Goal: Task Accomplishment & Management: Manage account settings

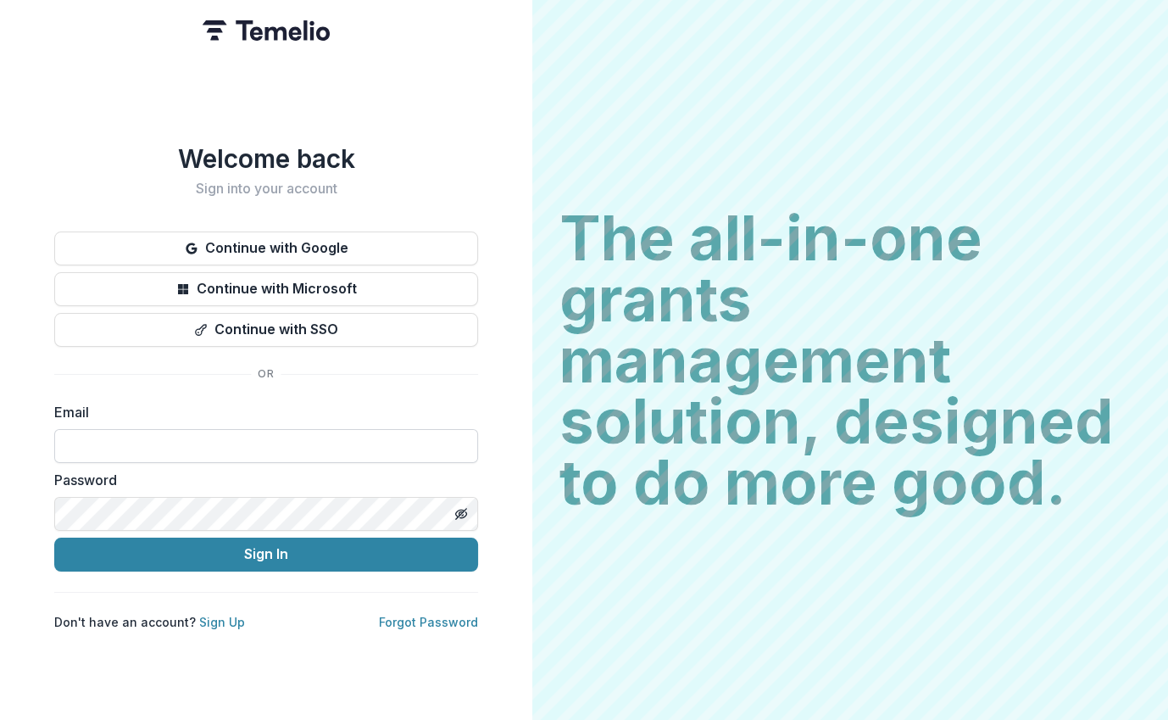
click at [273, 443] on input at bounding box center [266, 446] width 424 height 34
type input "**********"
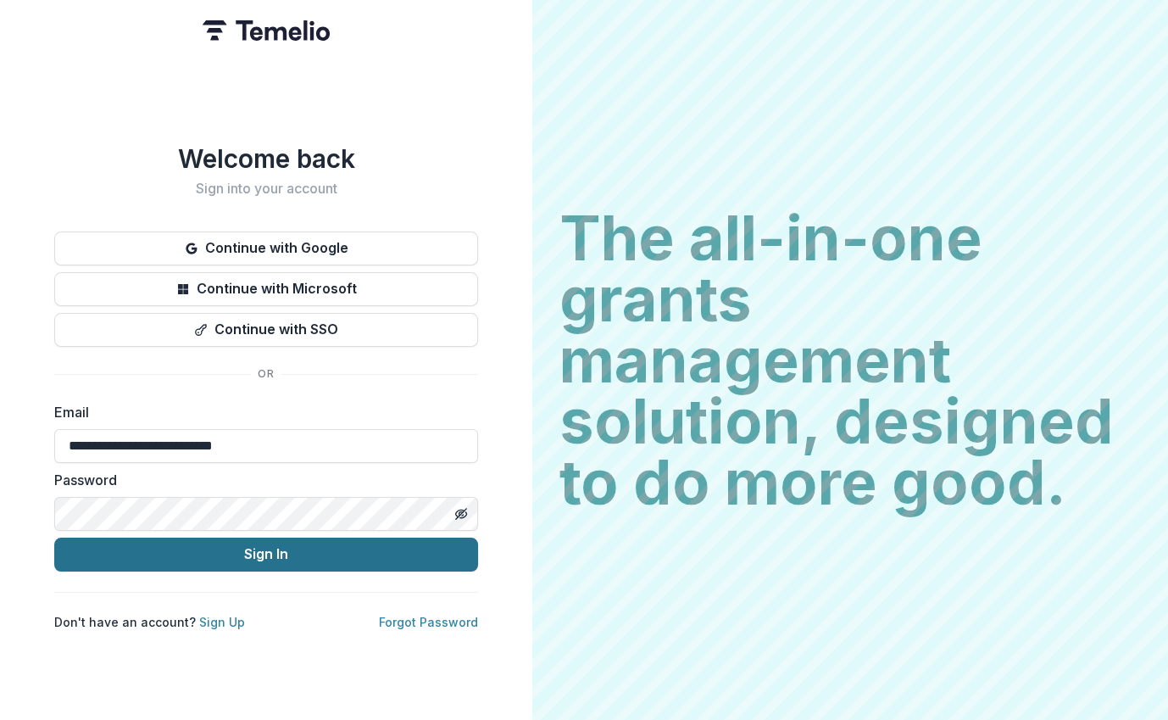
click at [283, 550] on button "Sign In" at bounding box center [266, 555] width 424 height 34
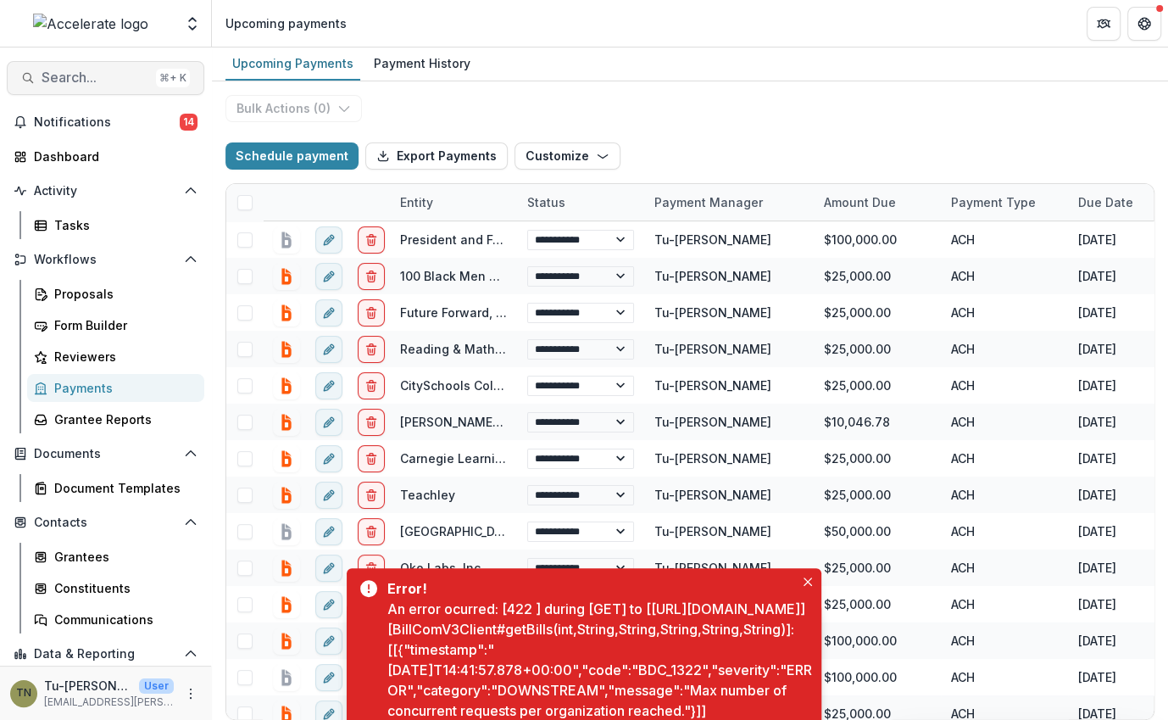
click at [107, 79] on span "Search..." at bounding box center [96, 78] width 108 height 16
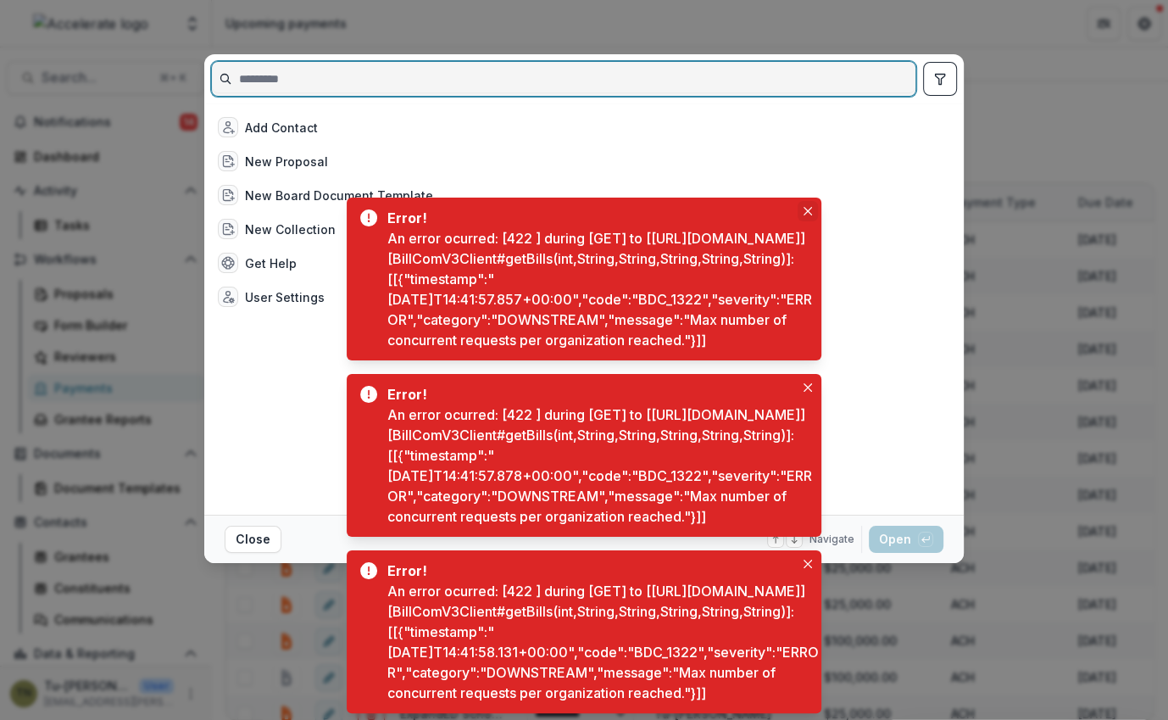
click at [806, 207] on icon "Close" at bounding box center [808, 211] width 8 height 8
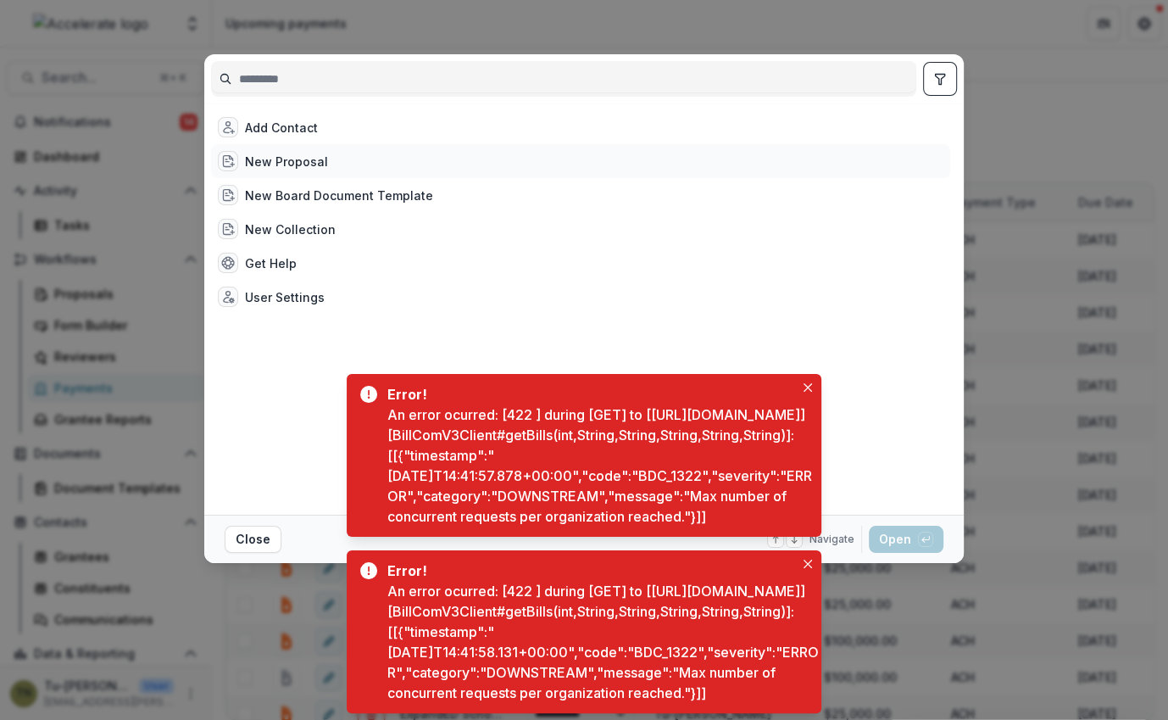
click at [856, 148] on div "New Proposal" at bounding box center [580, 161] width 739 height 34
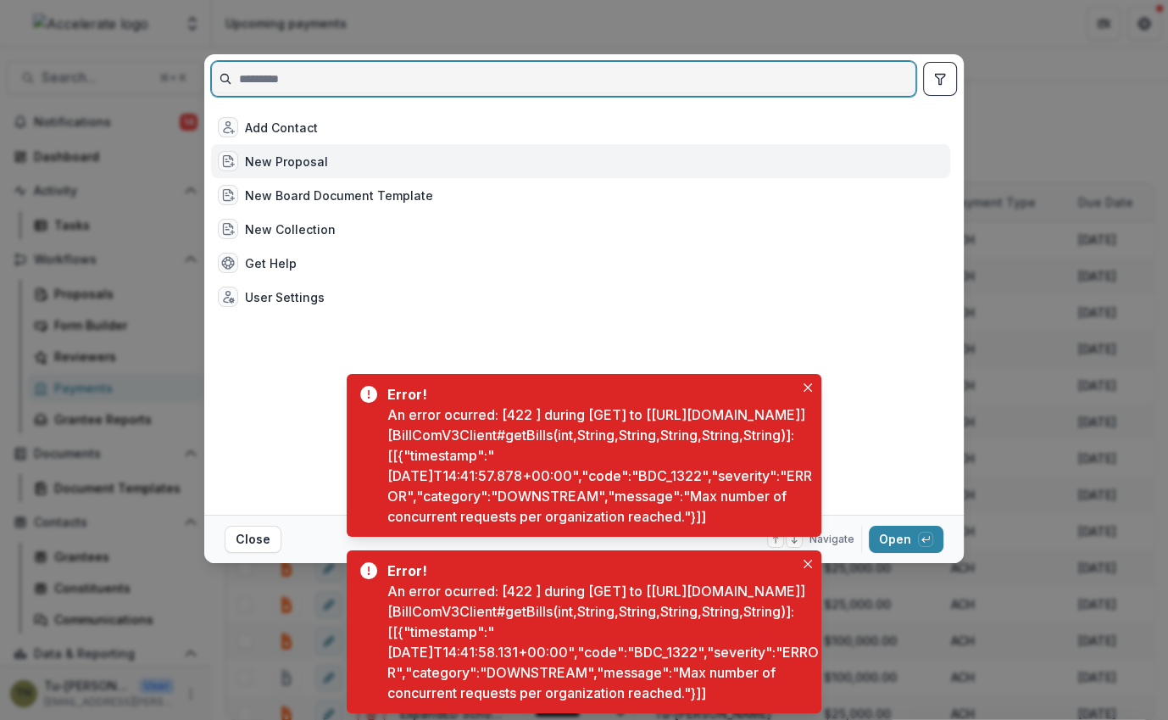
click at [317, 90] on input at bounding box center [564, 78] width 704 height 27
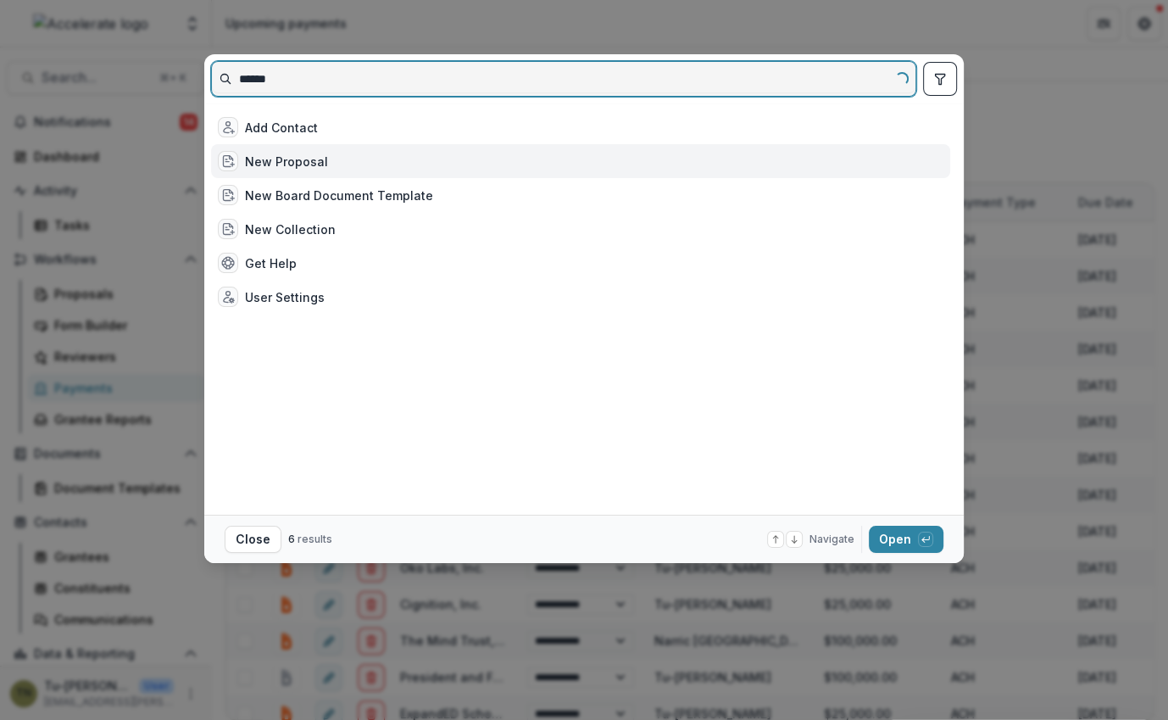
type input "*******"
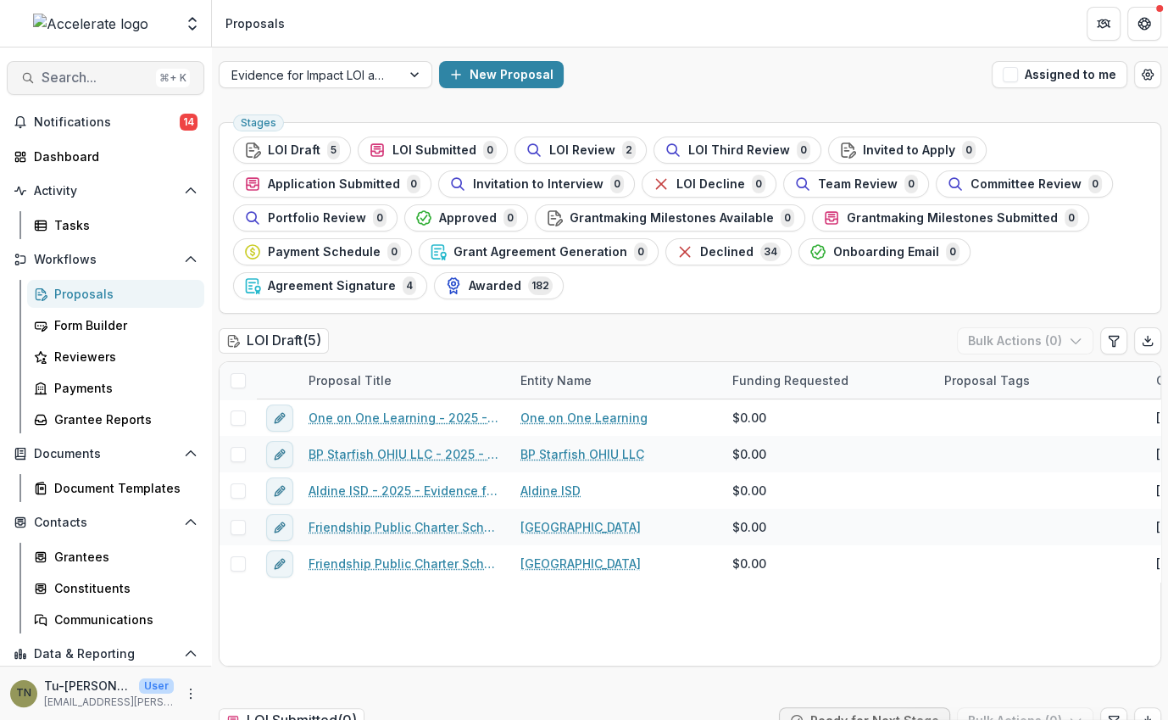
click at [79, 64] on button "Search... ⌘ + K" at bounding box center [106, 78] width 198 height 34
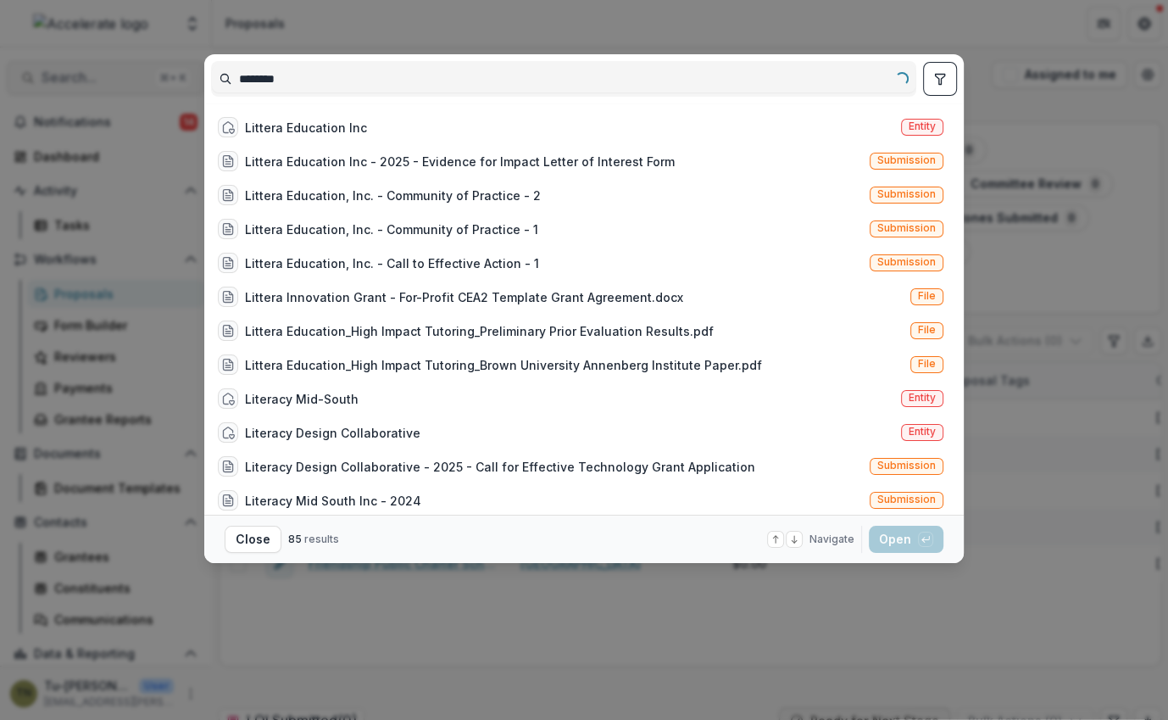
type input "*******"
click at [373, 127] on div "Littera Education Inc Entity" at bounding box center [580, 127] width 739 height 34
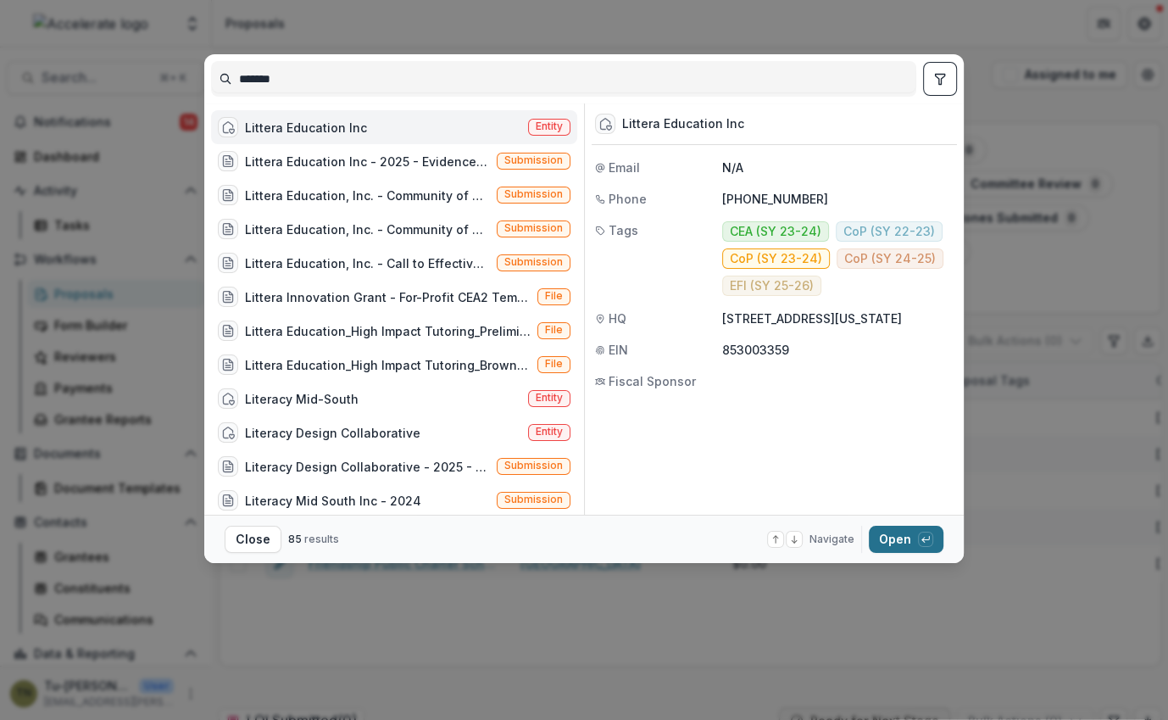
click at [895, 535] on button "Open with enter key" at bounding box center [906, 539] width 75 height 27
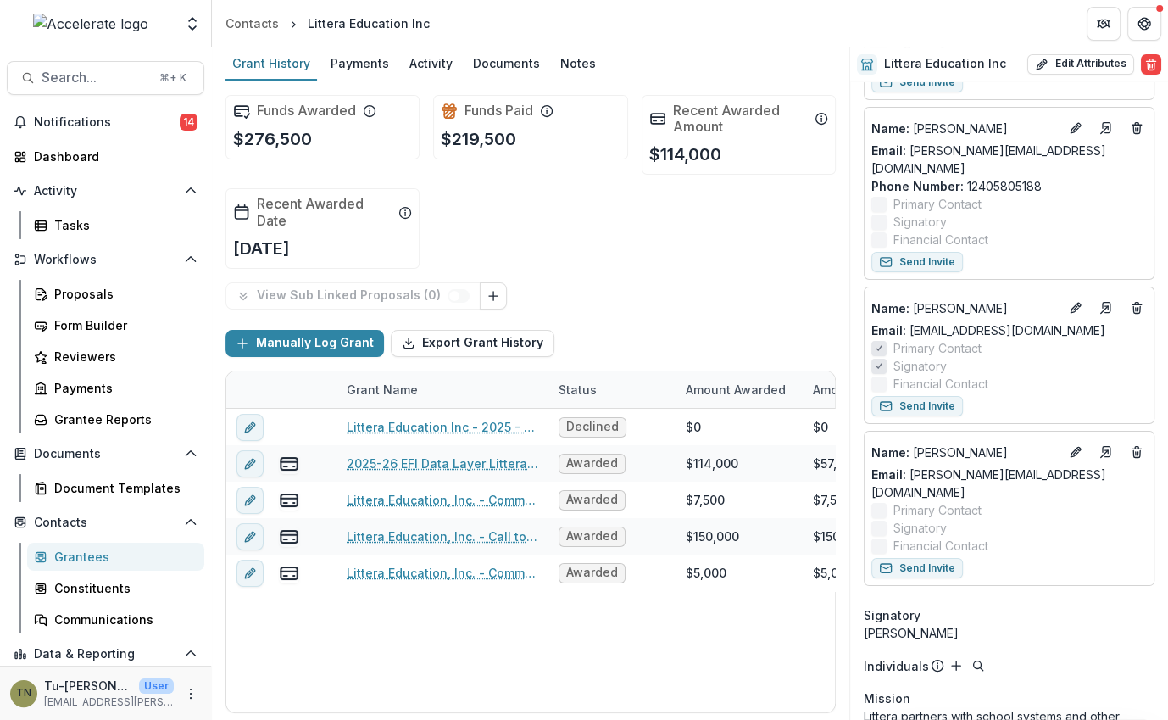
scroll to position [370, 0]
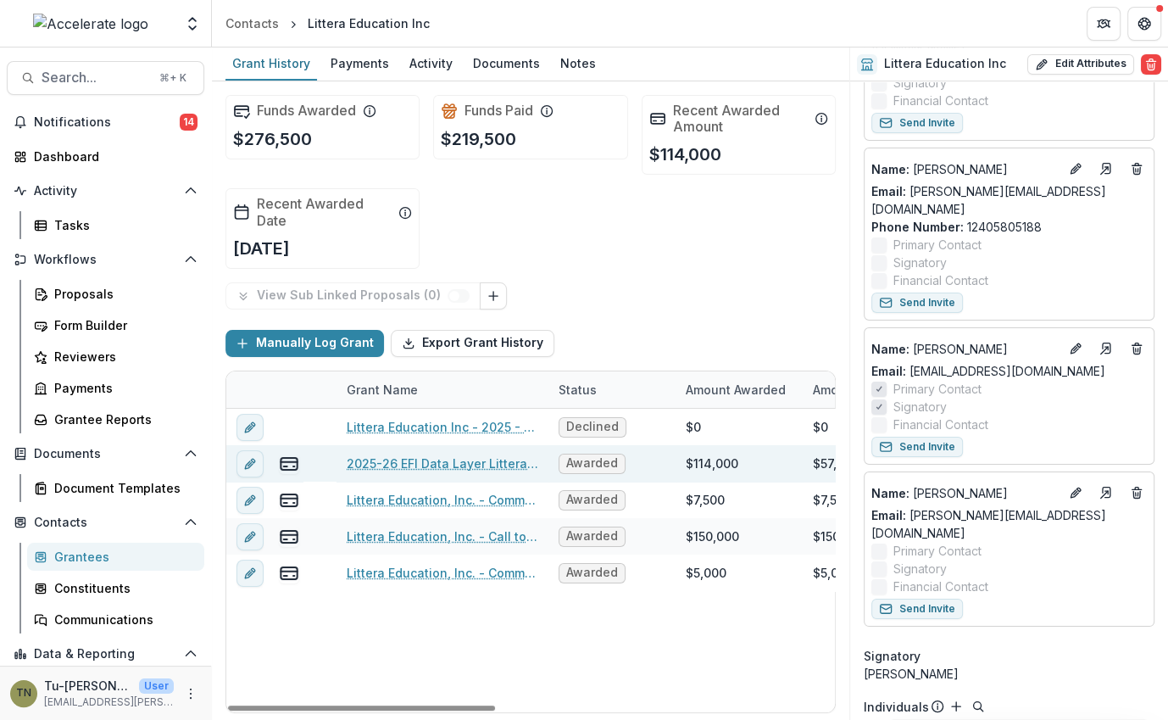
click at [383, 459] on link "2025-26 EFI Data Layer Littera Education" at bounding box center [443, 464] width 192 height 18
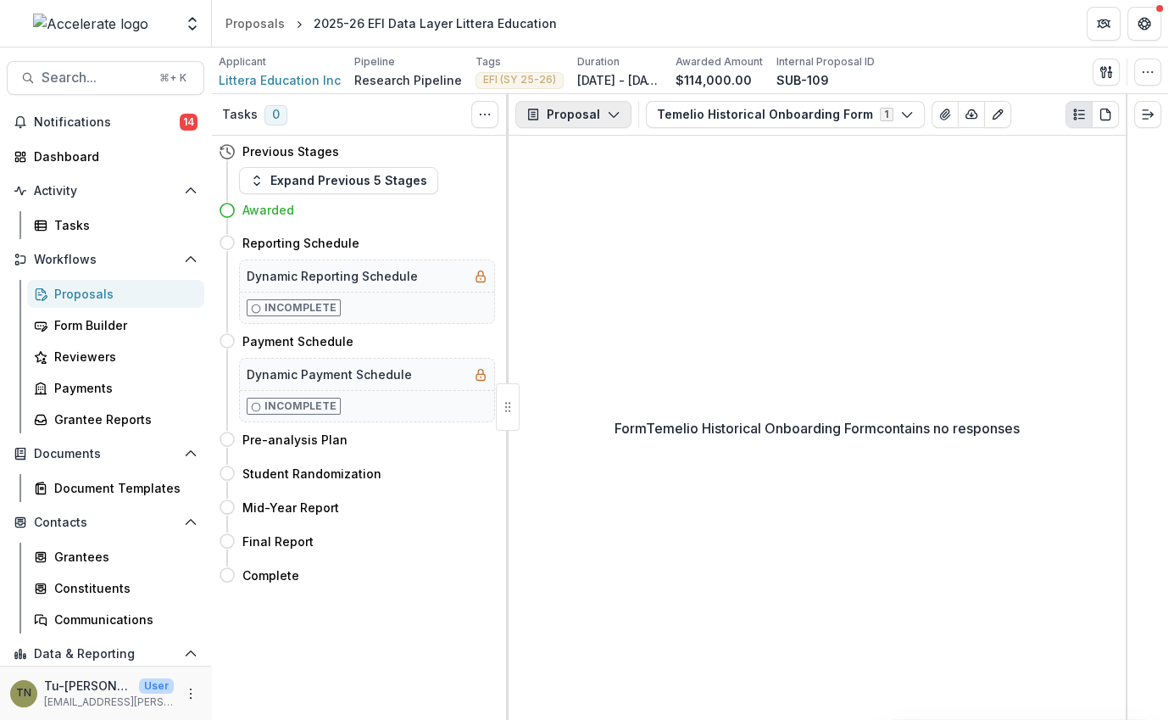
click at [607, 120] on icon "button" at bounding box center [614, 115] width 14 height 14
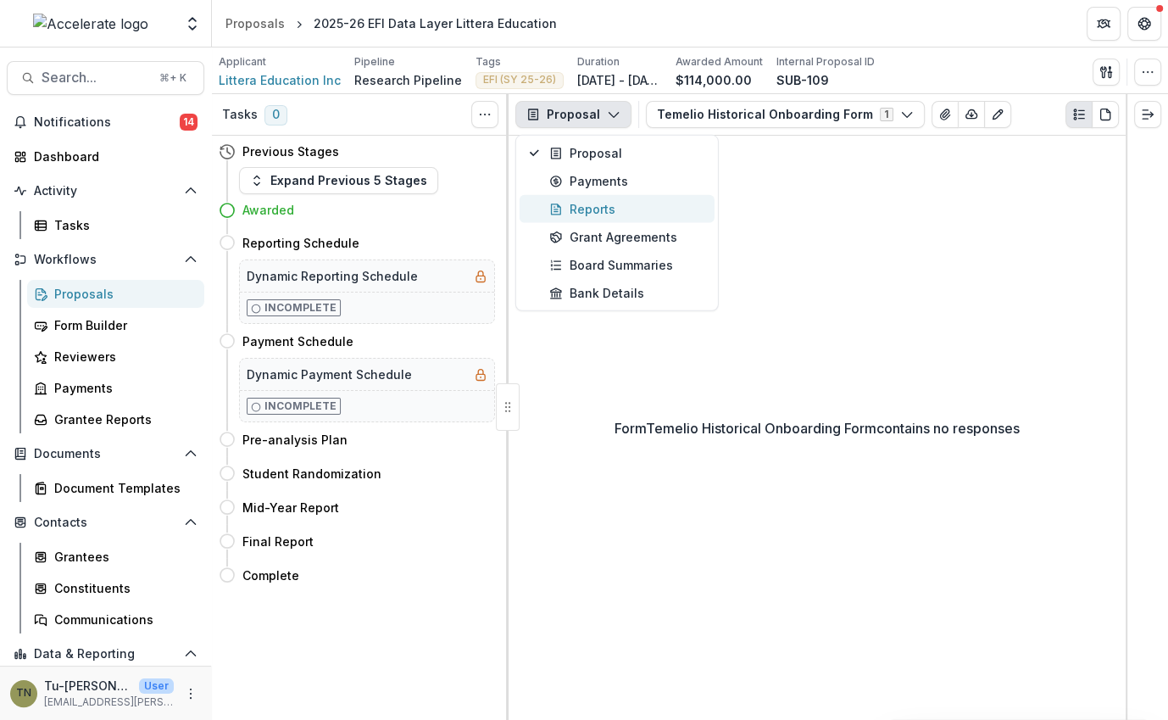
click at [597, 203] on div "Reports" at bounding box center [626, 209] width 155 height 18
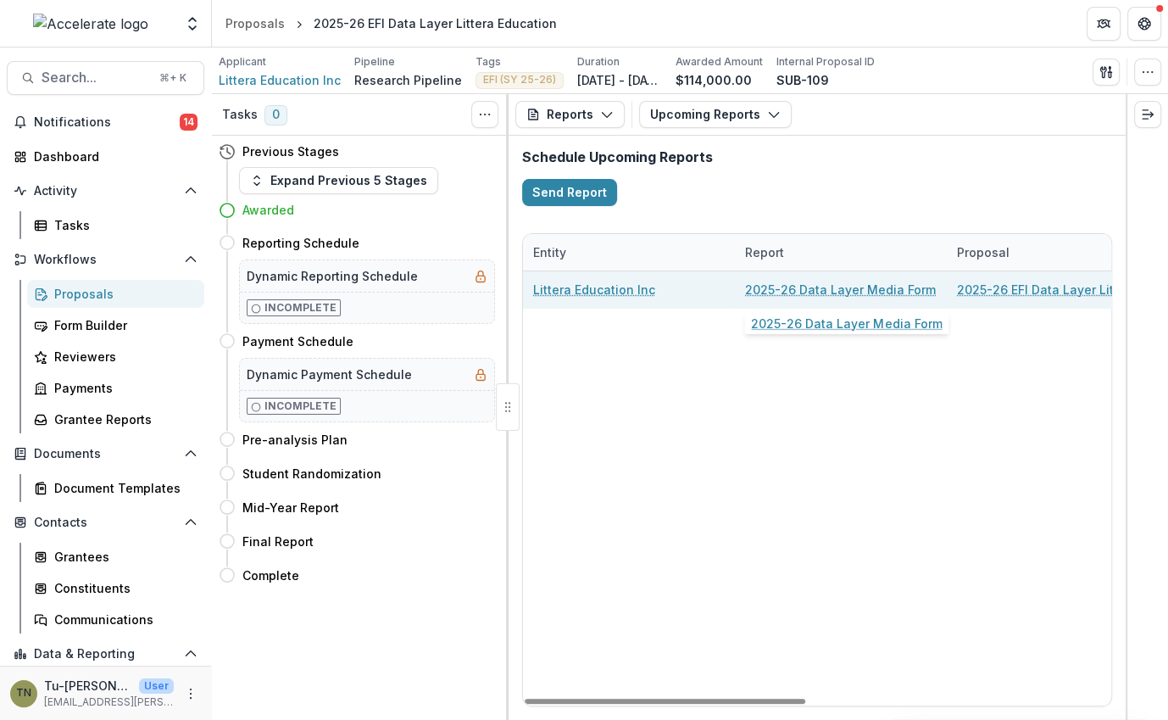
click at [788, 288] on link "2025-26 Data Layer Media Form" at bounding box center [840, 290] width 191 height 18
select select "********"
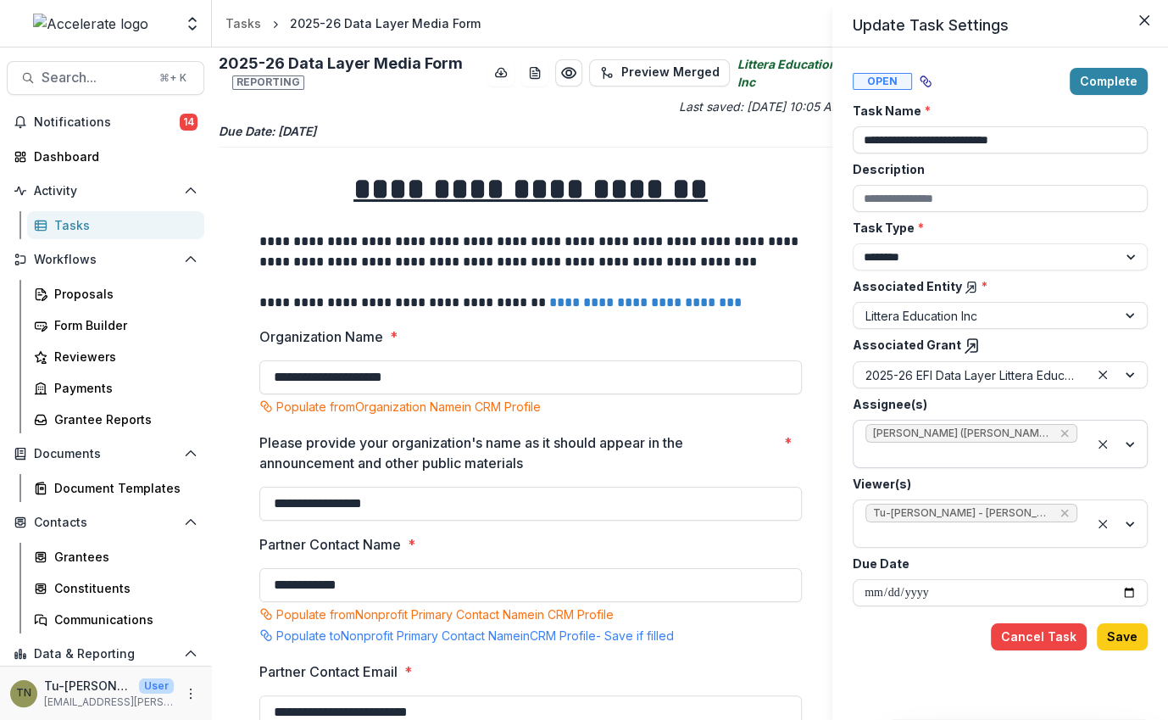
click at [1051, 449] on div at bounding box center [972, 454] width 212 height 21
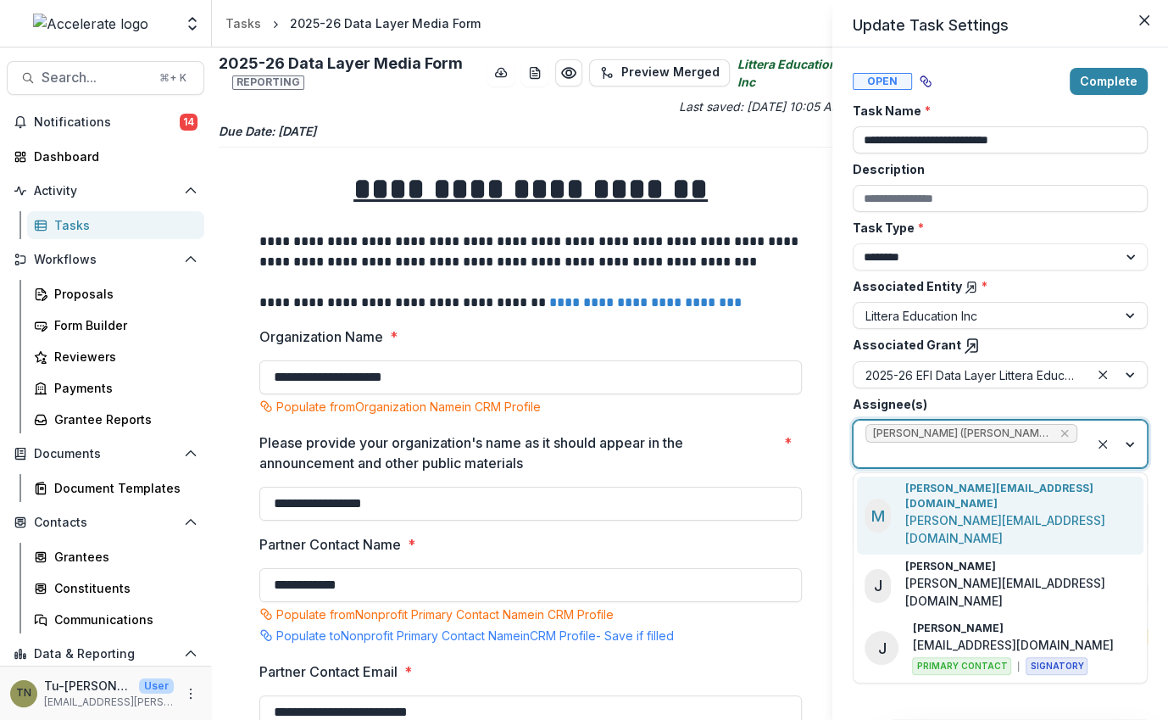
type input "*"
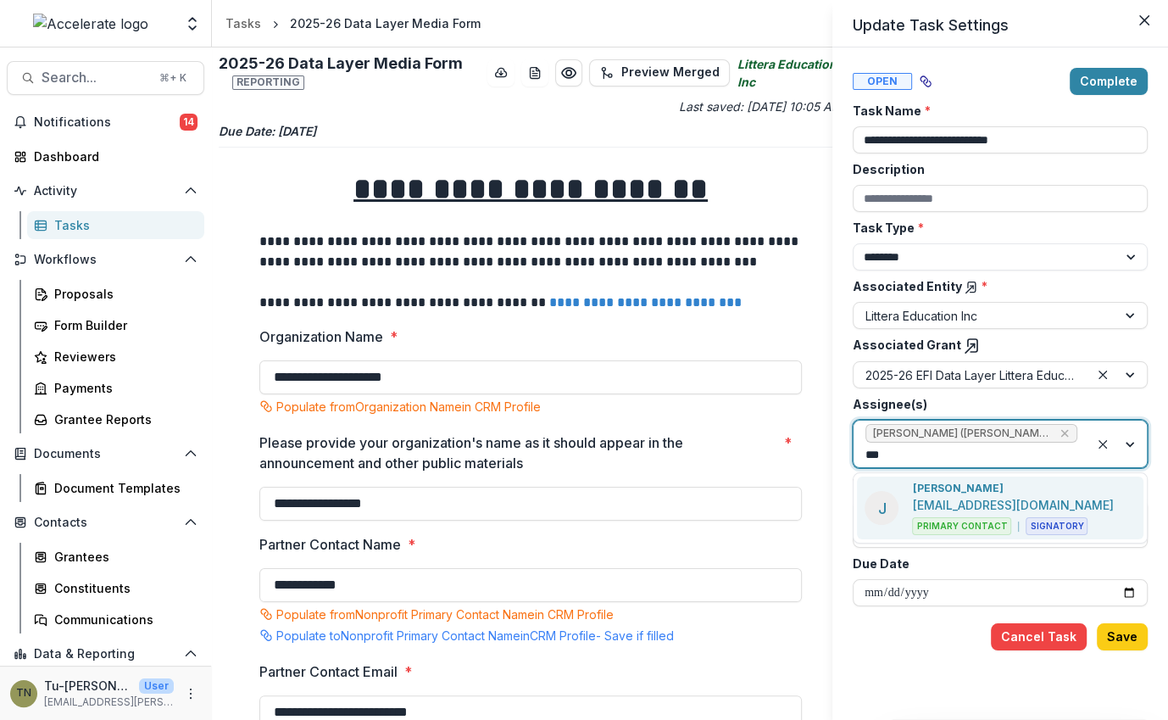
type input "****"
click at [1030, 482] on div "[PERSON_NAME] [EMAIL_ADDRESS][DOMAIN_NAME] Primary Contact Signatory" at bounding box center [1012, 508] width 201 height 54
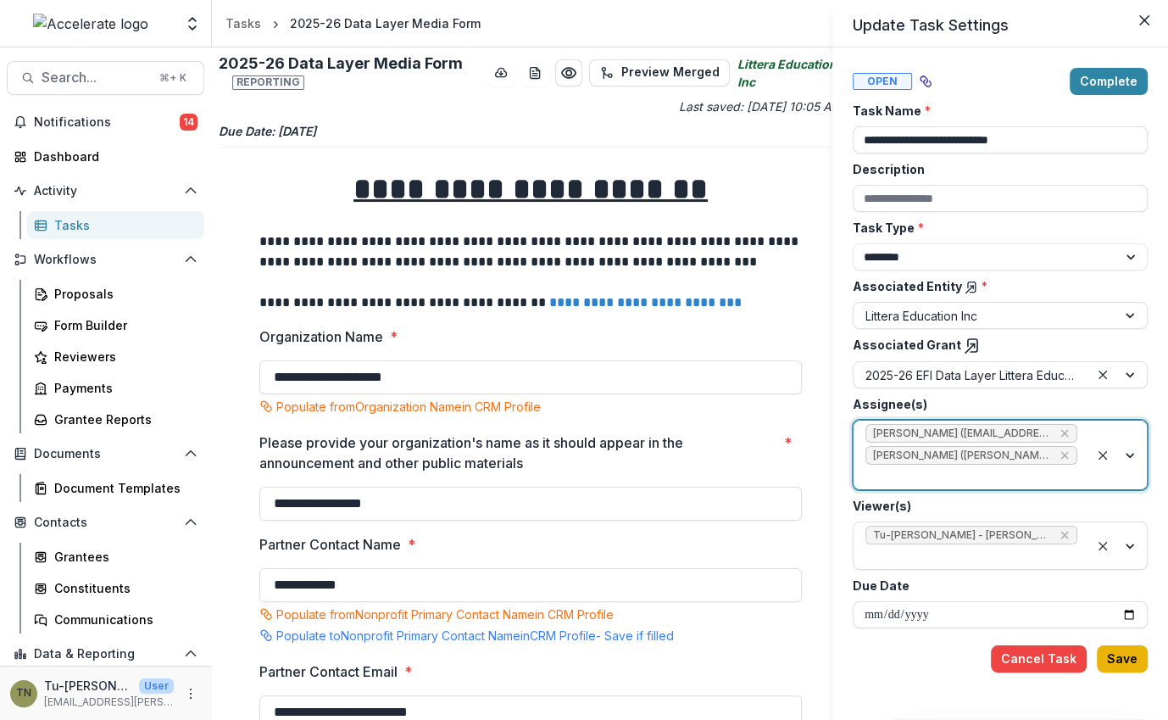
click at [1124, 659] on button "Save" at bounding box center [1122, 658] width 51 height 27
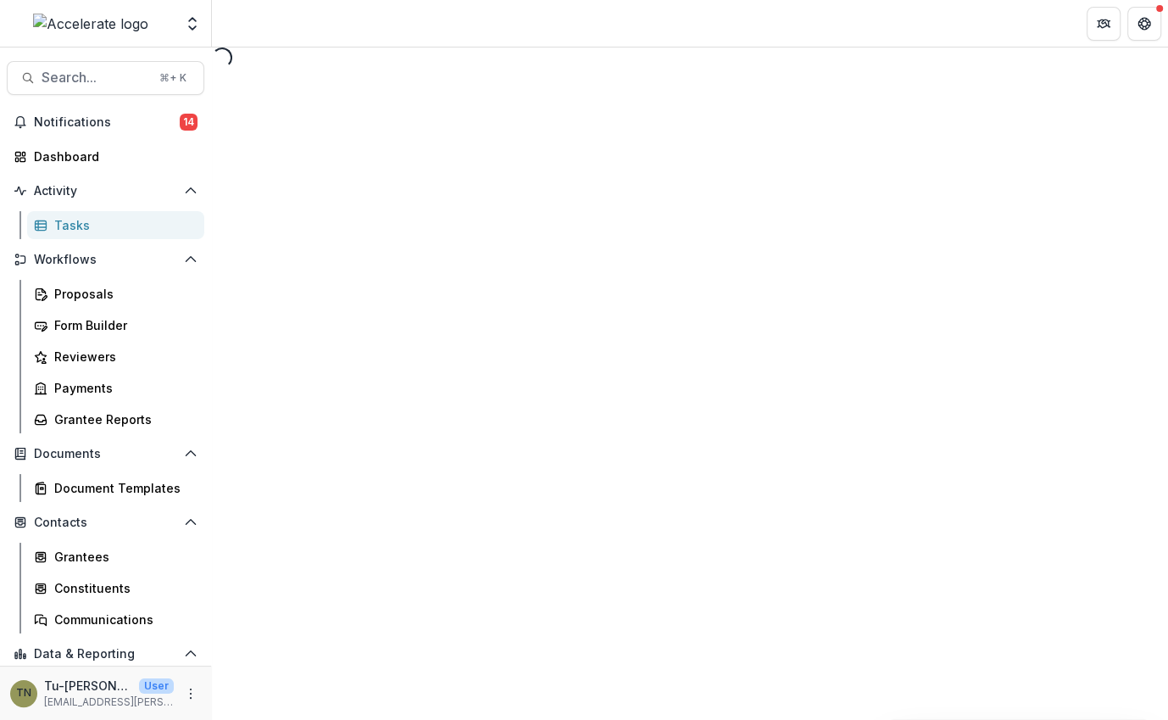
select select "********"
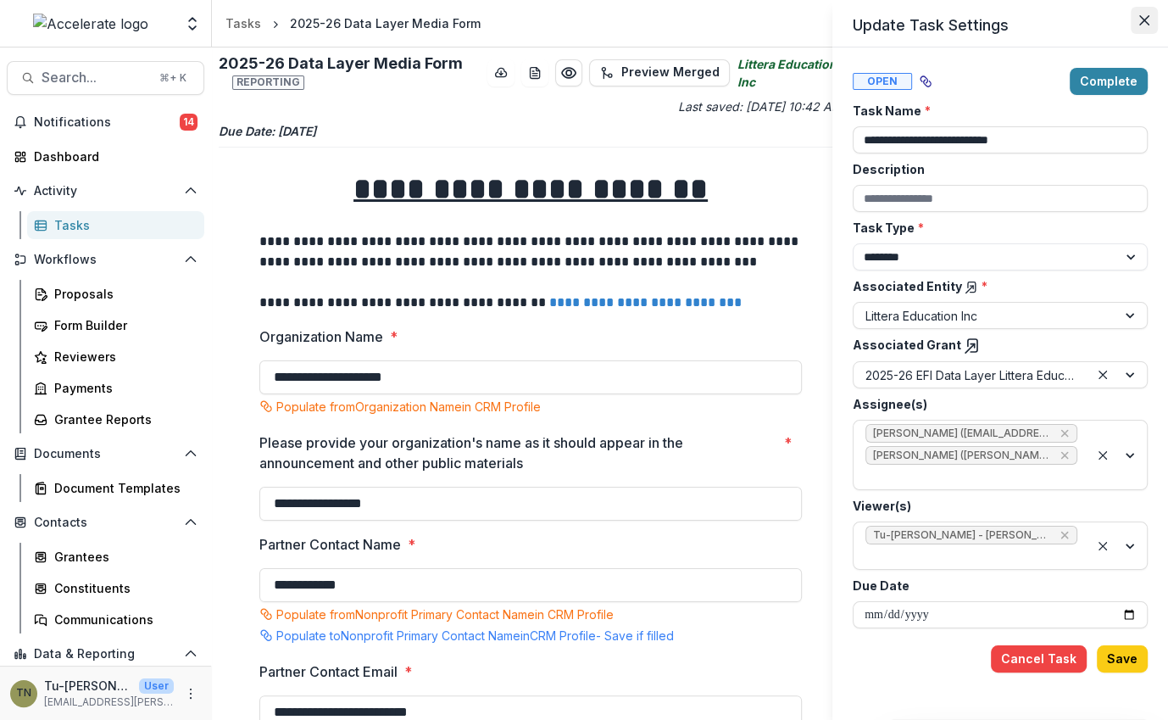
click at [1144, 25] on icon "Close" at bounding box center [1145, 20] width 10 height 10
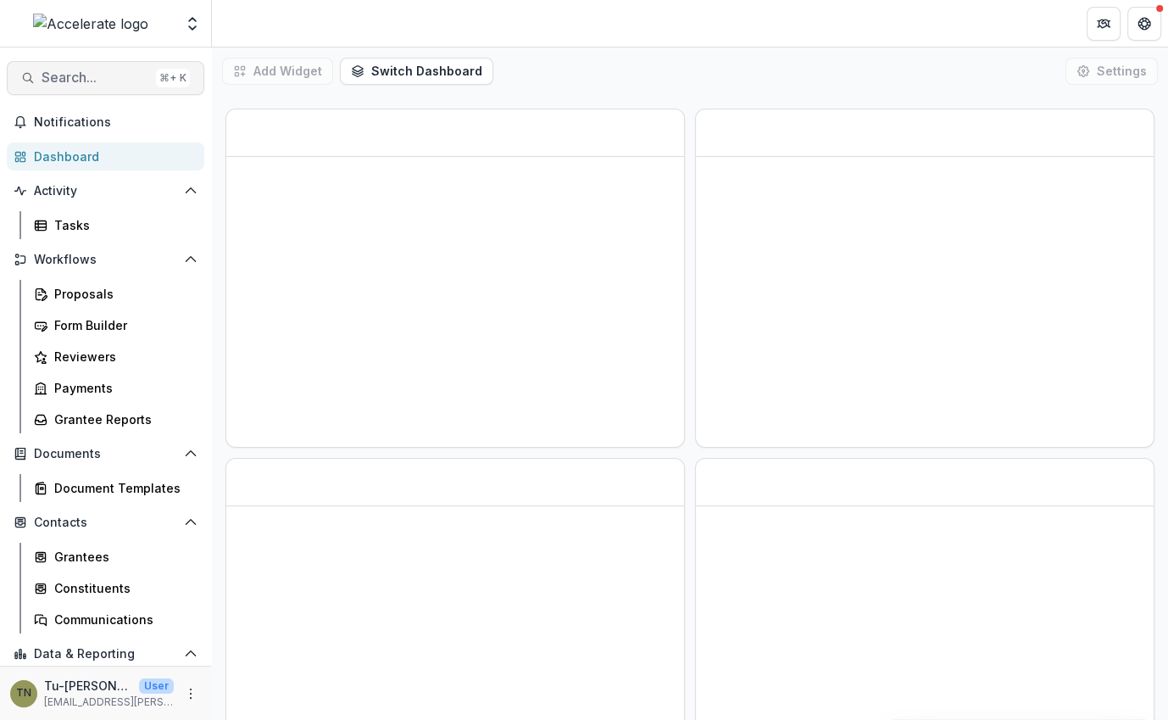
click at [102, 81] on span "Search..." at bounding box center [96, 78] width 108 height 16
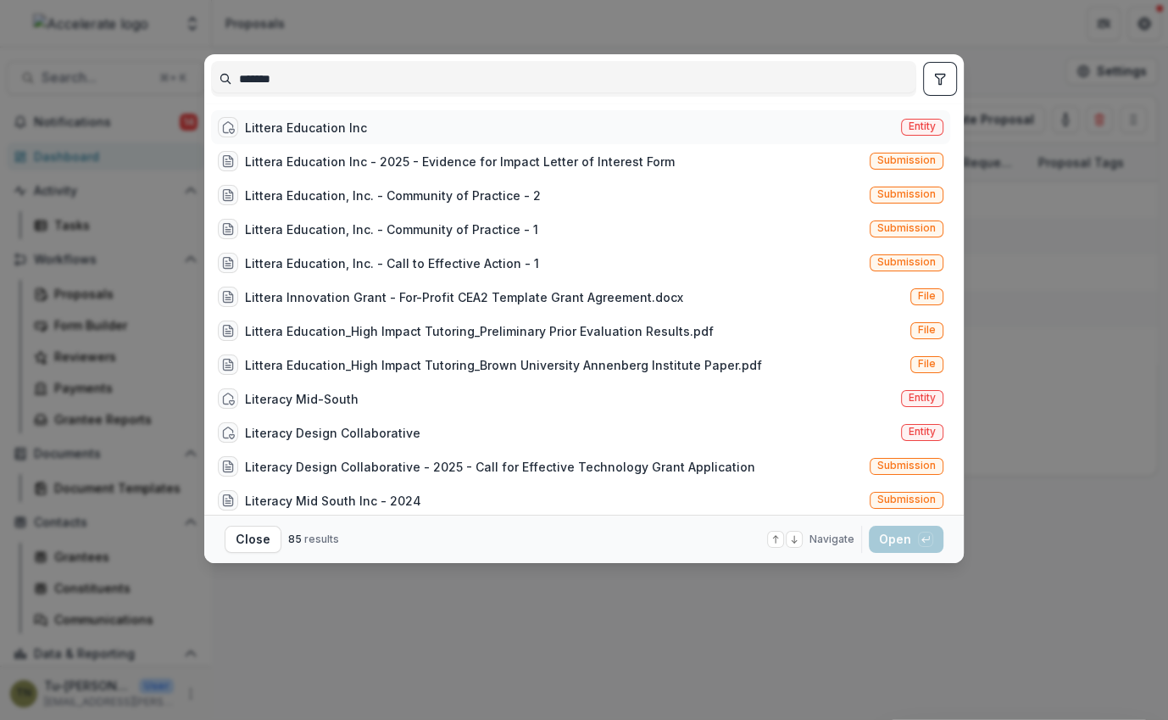
type input "*******"
click at [301, 119] on div "Littera Education Inc" at bounding box center [306, 128] width 122 height 18
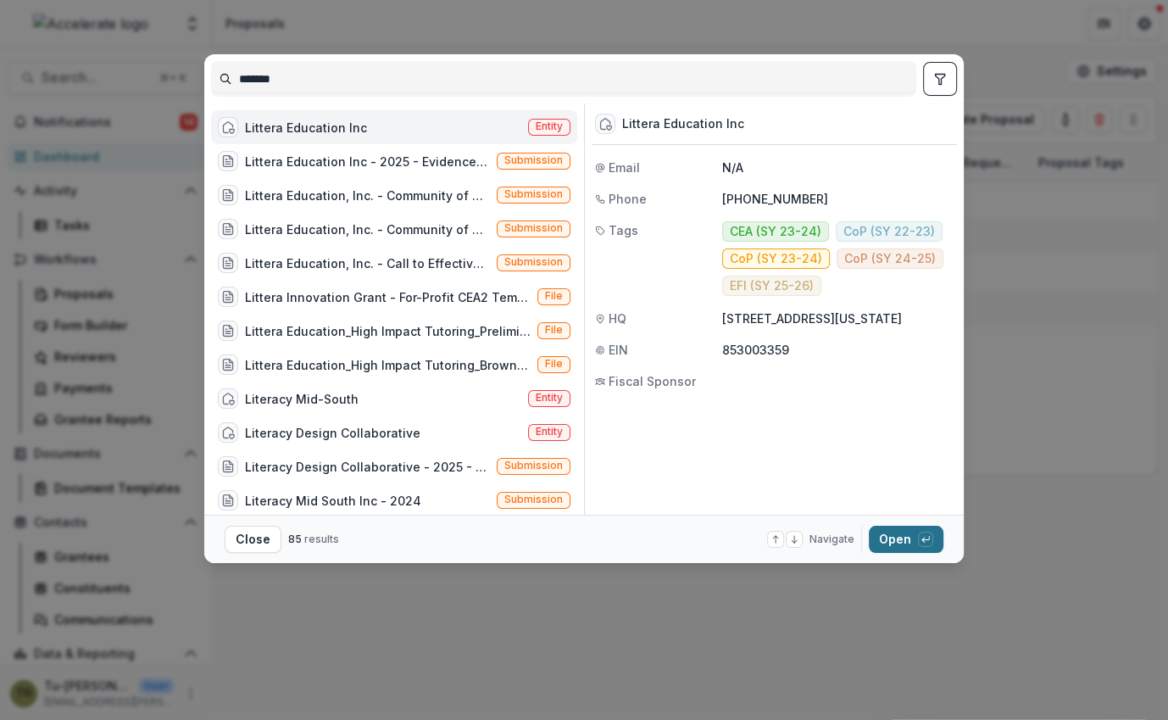
click at [900, 544] on button "Open with enter key" at bounding box center [906, 539] width 75 height 27
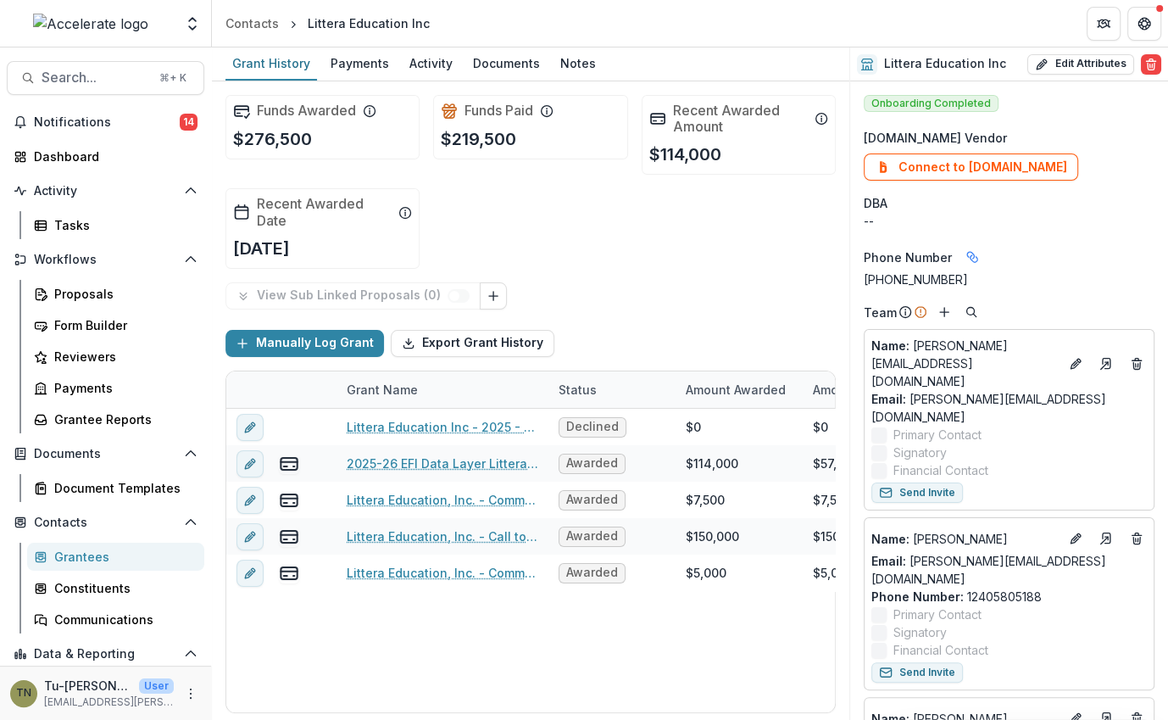
scroll to position [120, 0]
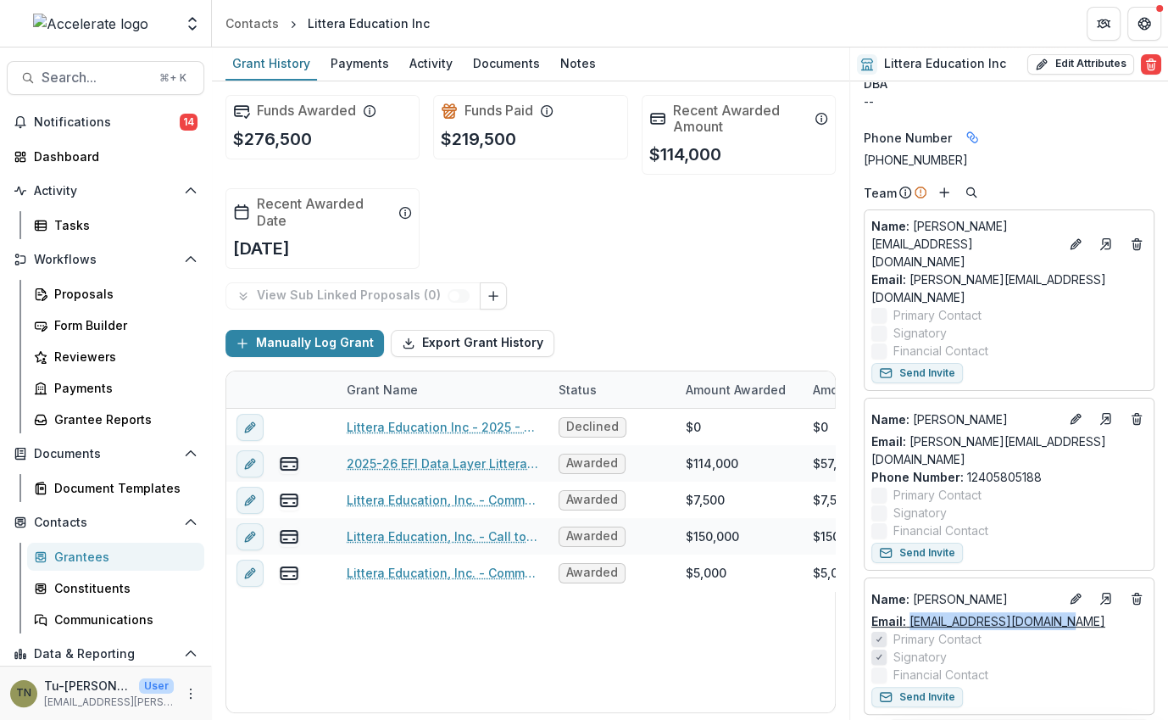
drag, startPoint x: 1061, startPoint y: 567, endPoint x: 909, endPoint y: 566, distance: 151.8
click at [909, 612] on div "Email: rfp@litteraeducation.com" at bounding box center [1010, 621] width 276 height 18
copy link "[EMAIL_ADDRESS][DOMAIN_NAME]"
click at [109, 70] on span "Search..." at bounding box center [96, 78] width 108 height 16
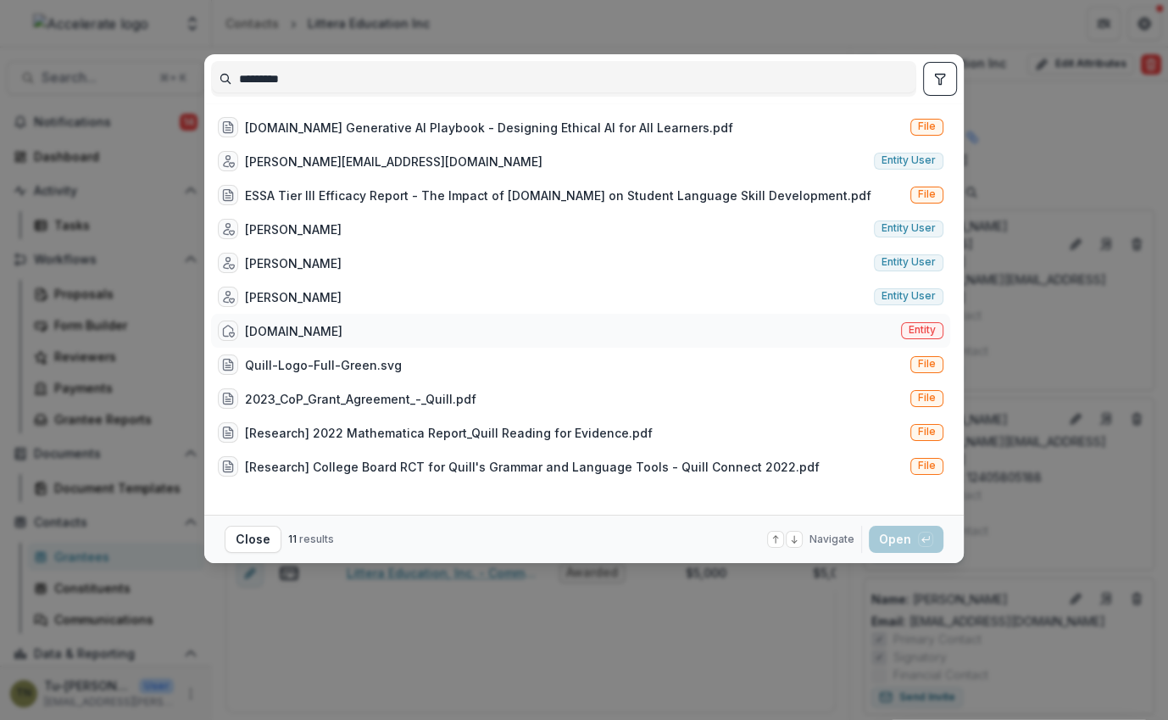
type input "*********"
click at [307, 332] on div "Quill.org Entity" at bounding box center [580, 331] width 739 height 34
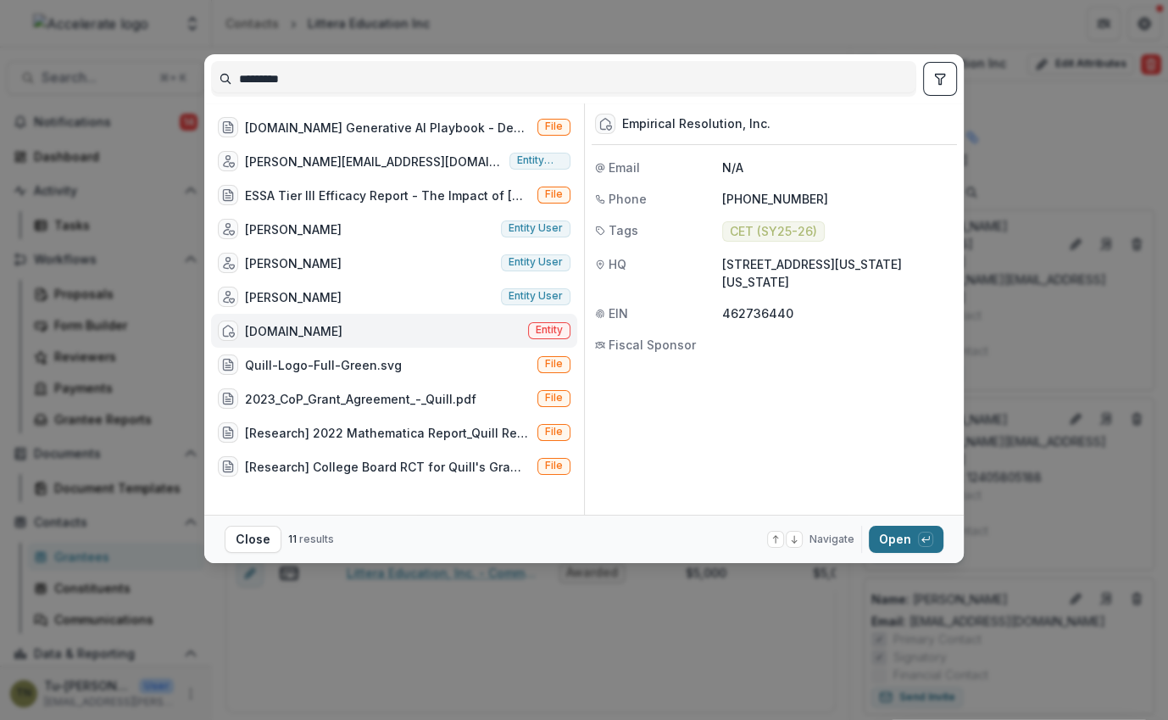
click at [893, 543] on button "Open with enter key" at bounding box center [906, 539] width 75 height 27
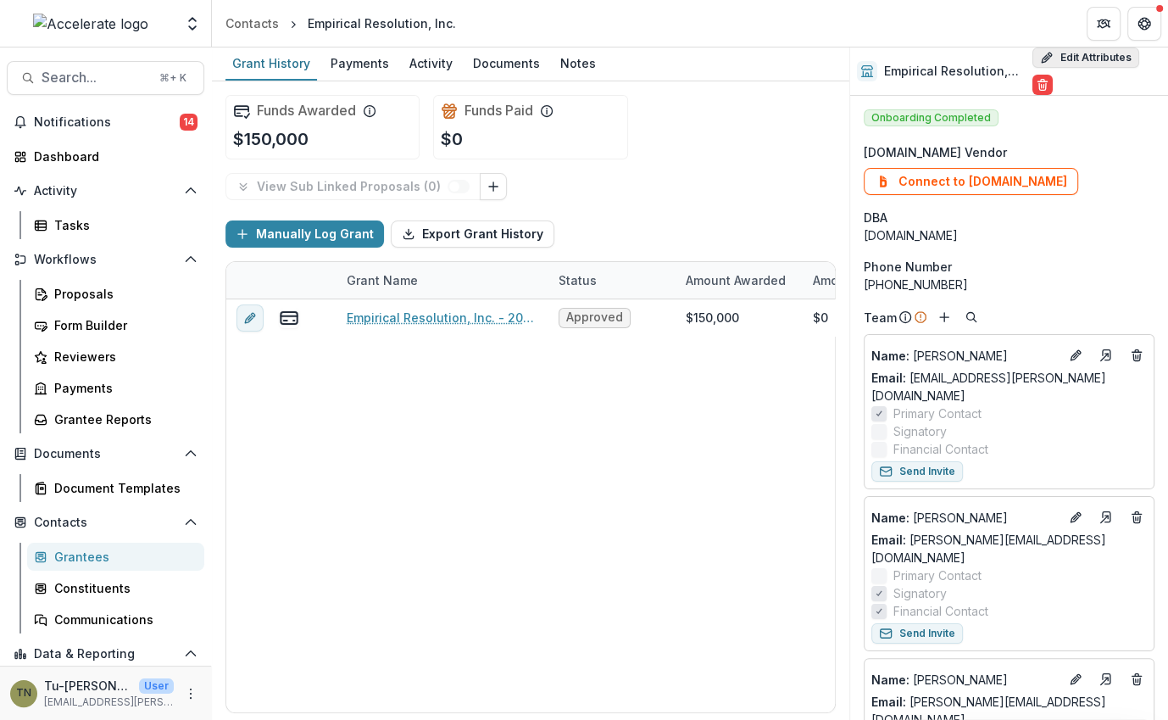
click at [1073, 60] on button "Edit Attributes" at bounding box center [1086, 57] width 107 height 20
select select
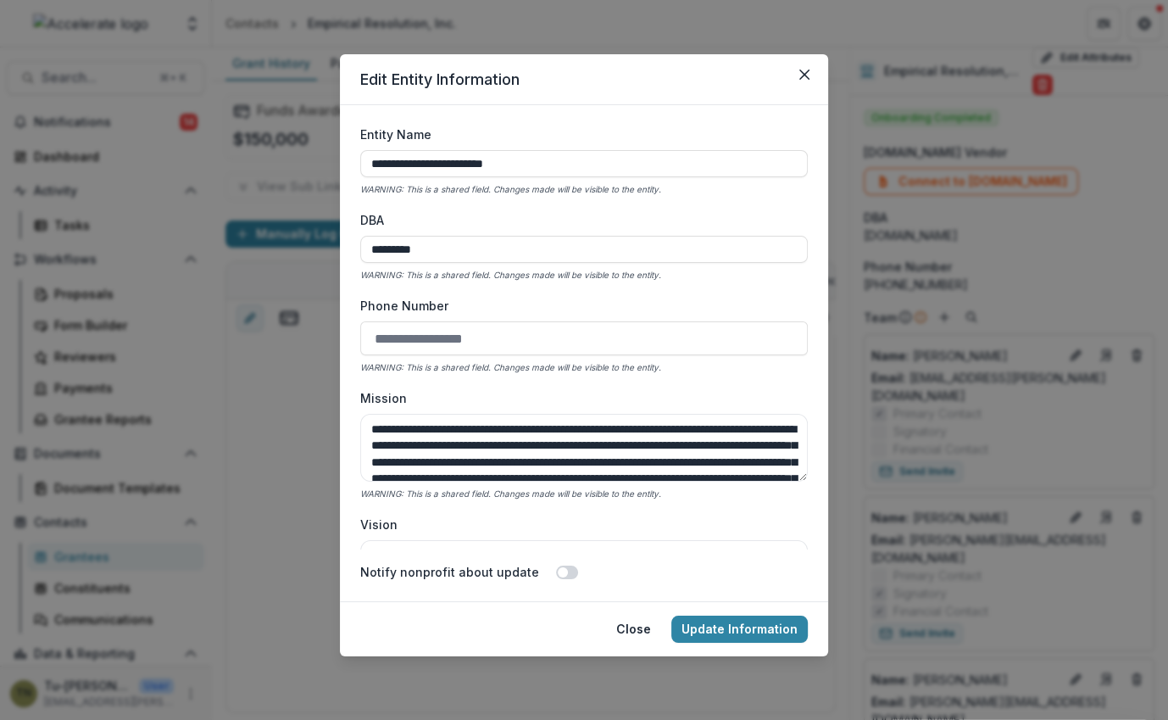
click at [219, 414] on div "**********" at bounding box center [584, 360] width 1168 height 720
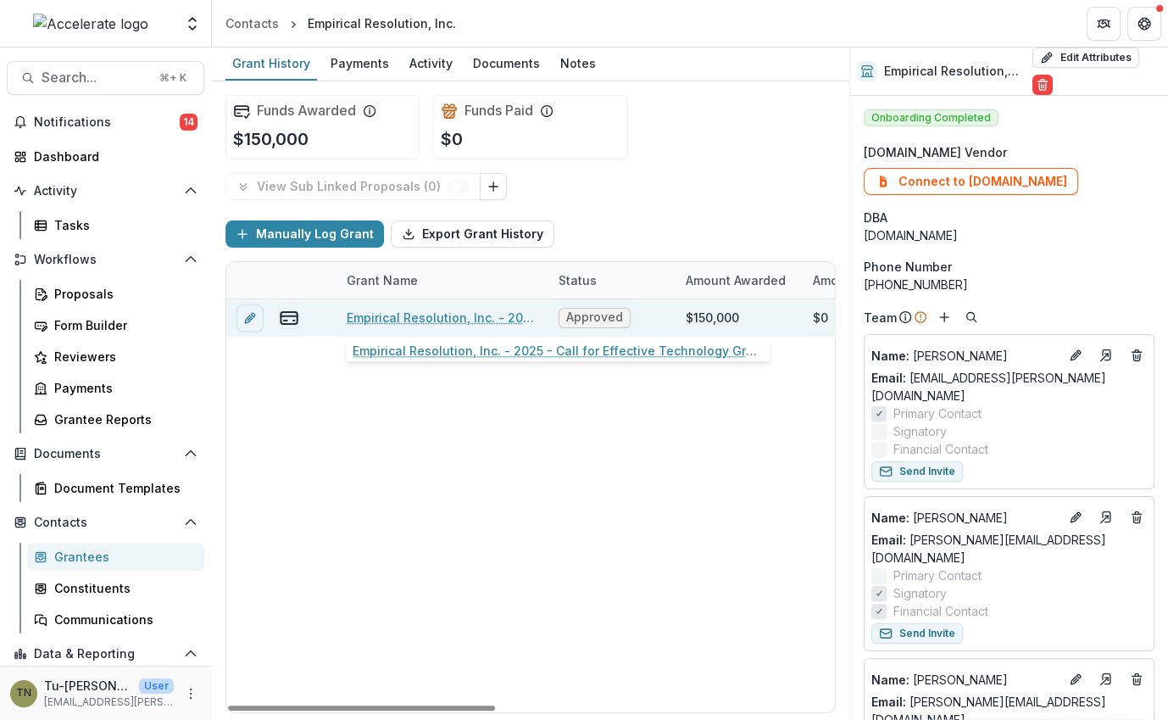
click at [427, 316] on link "Empirical Resolution, Inc. - 2025 - Call for Effective Technology Grant Applica…" at bounding box center [443, 318] width 192 height 18
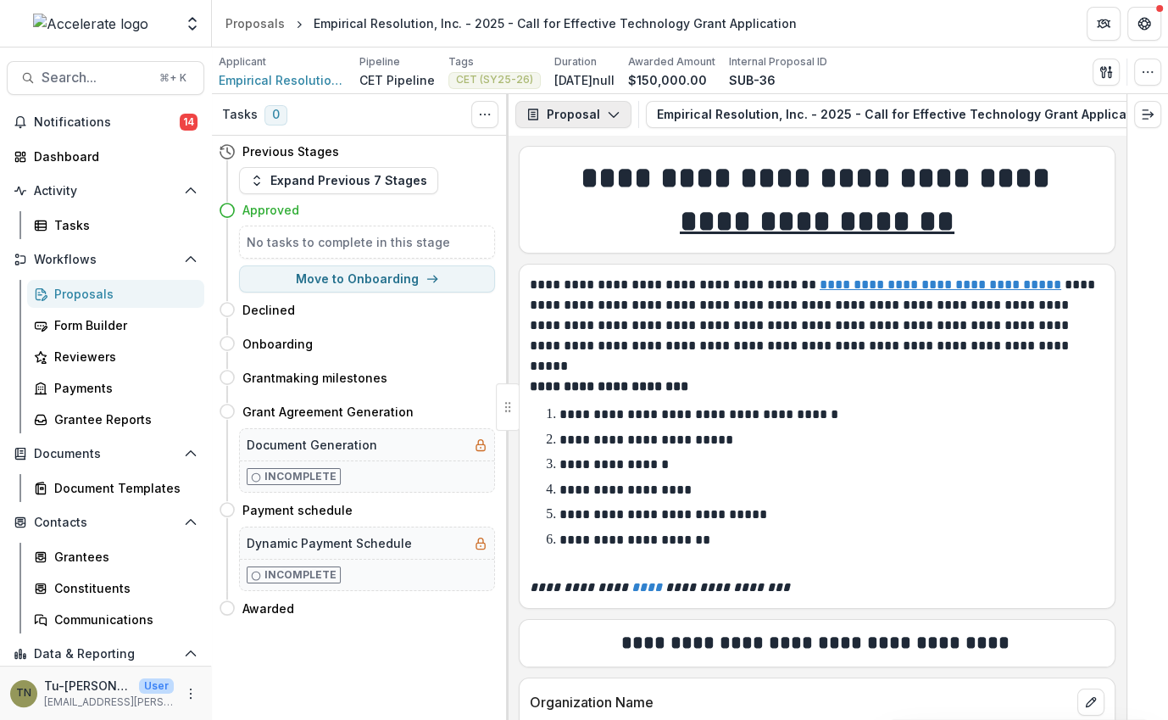
click at [561, 115] on button "Proposal" at bounding box center [574, 114] width 116 height 27
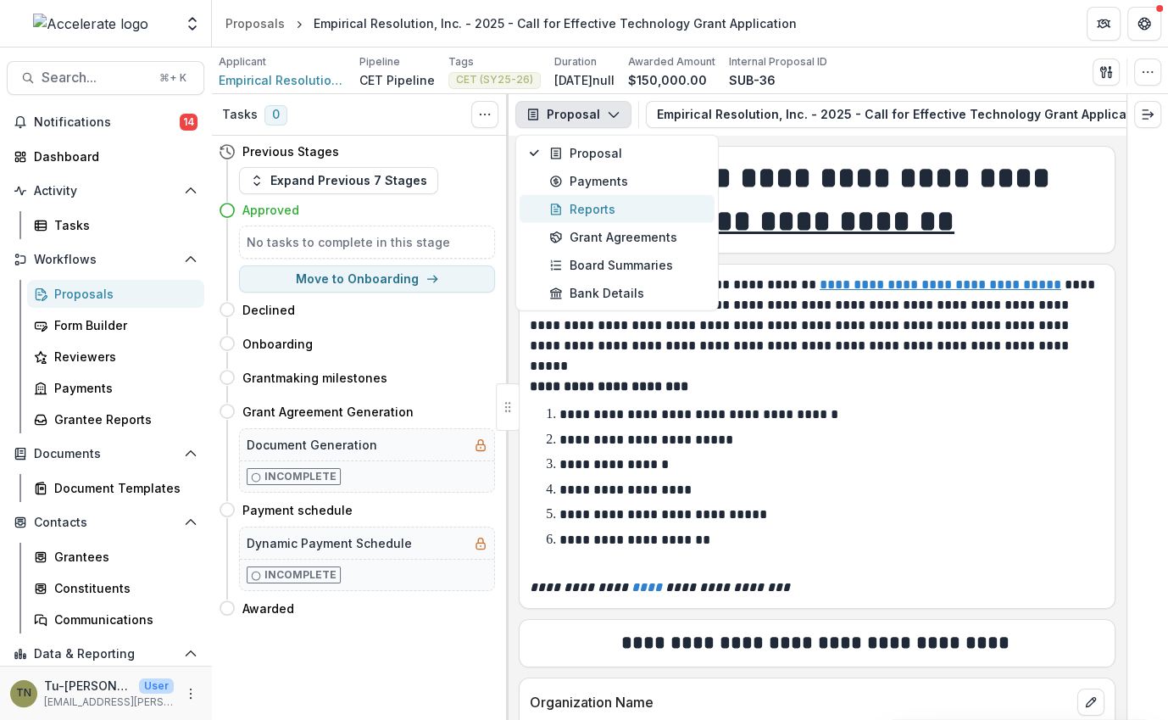
click at [568, 203] on div "Reports" at bounding box center [626, 209] width 155 height 18
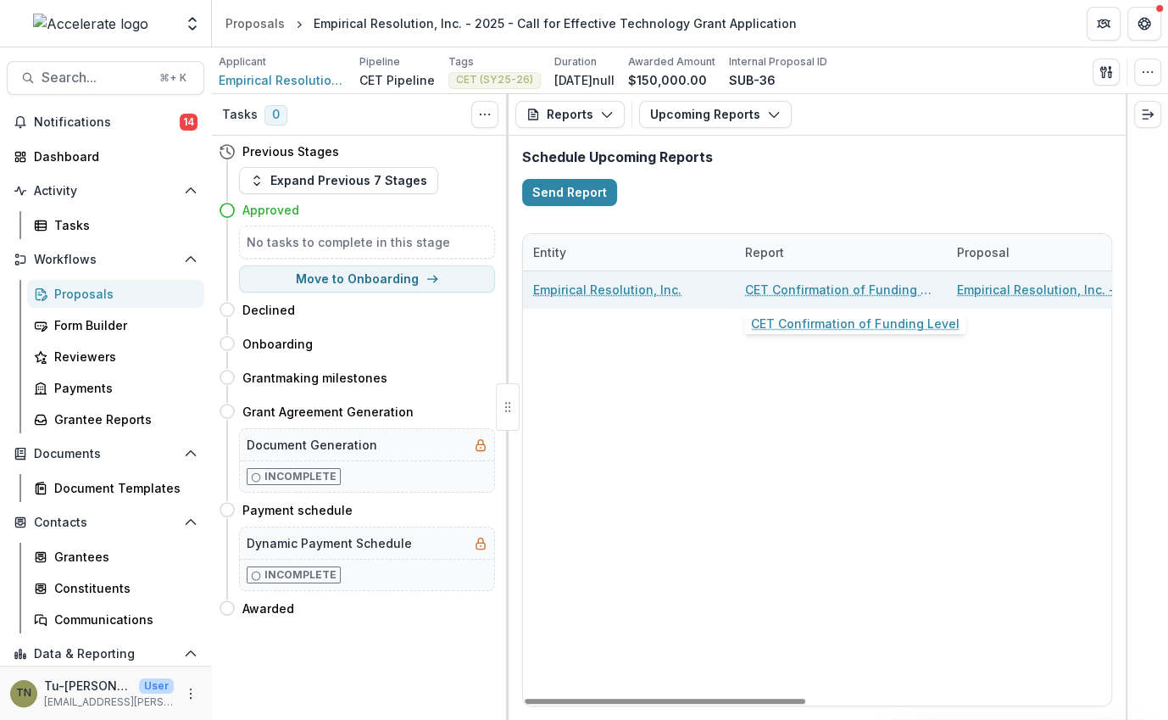
click at [833, 286] on link "CET Confirmation of Funding Level" at bounding box center [841, 290] width 192 height 18
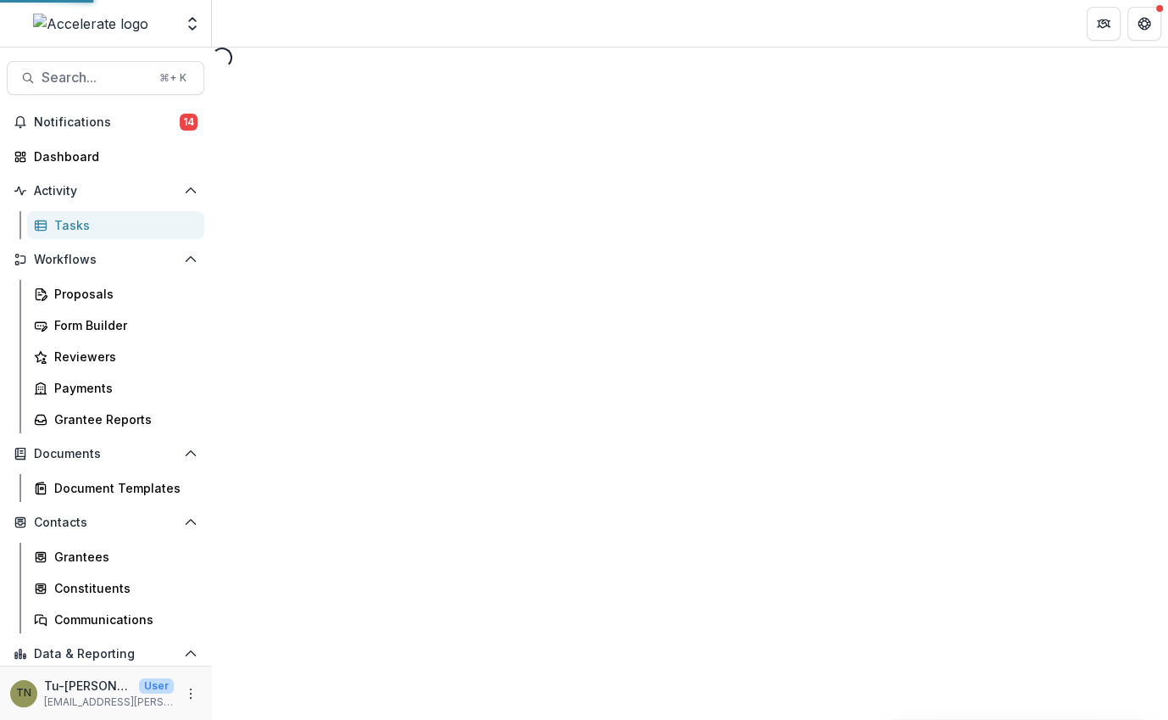
select select "********"
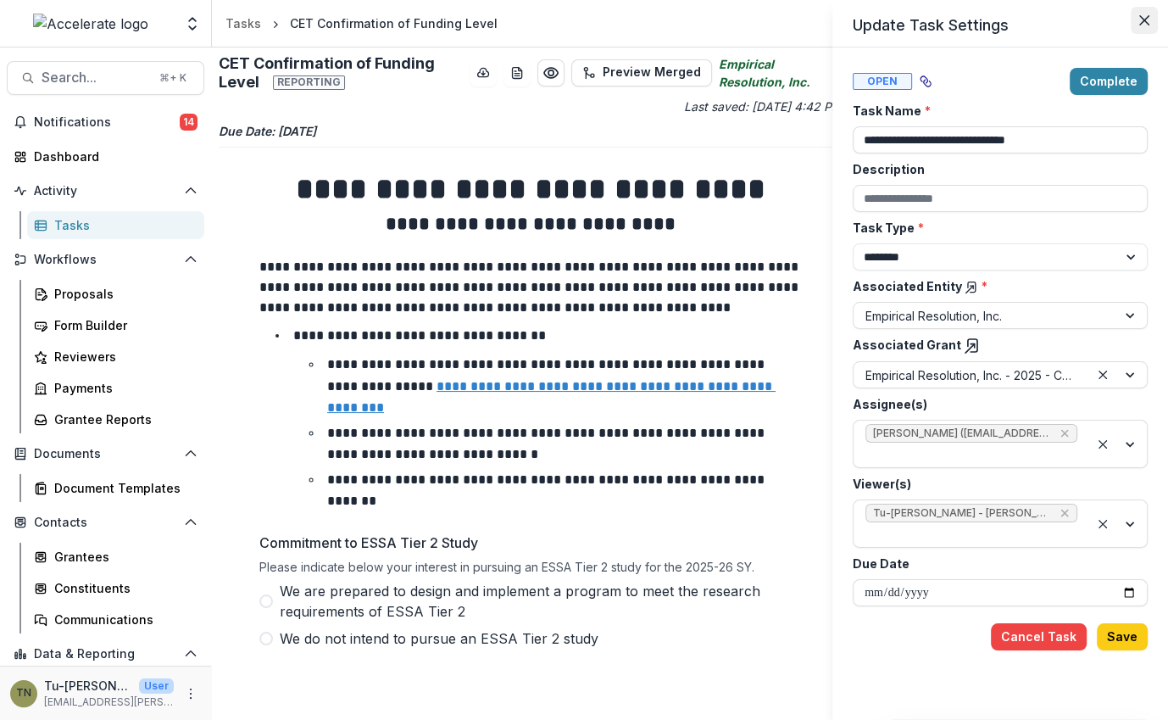
click at [1148, 22] on icon "Close" at bounding box center [1145, 20] width 10 height 10
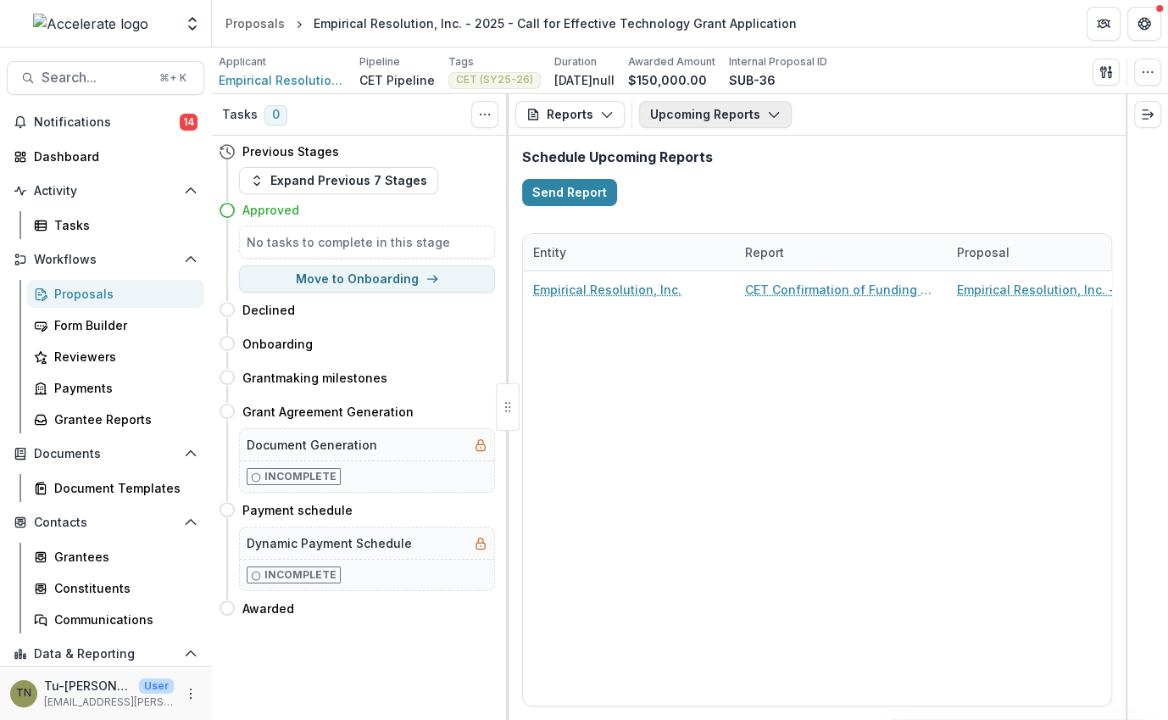
click at [694, 118] on button "Upcoming Reports" at bounding box center [715, 114] width 153 height 27
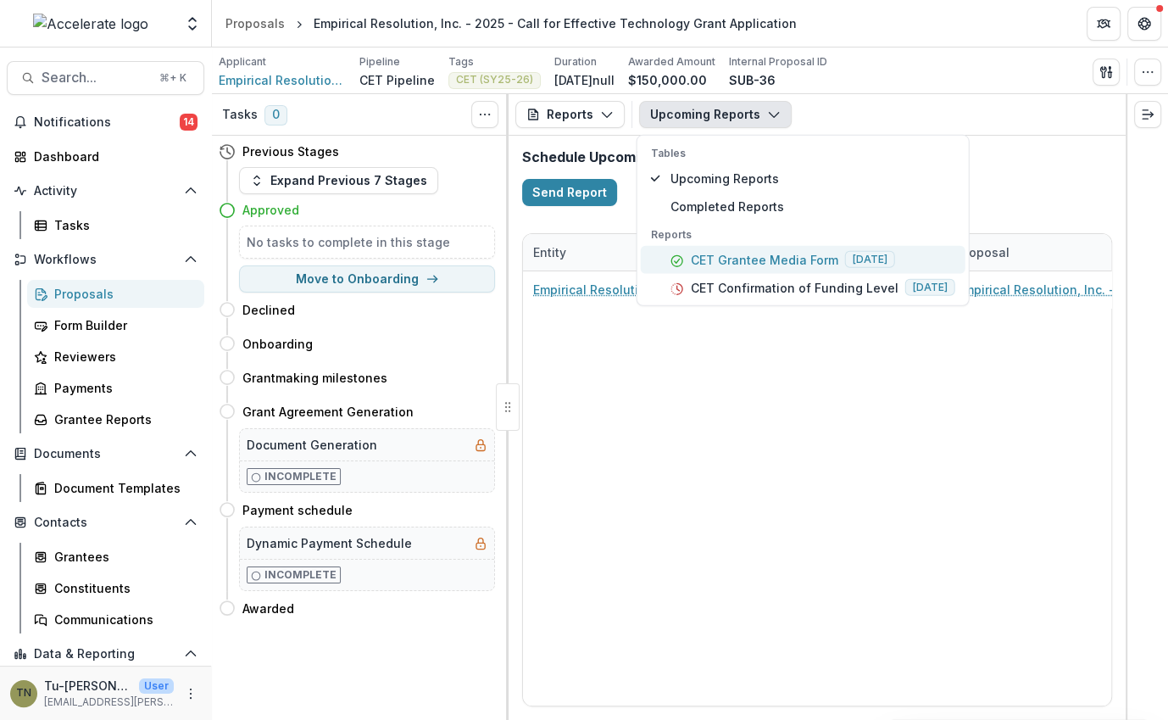
click at [694, 251] on p "CET Grantee Media Form" at bounding box center [765, 260] width 148 height 18
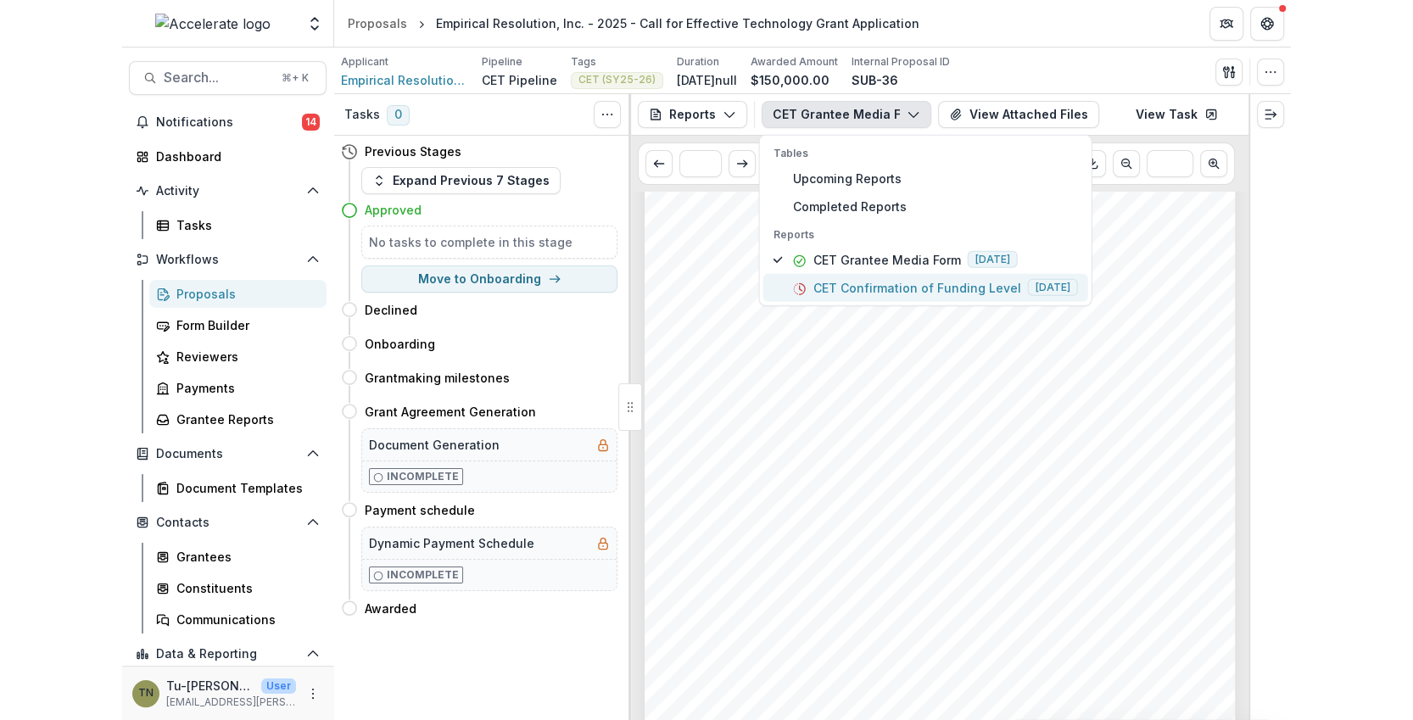
scroll to position [133, 0]
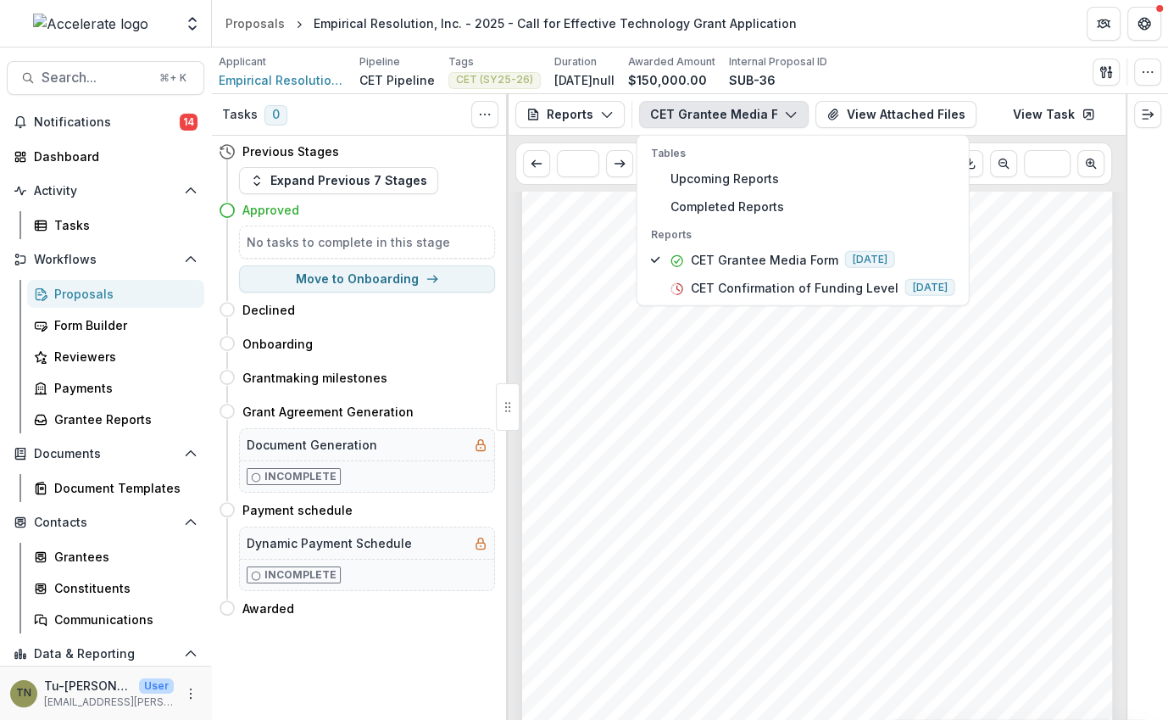
click at [808, 593] on div "Submission Responses Accelerate Grantee Media Form Congratulations on receiving…" at bounding box center [817, 476] width 590 height 835
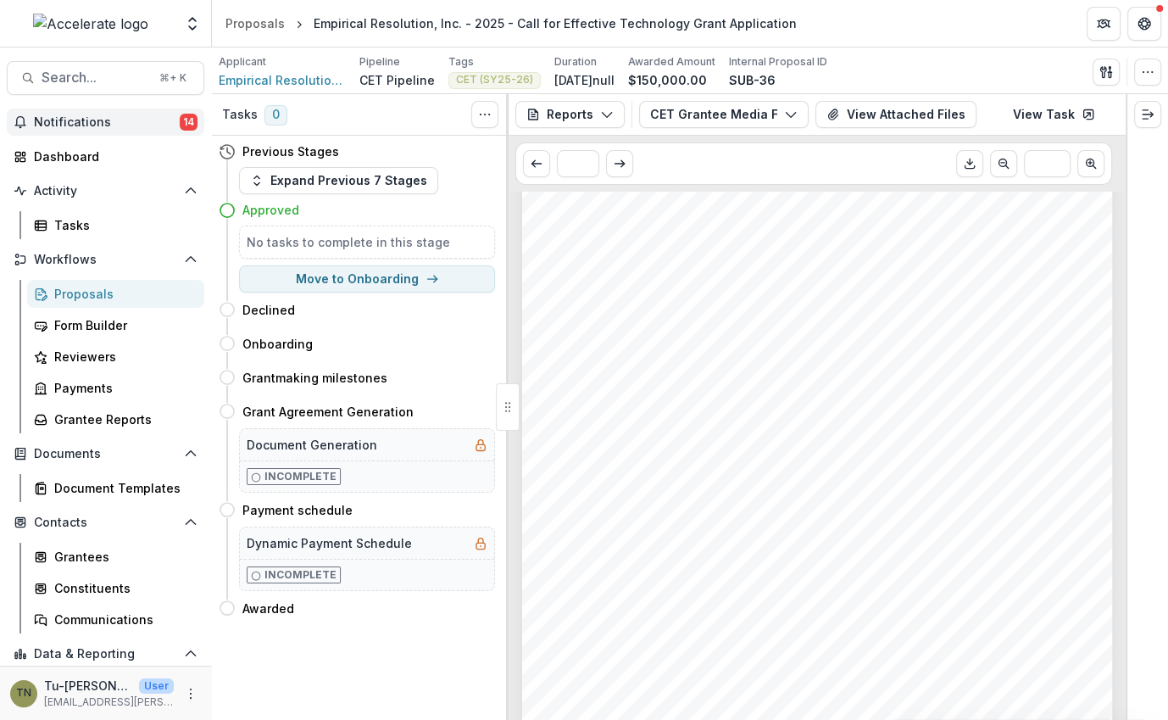
click at [135, 116] on span "Notifications" at bounding box center [107, 122] width 146 height 14
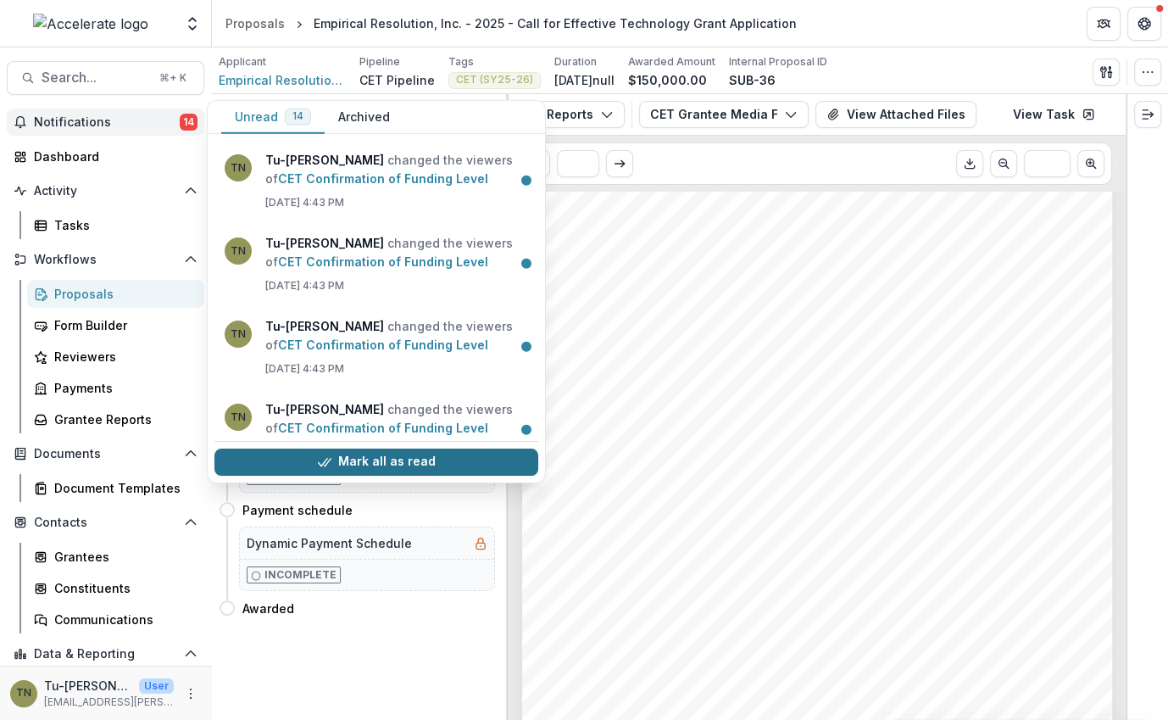
click at [319, 460] on icon "button" at bounding box center [324, 462] width 14 height 14
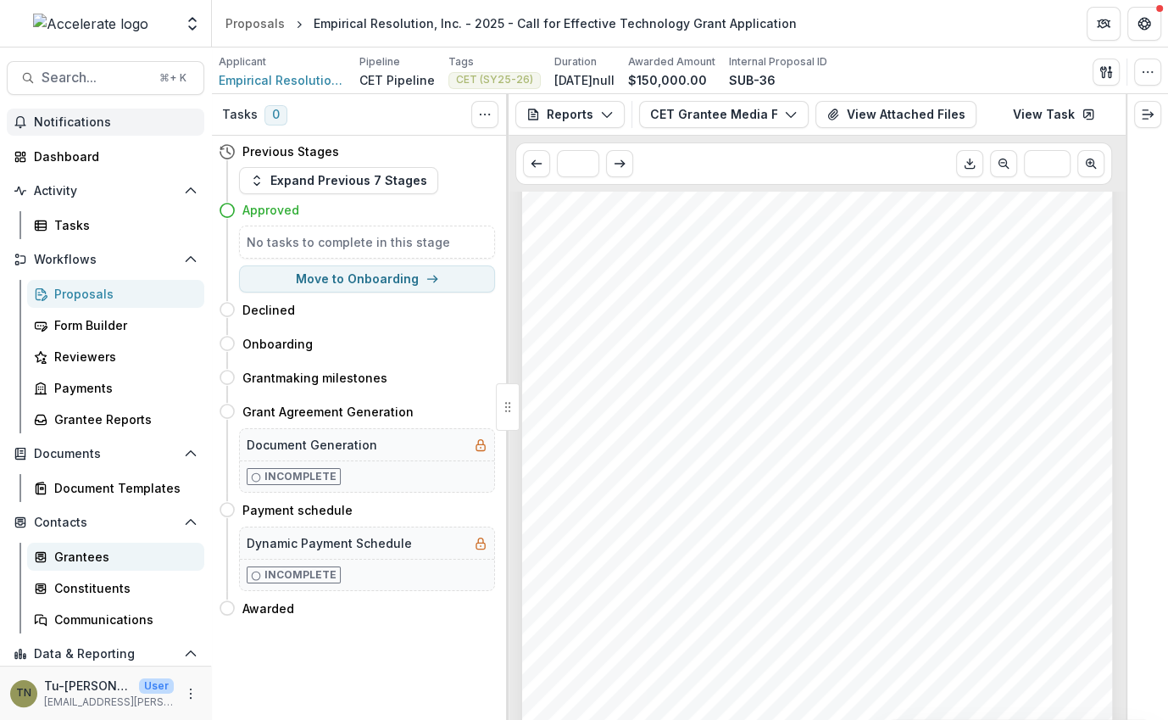
click at [125, 551] on div "Grantees" at bounding box center [122, 557] width 137 height 18
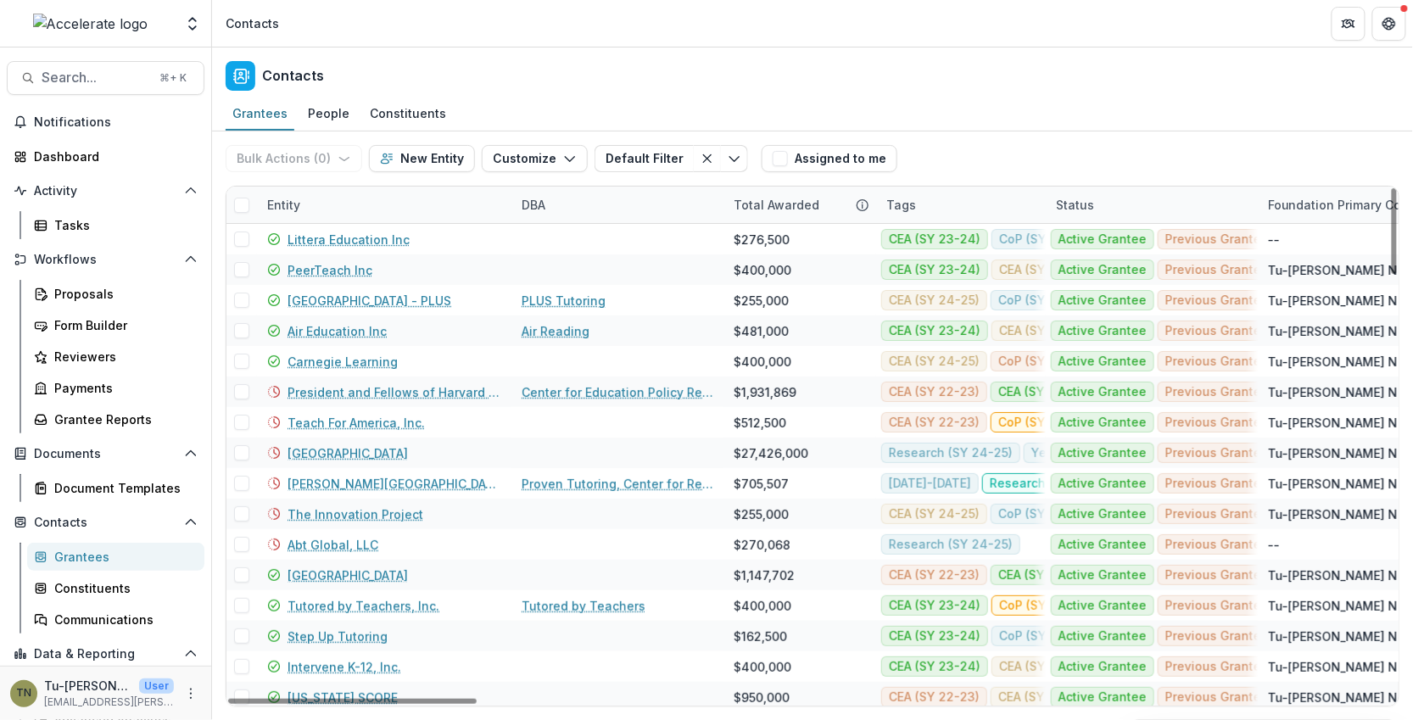
click at [1125, 112] on div "Grantees People Constituents" at bounding box center [812, 115] width 1201 height 34
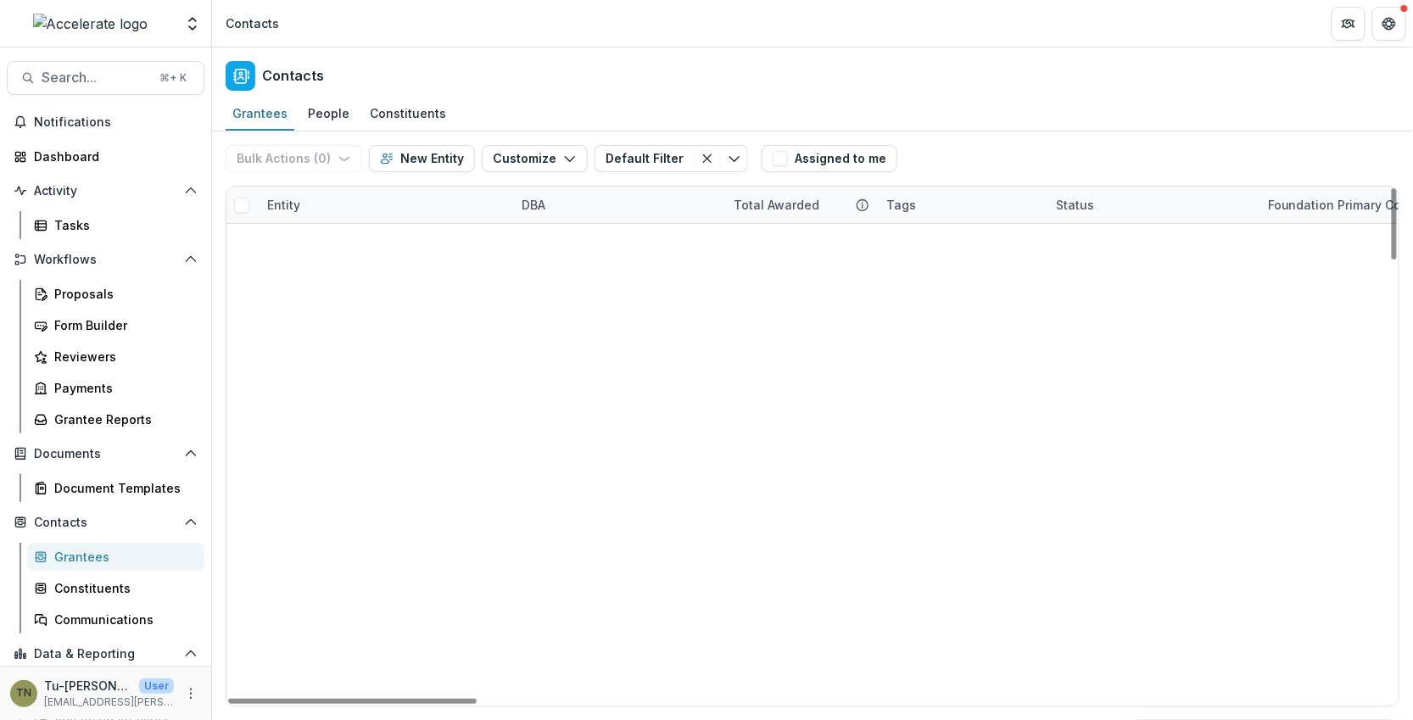
scroll to position [456, 0]
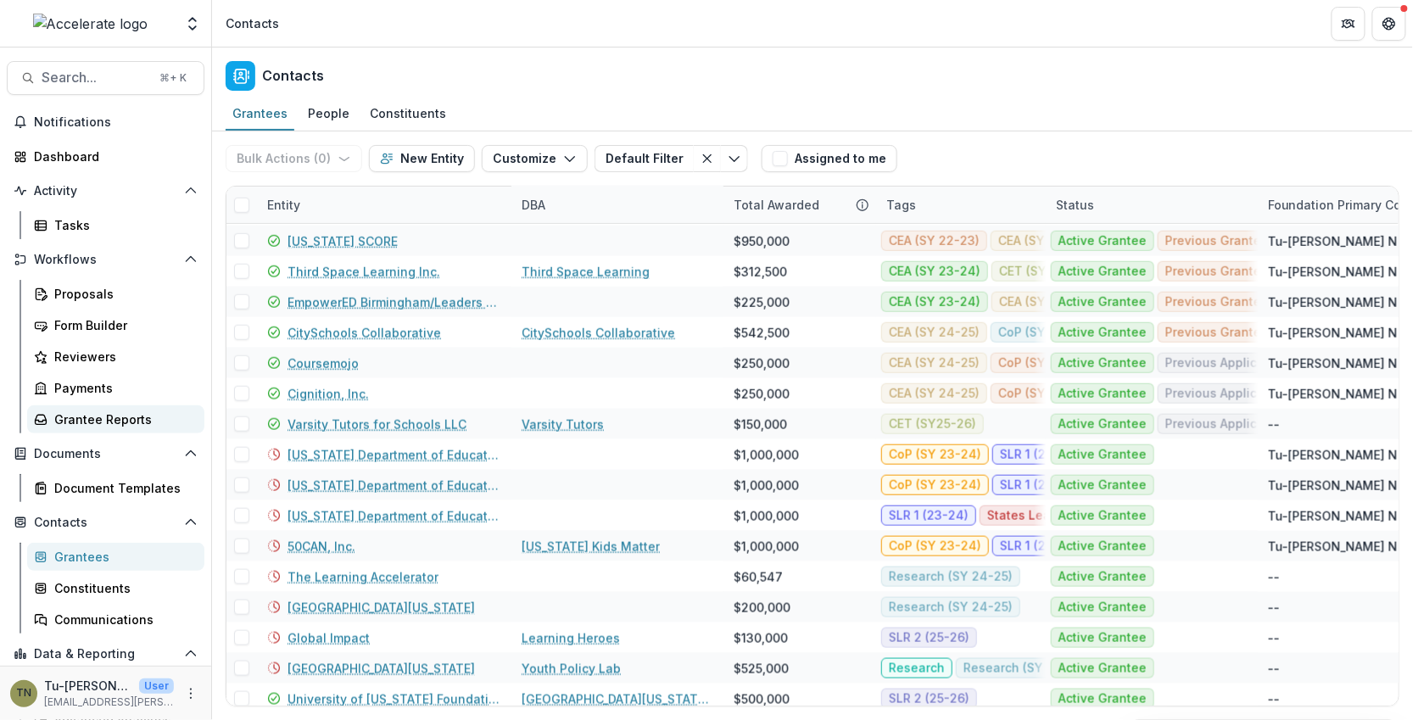
click at [118, 419] on div "Grantee Reports" at bounding box center [122, 419] width 137 height 18
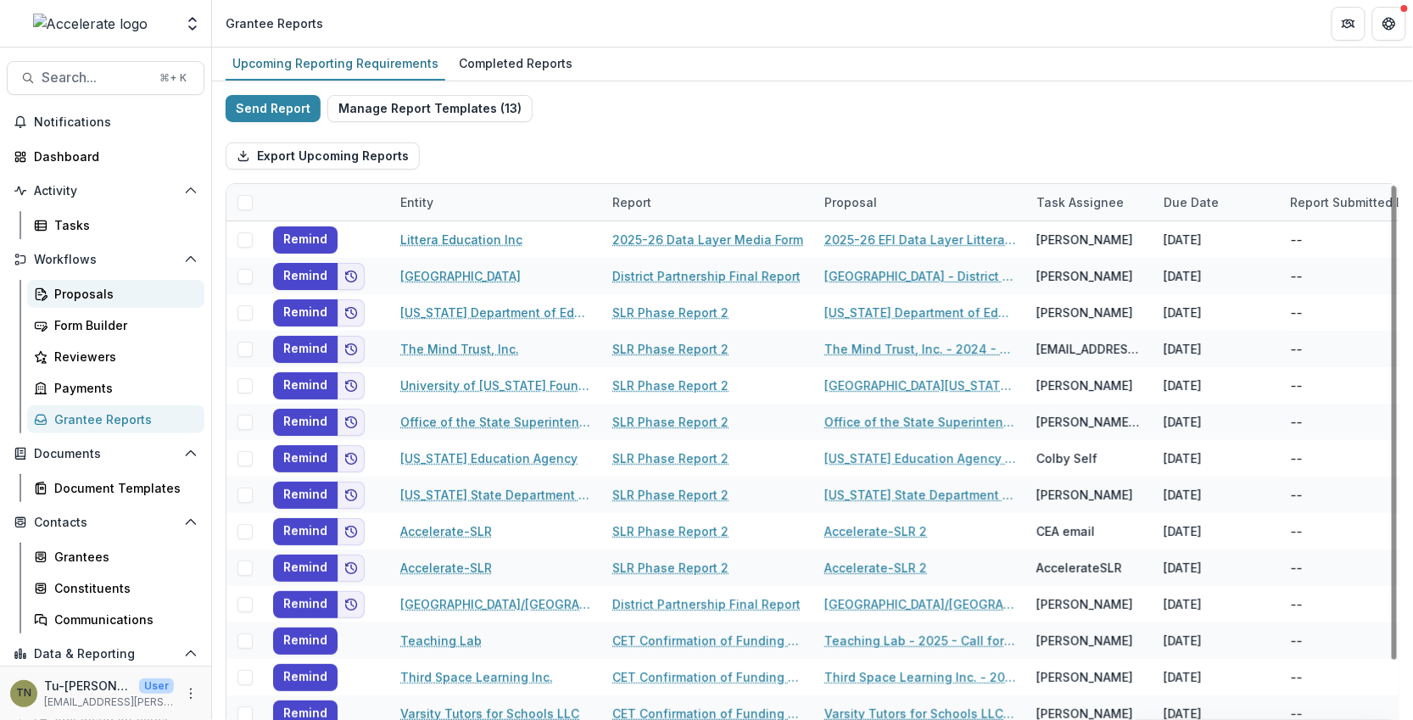
click at [100, 291] on div "Proposals" at bounding box center [122, 294] width 137 height 18
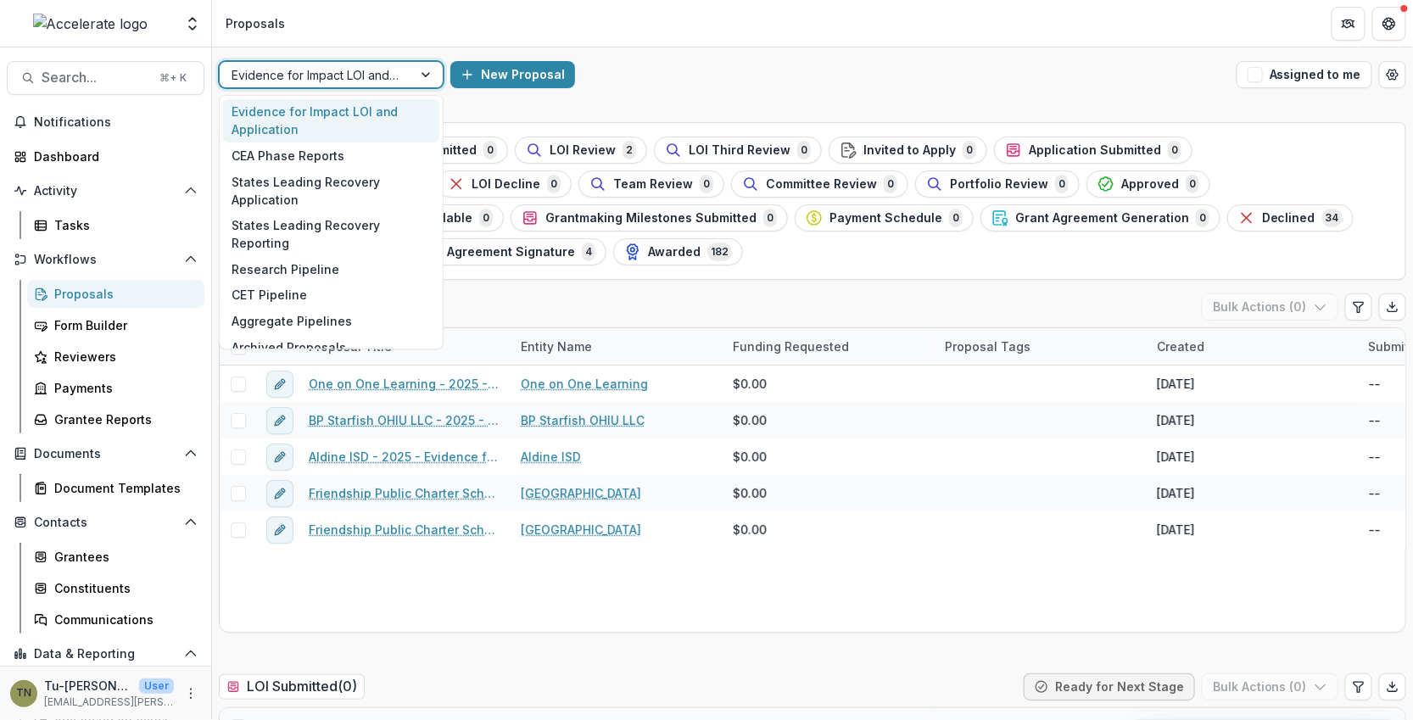
click at [411, 79] on div "Evidence for Impact LOI and Application" at bounding box center [316, 75] width 192 height 25
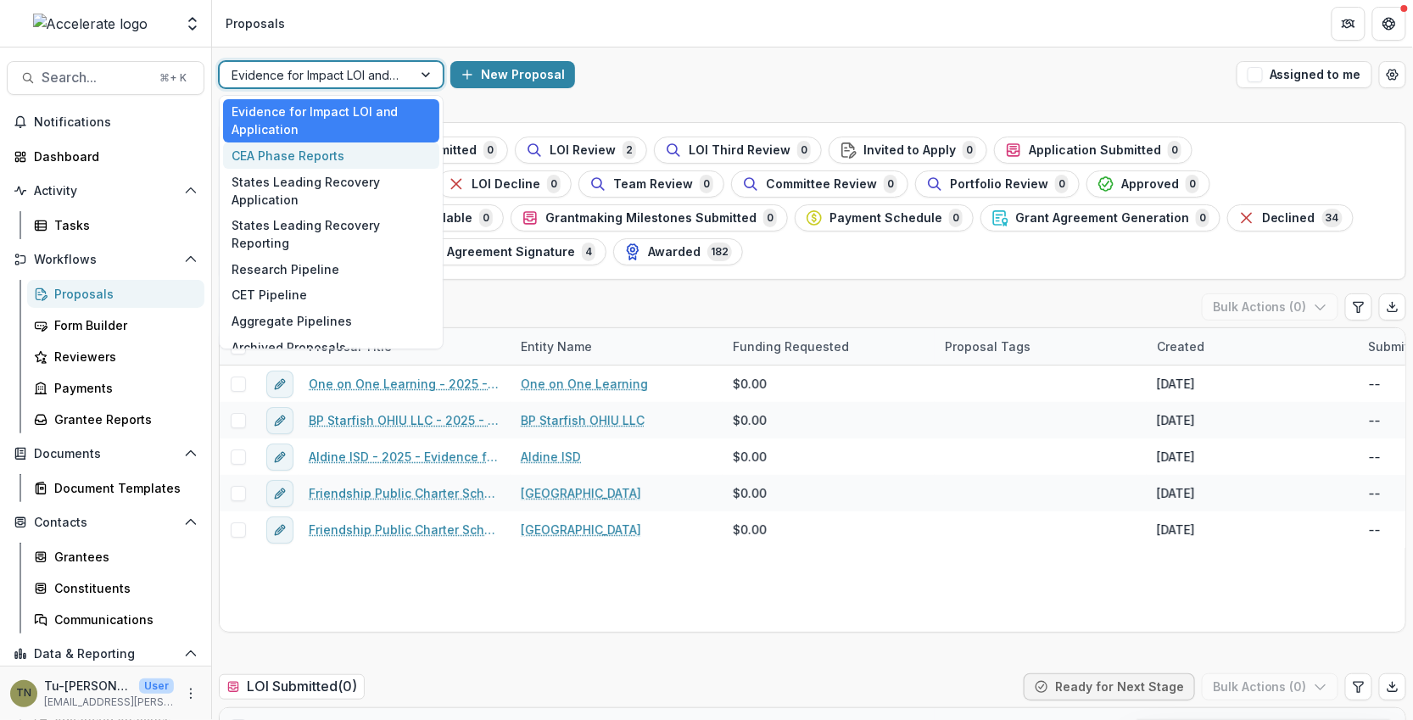
click at [376, 148] on div "CEA Phase Reports" at bounding box center [331, 155] width 216 height 26
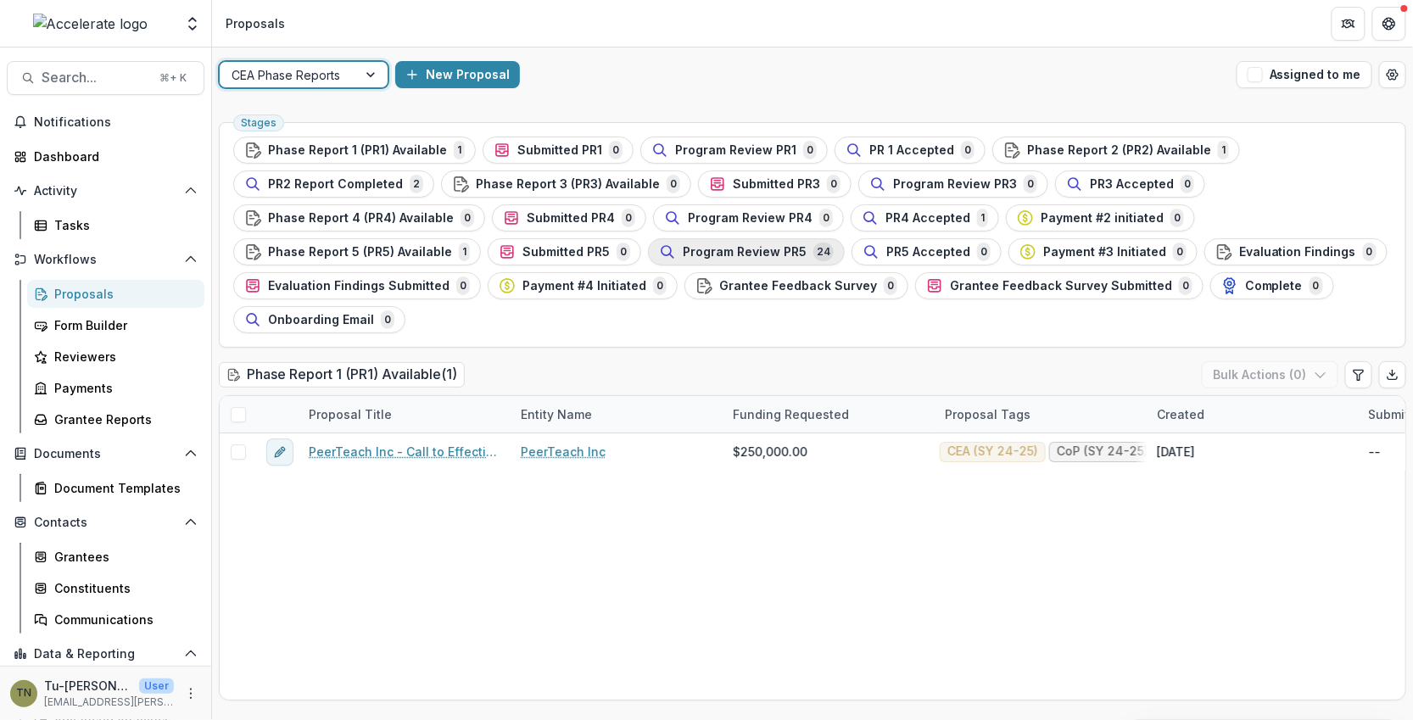
click at [768, 249] on span "Program Review PR5" at bounding box center [745, 252] width 124 height 14
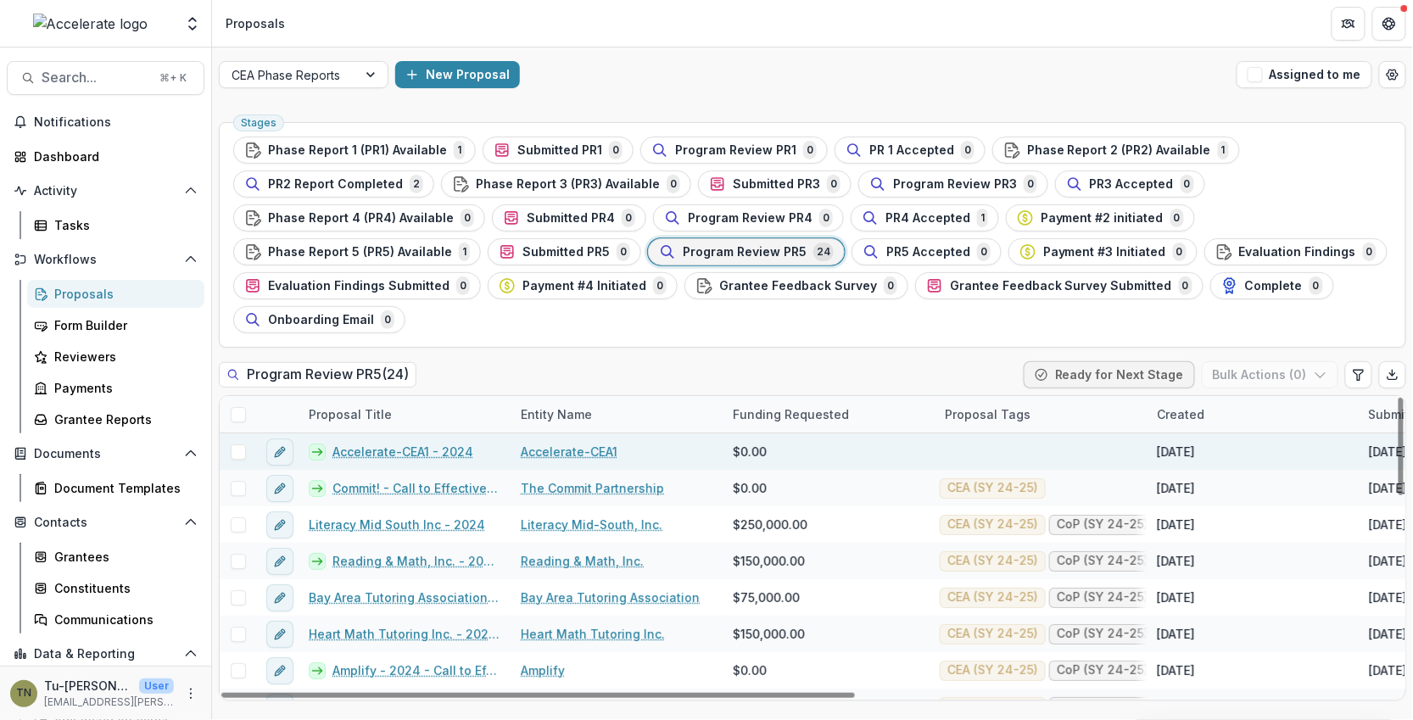
click at [364, 449] on link "Accelerate-CEA1 - 2024" at bounding box center [402, 452] width 141 height 18
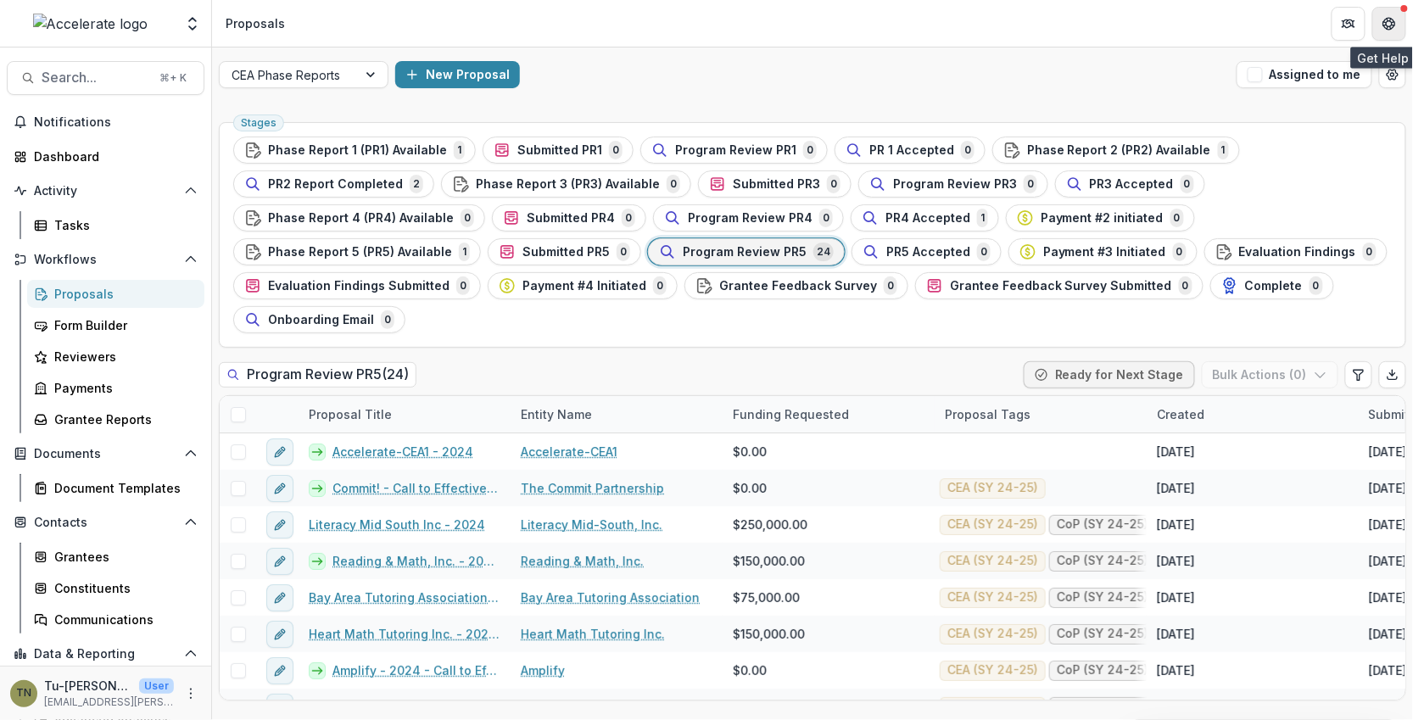
click at [1168, 20] on icon "Get Help" at bounding box center [1389, 24] width 14 height 14
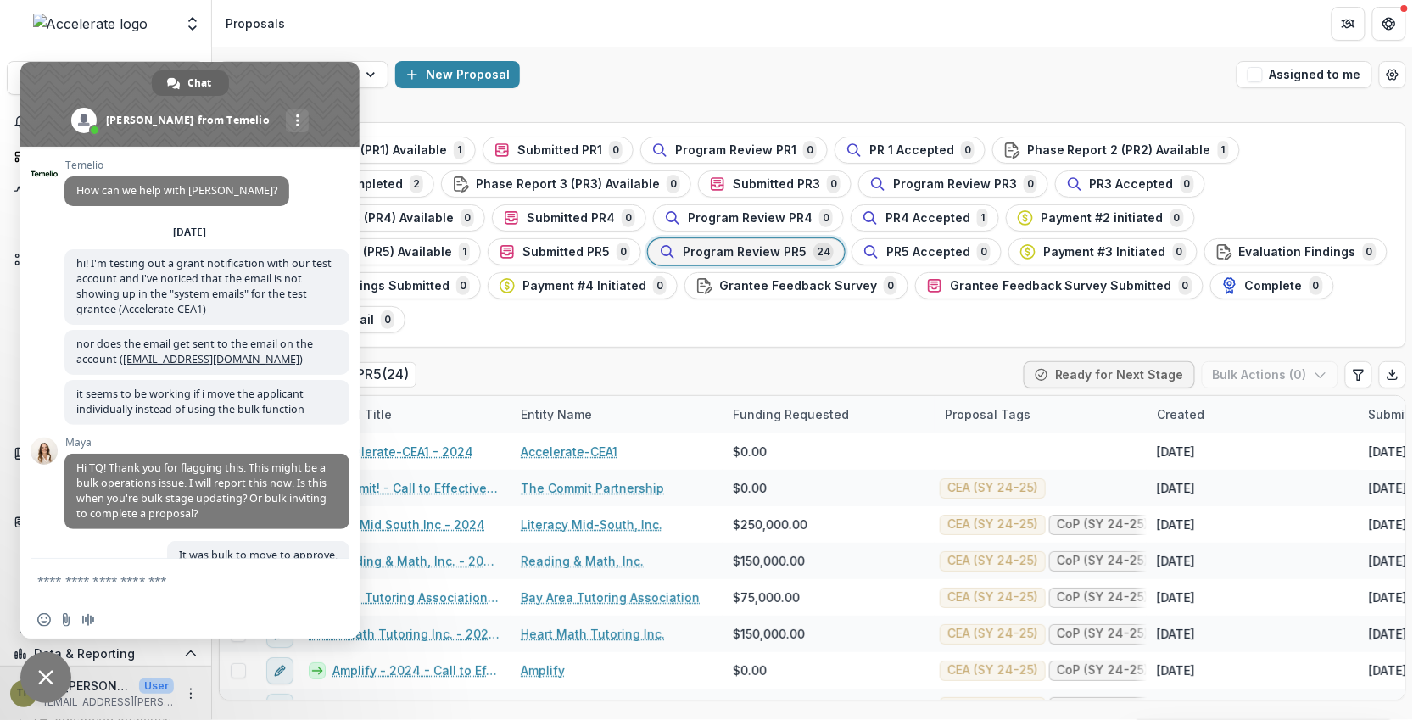
scroll to position [2406, 0]
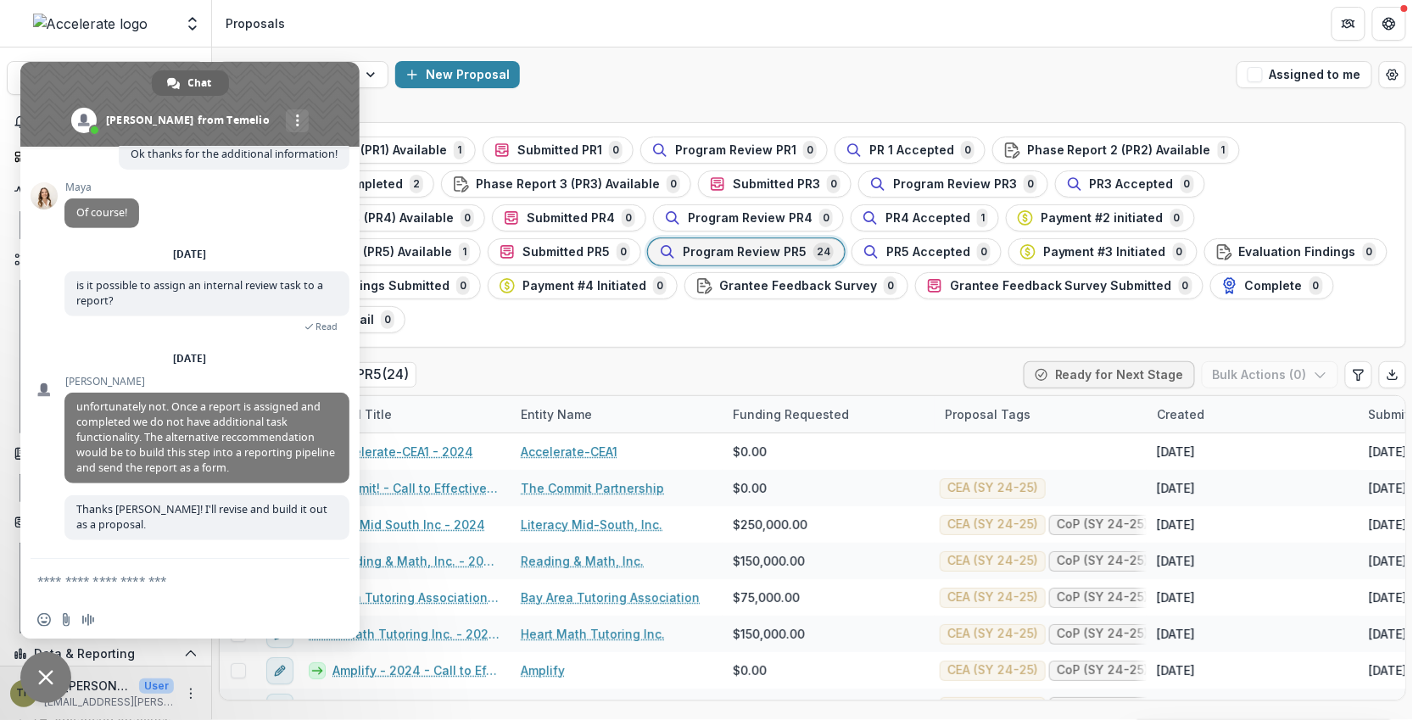
click at [183, 577] on textarea "Compose your message..." at bounding box center [172, 580] width 271 height 42
click at [695, 86] on div "New Proposal" at bounding box center [812, 74] width 834 height 27
click at [1168, 186] on ul "Stages Phase Report 1 (PR1) Available 1 Submitted PR1 0 Program Review PR1 0 PR…" at bounding box center [812, 235] width 1158 height 197
click at [1168, 25] on icon "Get Help" at bounding box center [1391, 26] width 2 height 2
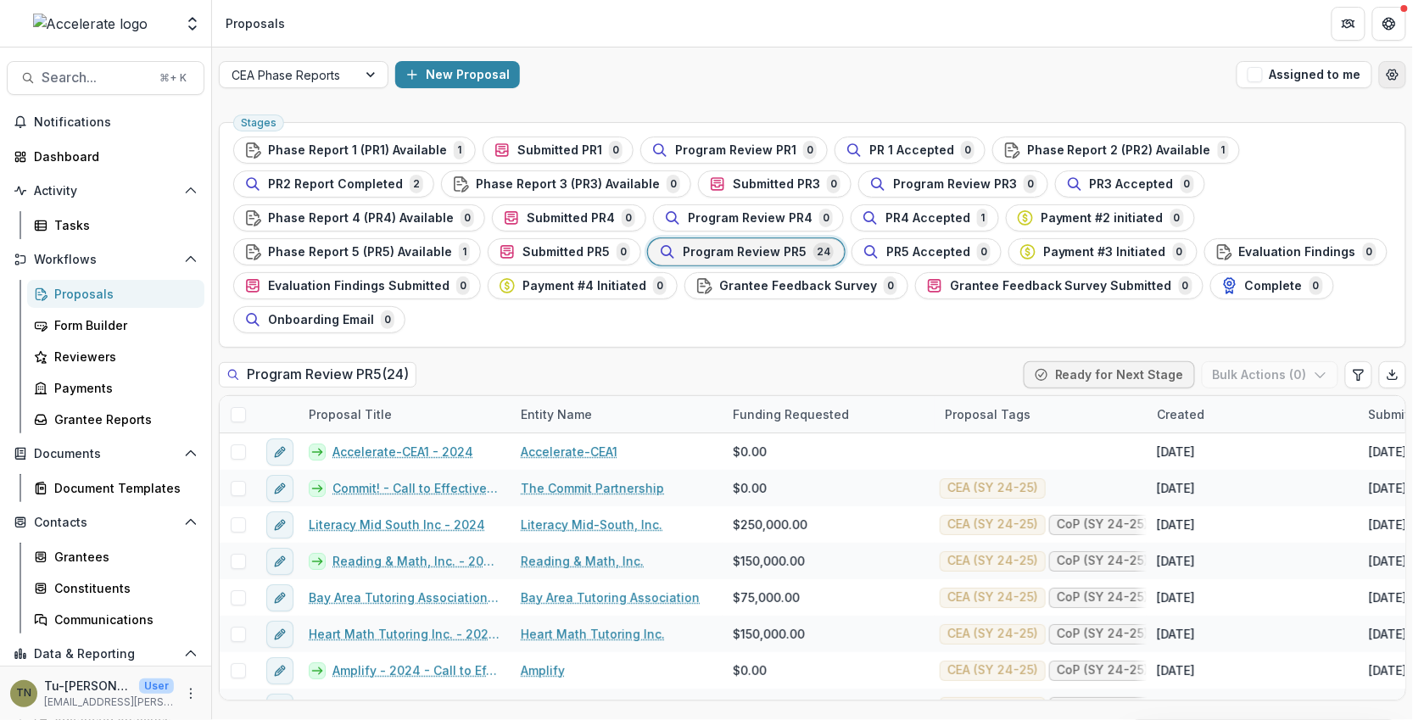
click at [1168, 75] on circle "Open table manager" at bounding box center [1392, 74] width 3 height 3
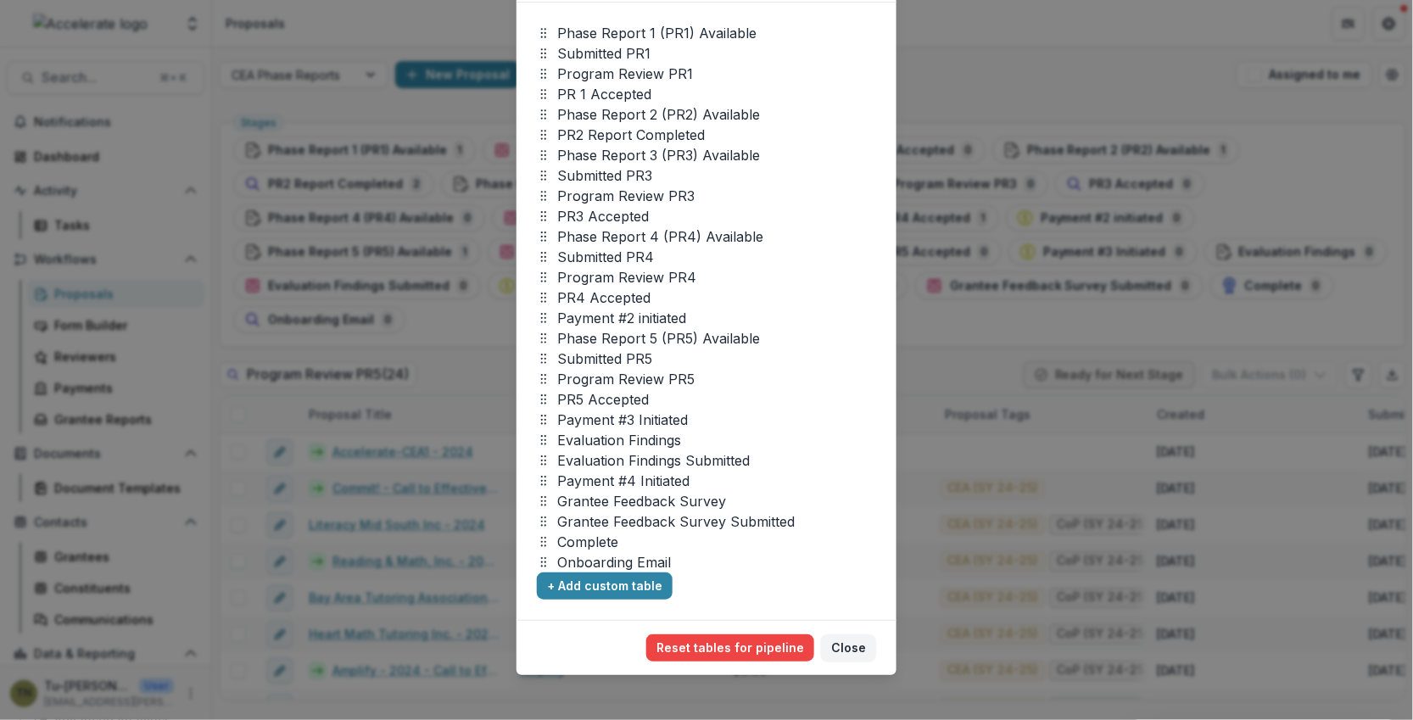
scroll to position [108, 0]
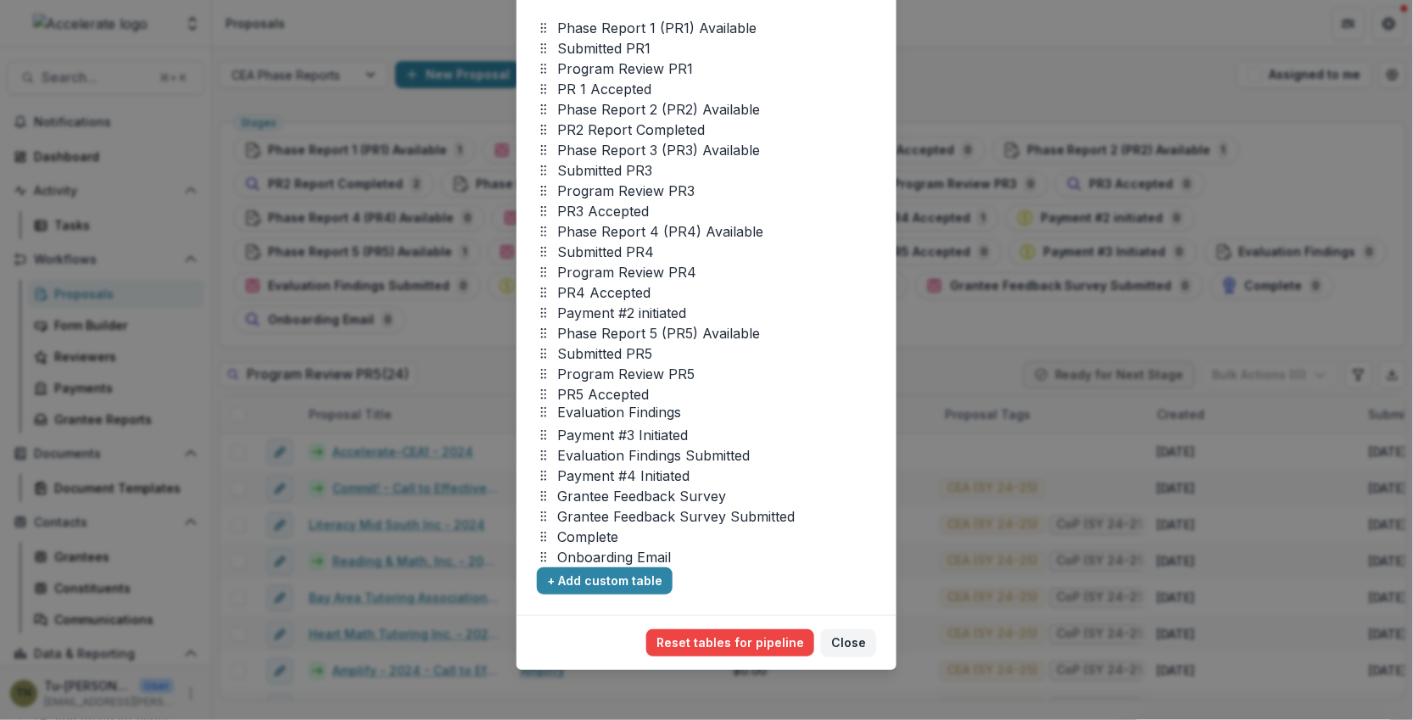
drag, startPoint x: 541, startPoint y: 433, endPoint x: 541, endPoint y: 410, distance: 22.9
click at [541, 410] on icon at bounding box center [544, 412] width 14 height 14
drag, startPoint x: 543, startPoint y: 451, endPoint x: 543, endPoint y: 435, distance: 16.1
click at [543, 435] on icon at bounding box center [544, 439] width 14 height 14
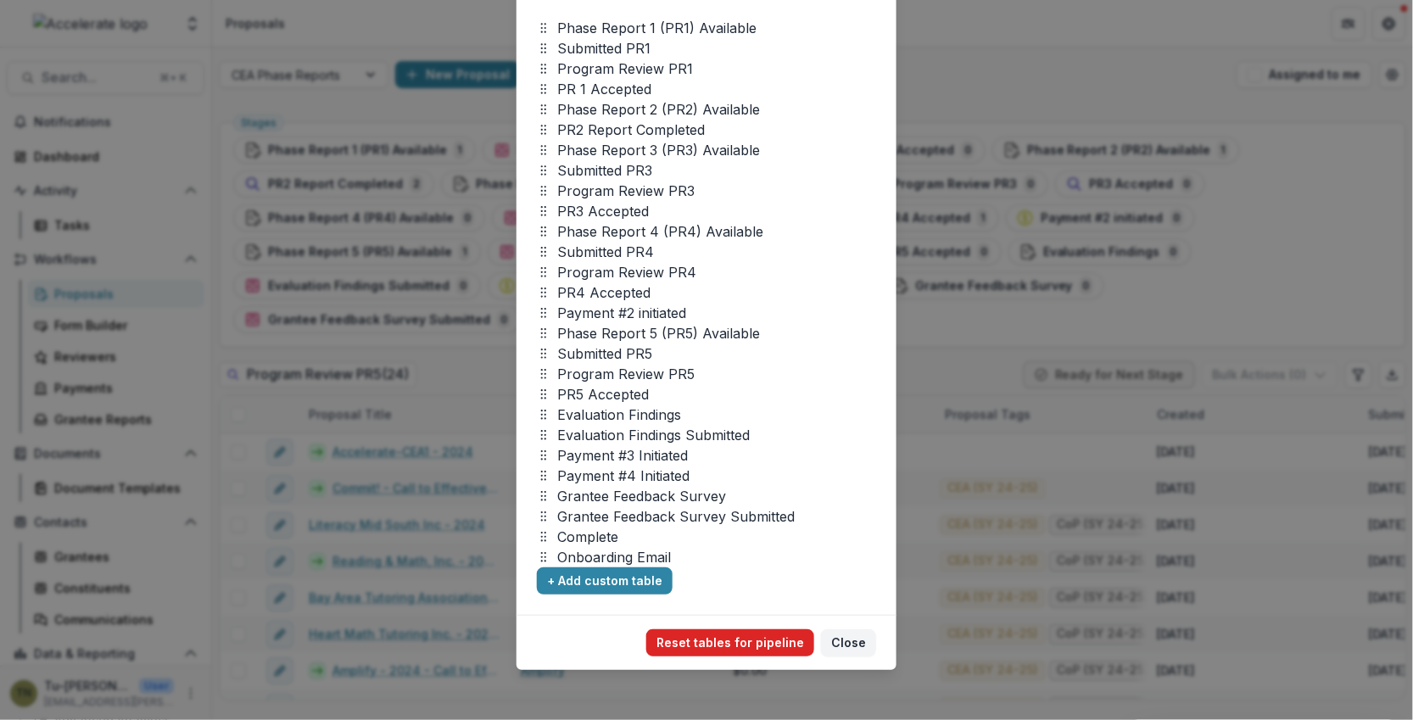
click at [718, 638] on button "Reset tables for pipeline" at bounding box center [730, 642] width 168 height 27
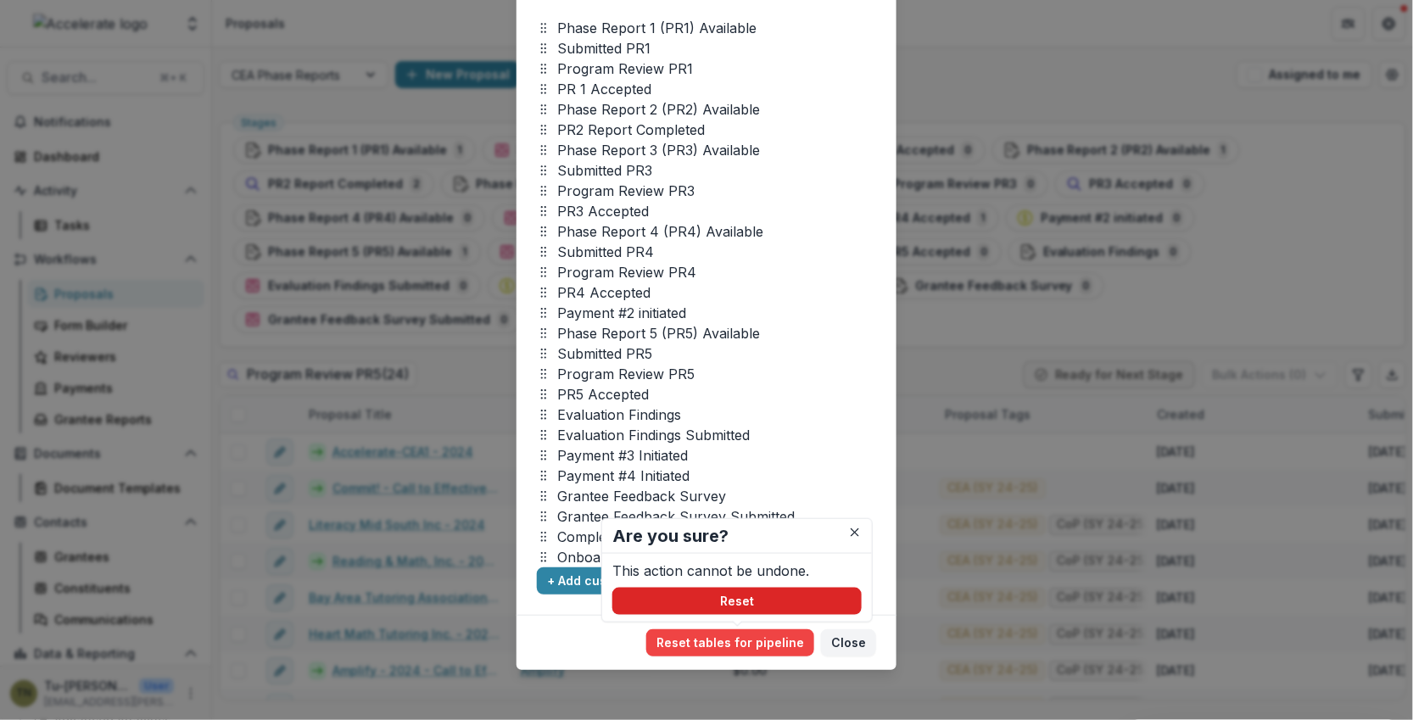
click at [747, 596] on button "Reset" at bounding box center [736, 601] width 249 height 27
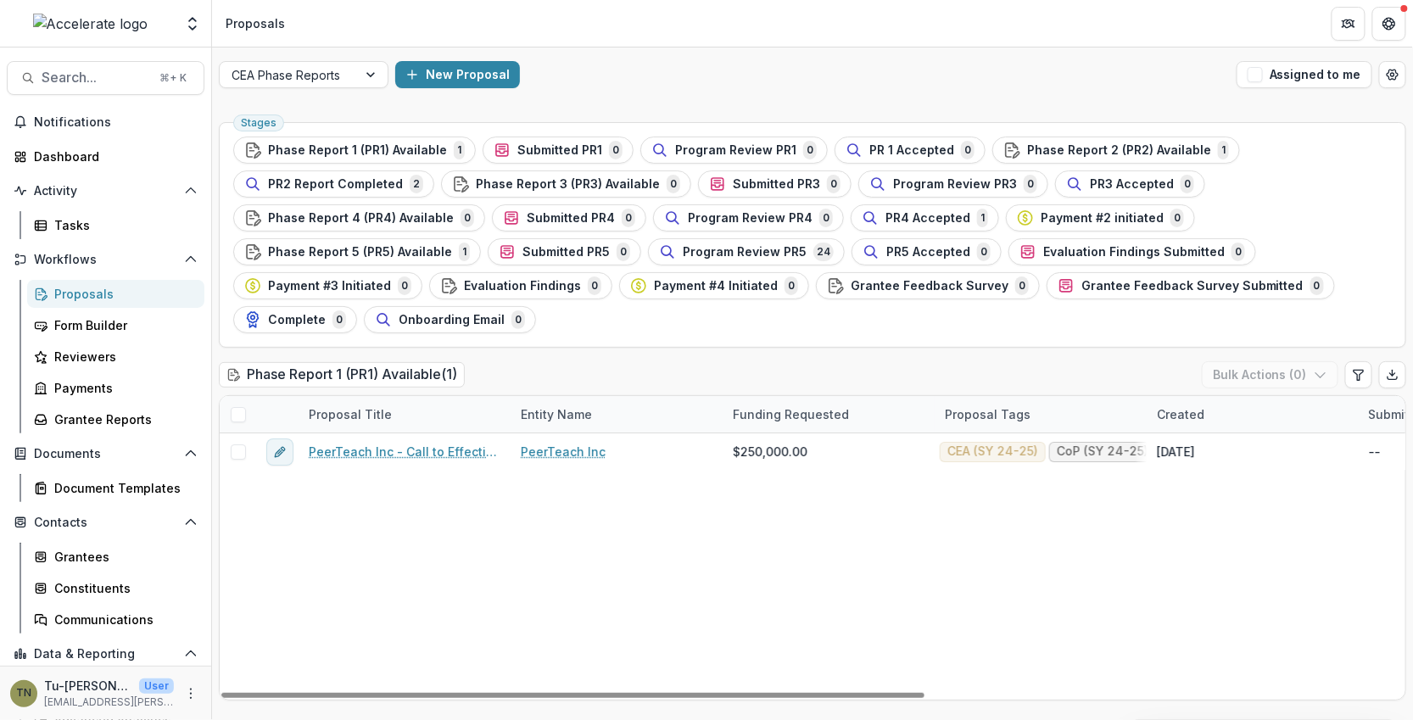
click at [804, 341] on div "Stages Phase Report 1 (PR1) Available 1 Submitted PR1 0 Program Review PR1 0 PR…" at bounding box center [812, 235] width 1187 height 226
click at [815, 573] on div "PeerTeach Inc - Call to Effective Action - 2 PeerTeach Inc $250,000.00 CEA (SY …" at bounding box center [1213, 566] width 1987 height 266
click at [811, 536] on div "PeerTeach Inc - Call to Effective Action - 2 PeerTeach Inc $250,000.00 CEA (SY …" at bounding box center [1213, 566] width 1987 height 266
click at [906, 560] on div "PeerTeach Inc - Call to Effective Action - 2 PeerTeach Inc $250,000.00 CEA (SY …" at bounding box center [1213, 566] width 1987 height 266
click at [617, 324] on ul "Stages Phase Report 1 (PR1) Available 1 Submitted PR1 0 Program Review PR1 0 PR…" at bounding box center [812, 235] width 1158 height 197
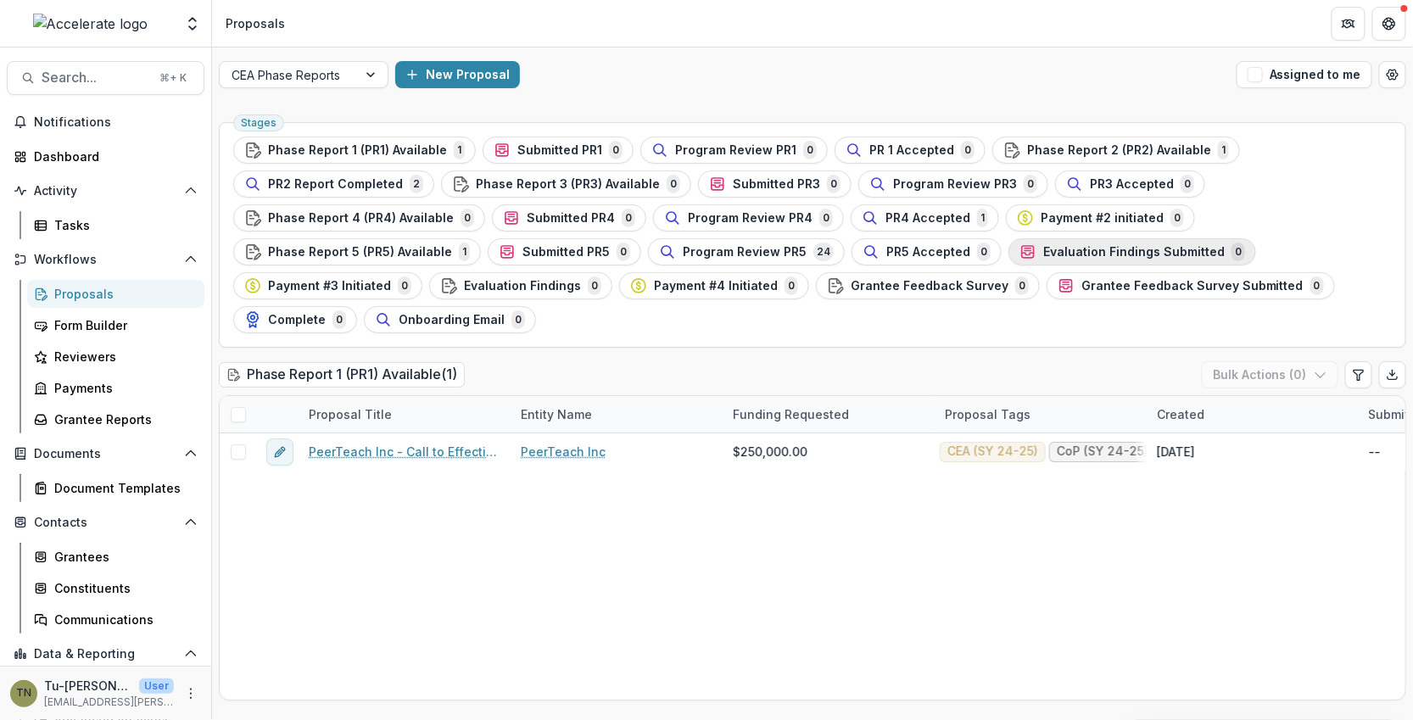
click at [1043, 252] on span "Evaluation Findings Submitted" at bounding box center [1133, 252] width 181 height 14
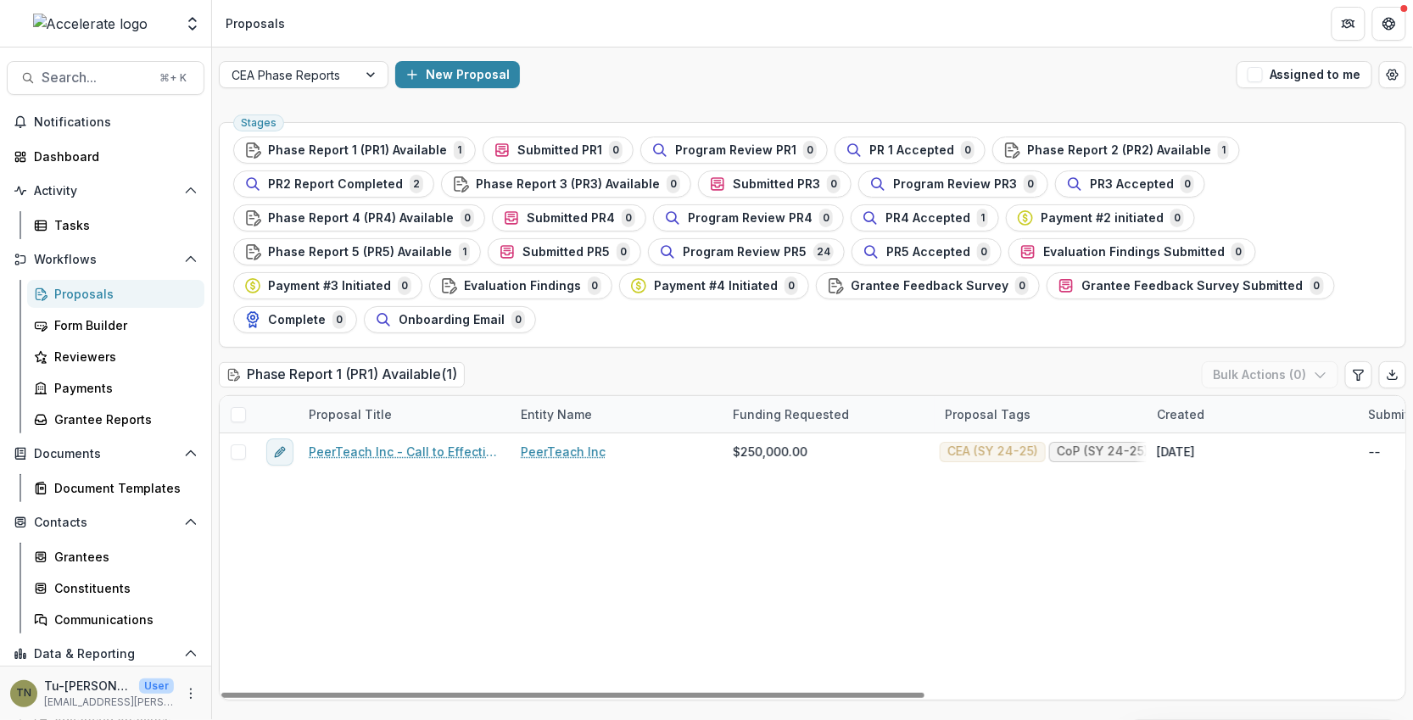
click at [776, 564] on div "PeerTeach Inc - Call to Effective Action - 2 PeerTeach Inc $250,000.00 CEA (SY …" at bounding box center [1213, 566] width 1987 height 266
click at [184, 695] on icon "More" at bounding box center [191, 694] width 14 height 14
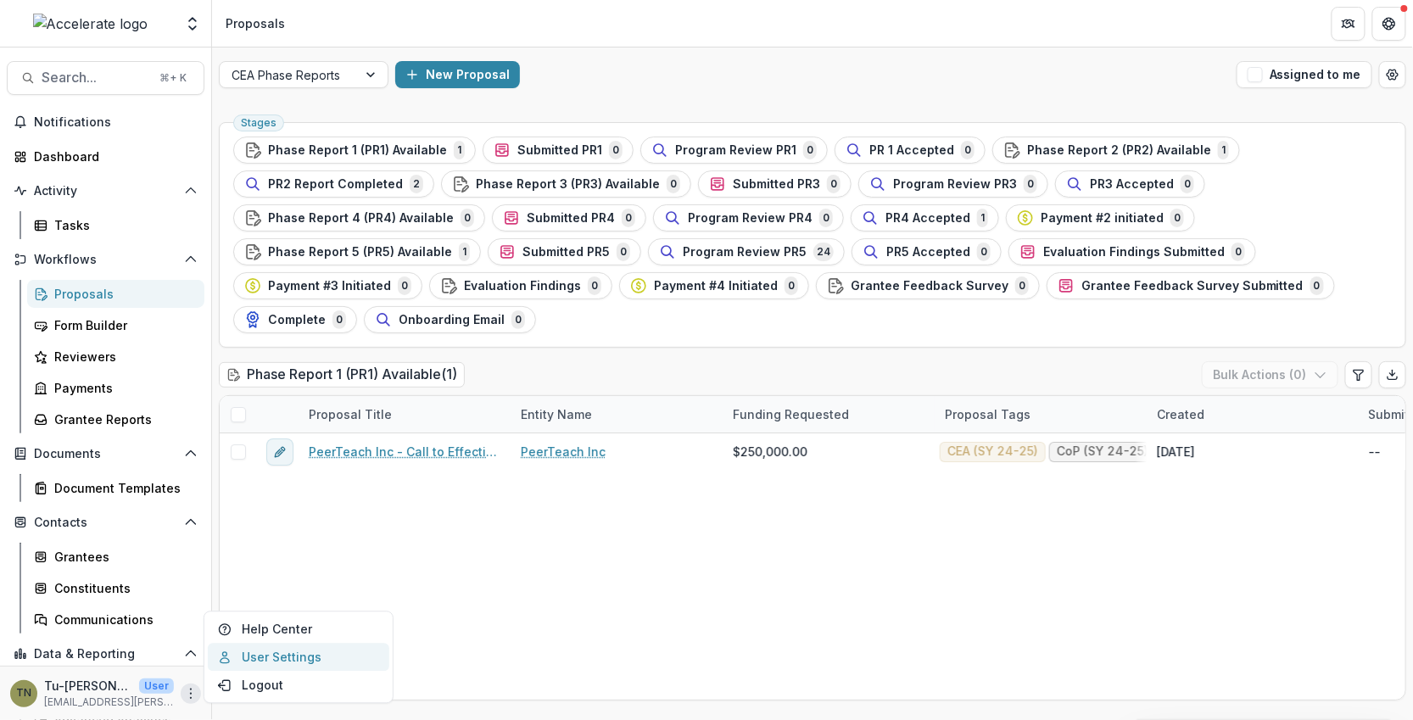
click at [262, 659] on link "User Settings" at bounding box center [298, 658] width 181 height 28
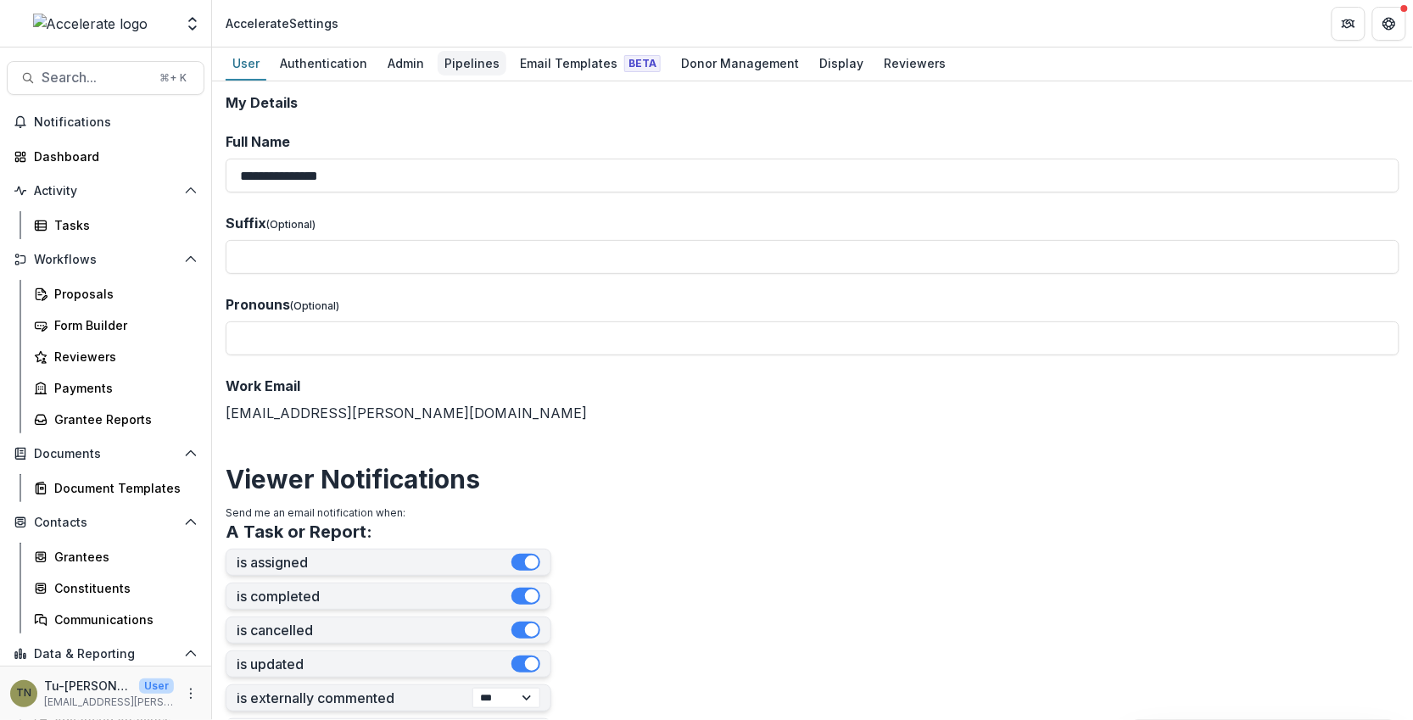
click at [455, 57] on div "Pipelines" at bounding box center [472, 63] width 69 height 25
click at [458, 64] on div "Pipelines" at bounding box center [472, 63] width 69 height 25
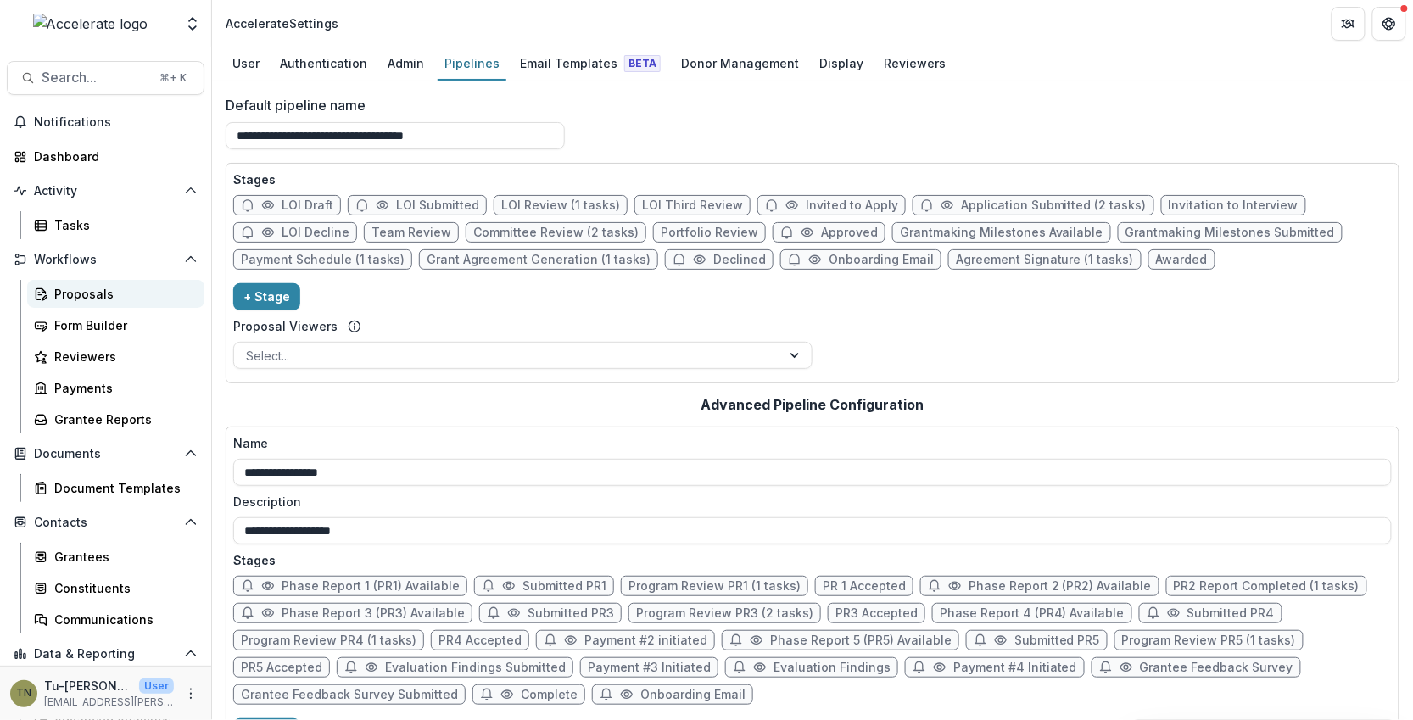
click at [118, 298] on div "Proposals" at bounding box center [122, 294] width 137 height 18
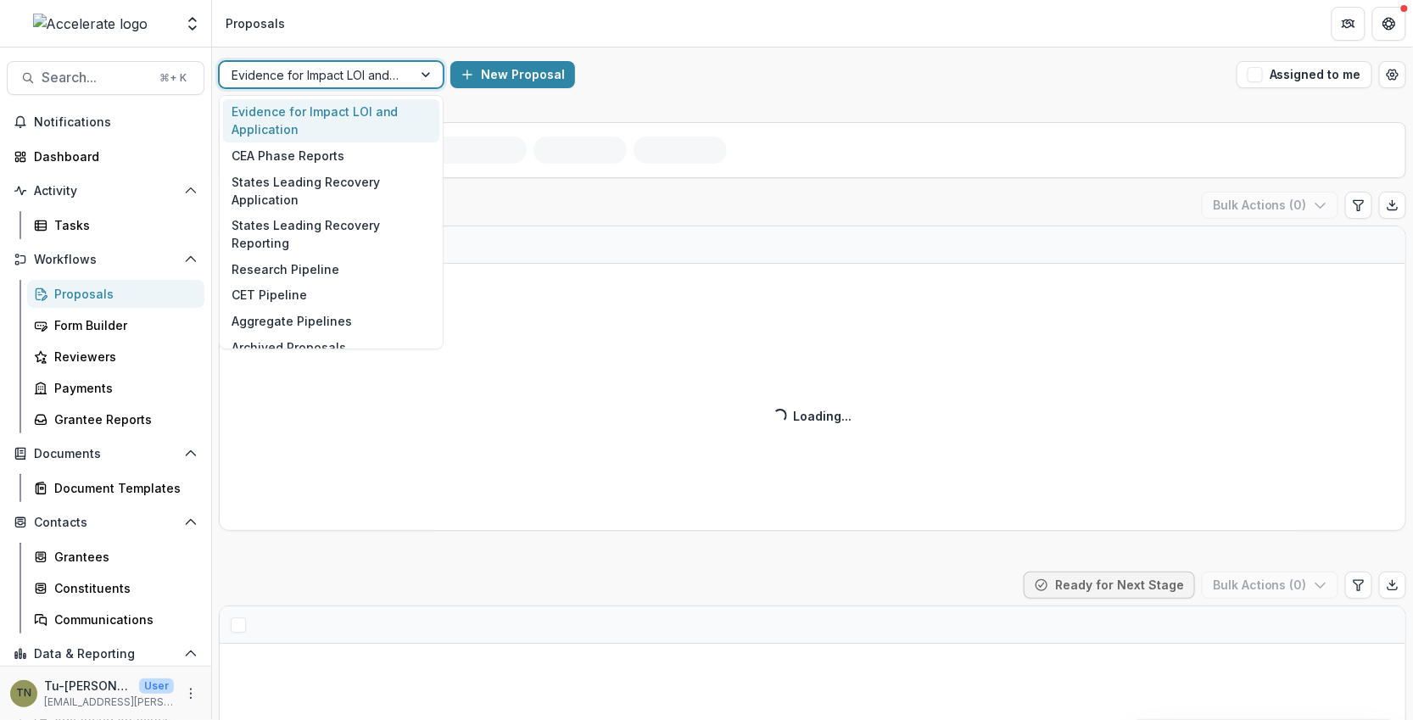
click at [416, 74] on div at bounding box center [427, 74] width 31 height 25
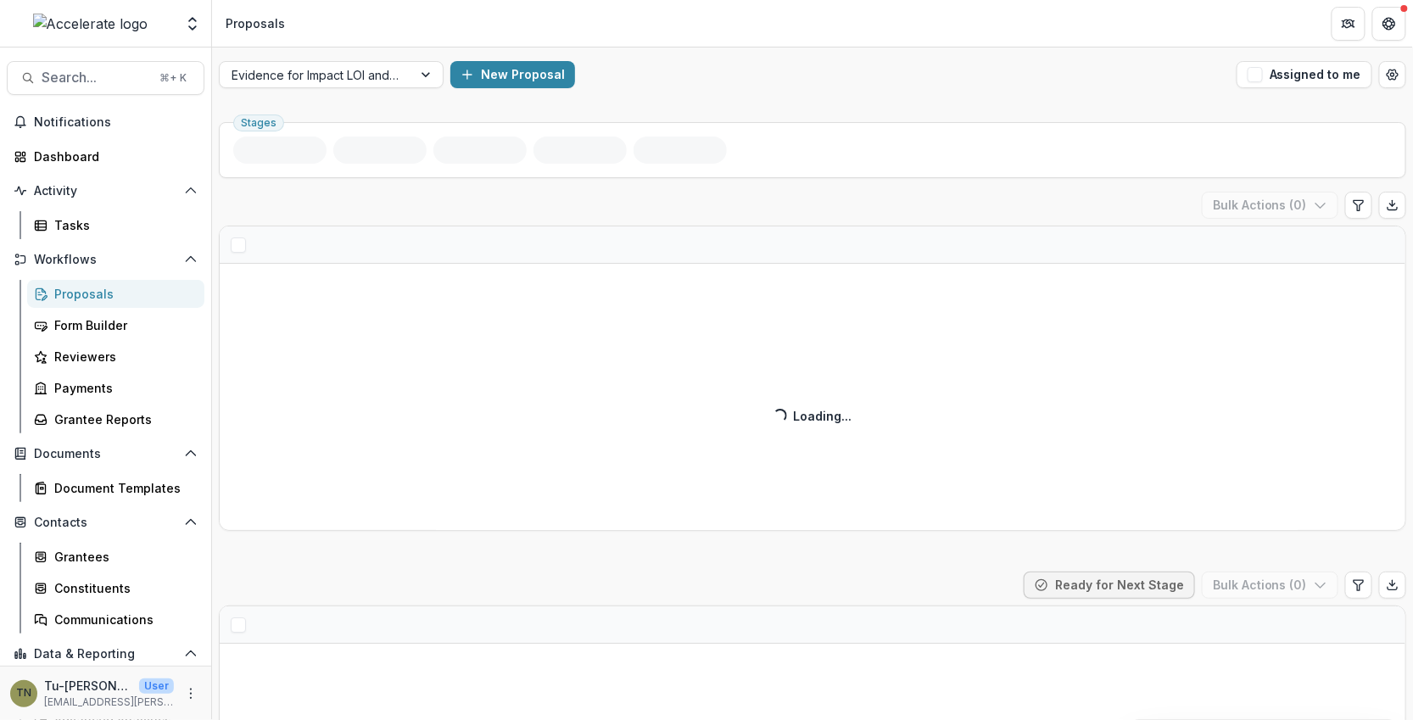
click at [808, 48] on div "Evidence for Impact LOI and Application New Proposal Assigned to me" at bounding box center [812, 74] width 1201 height 54
click at [129, 324] on div "Form Builder" at bounding box center [122, 325] width 137 height 18
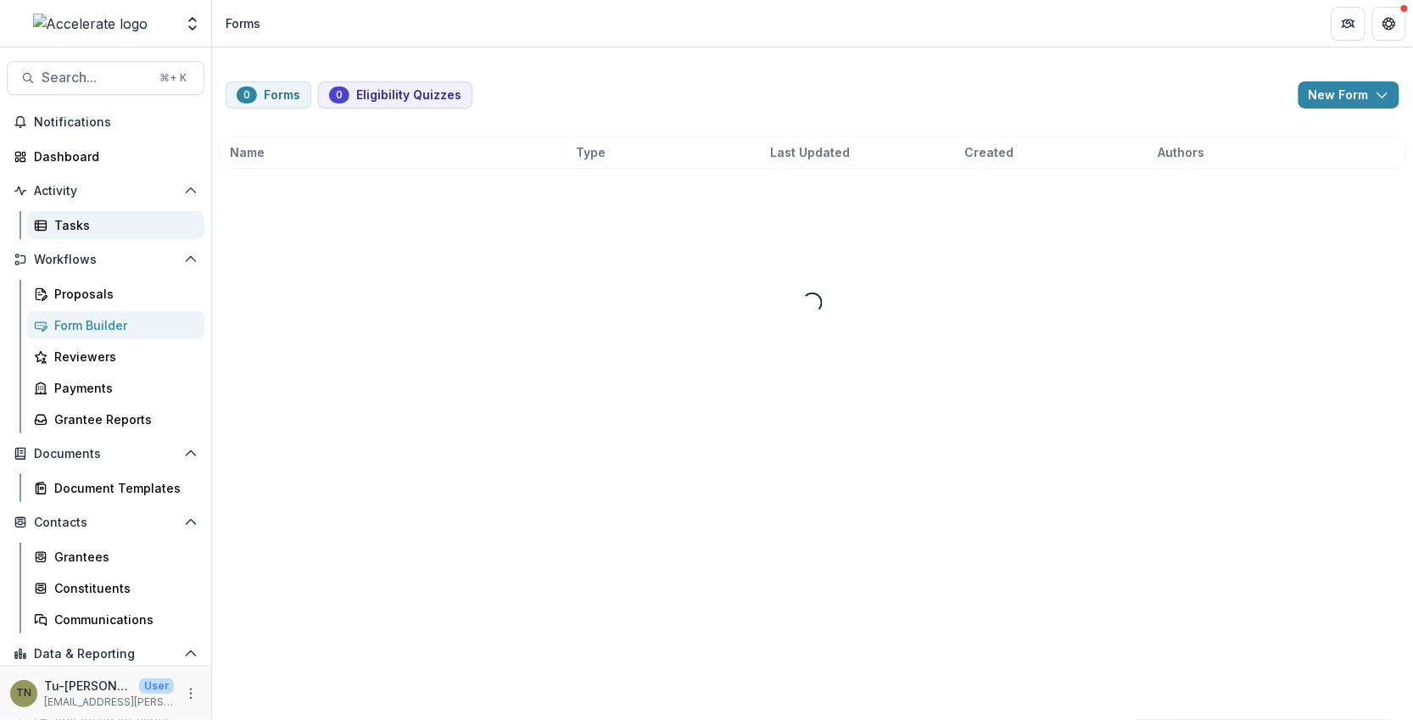
click at [128, 233] on div "Tasks" at bounding box center [122, 225] width 137 height 18
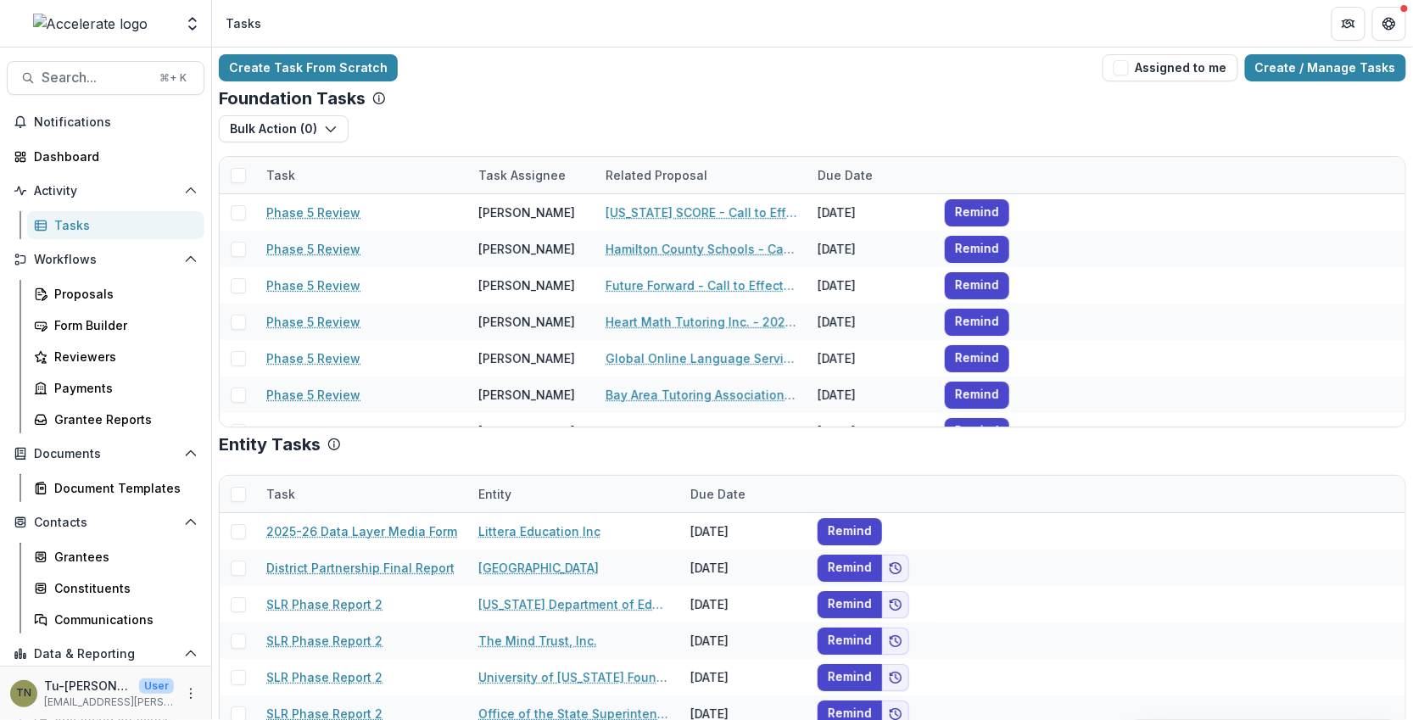
click at [558, 84] on div "Create Task From Scratch Assigned to me Create / Manage Tasks Foundation Tasks …" at bounding box center [812, 413] width 1201 height 733
click at [1168, 75] on link "Create / Manage Tasks" at bounding box center [1325, 67] width 161 height 27
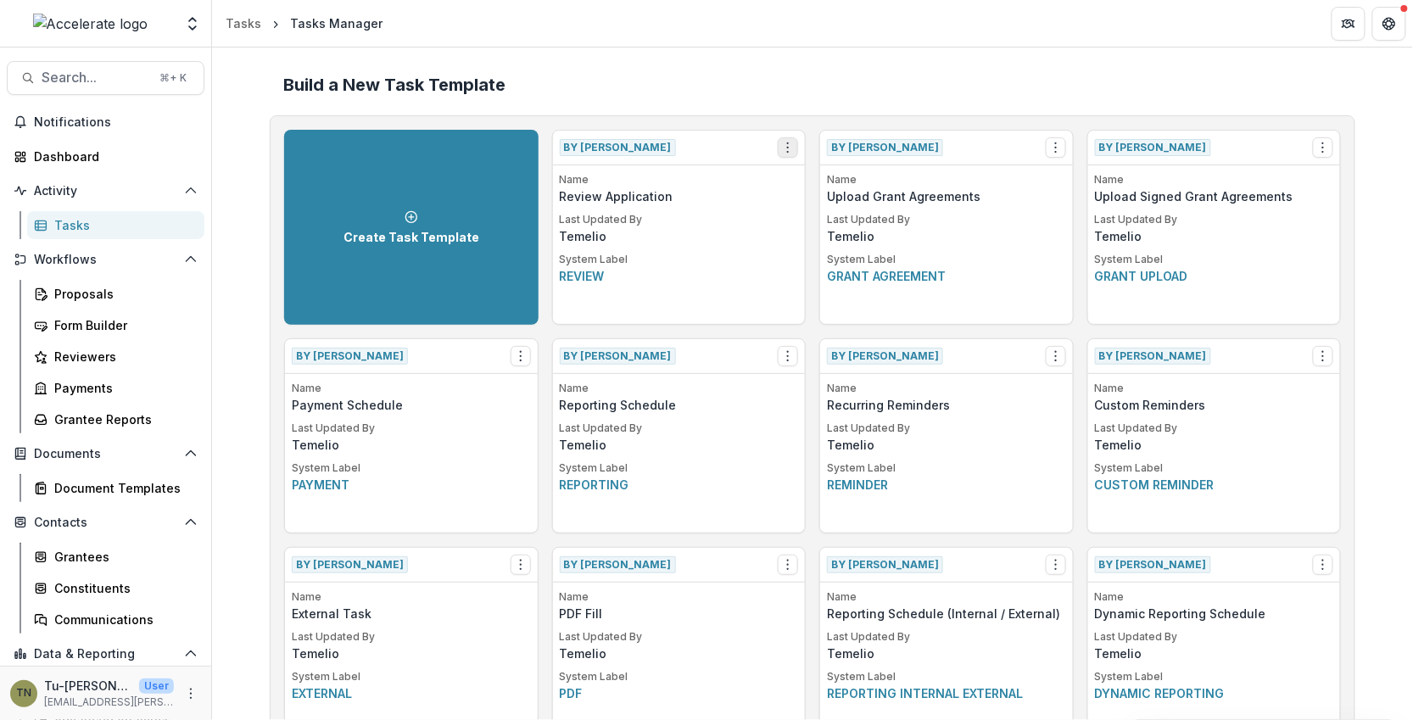
click at [783, 147] on icon "Options" at bounding box center [788, 148] width 14 height 14
click at [839, 205] on button "Make a Copy" at bounding box center [884, 210] width 208 height 28
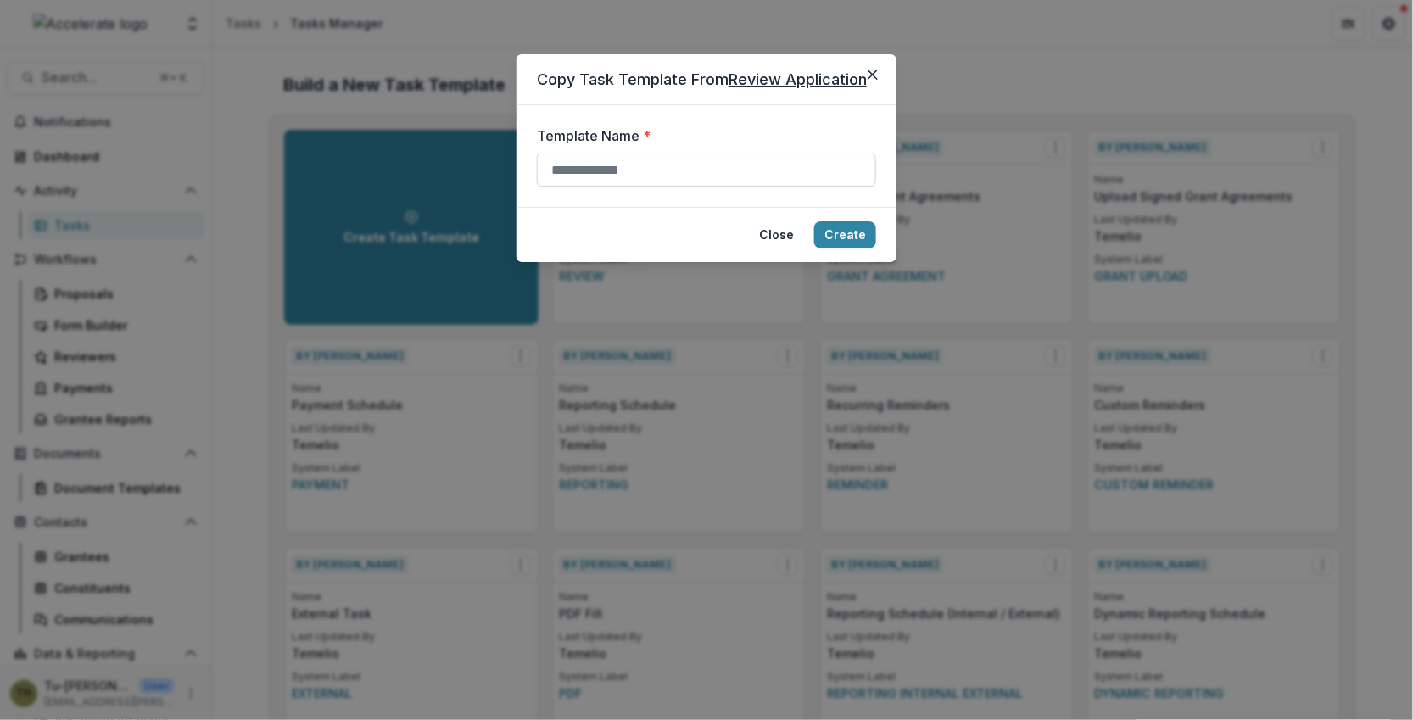
click at [734, 162] on input "Template Name *" at bounding box center [706, 170] width 339 height 34
type input "*"
drag, startPoint x: 585, startPoint y: 169, endPoint x: 499, endPoint y: 169, distance: 86.5
click at [499, 169] on div "**********" at bounding box center [706, 360] width 1413 height 720
type input "**********"
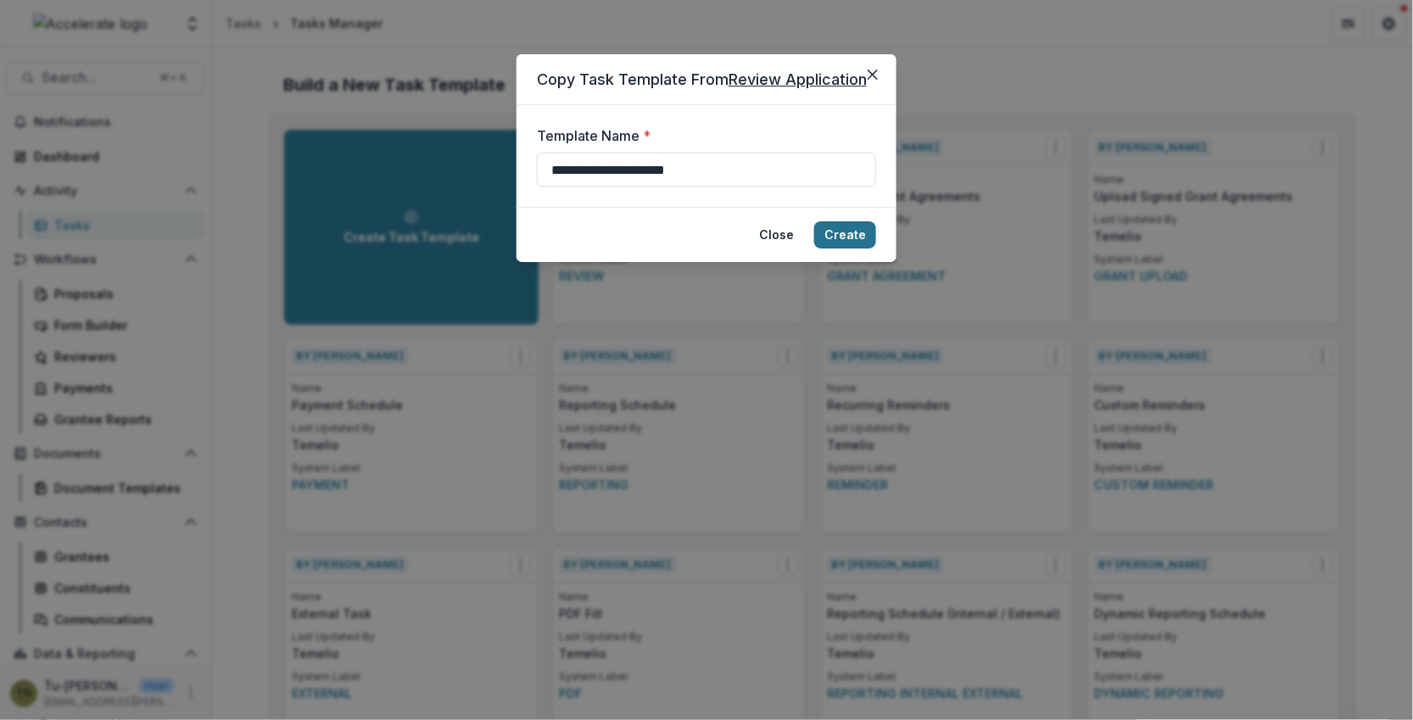
click at [859, 231] on button "Create" at bounding box center [845, 234] width 62 height 27
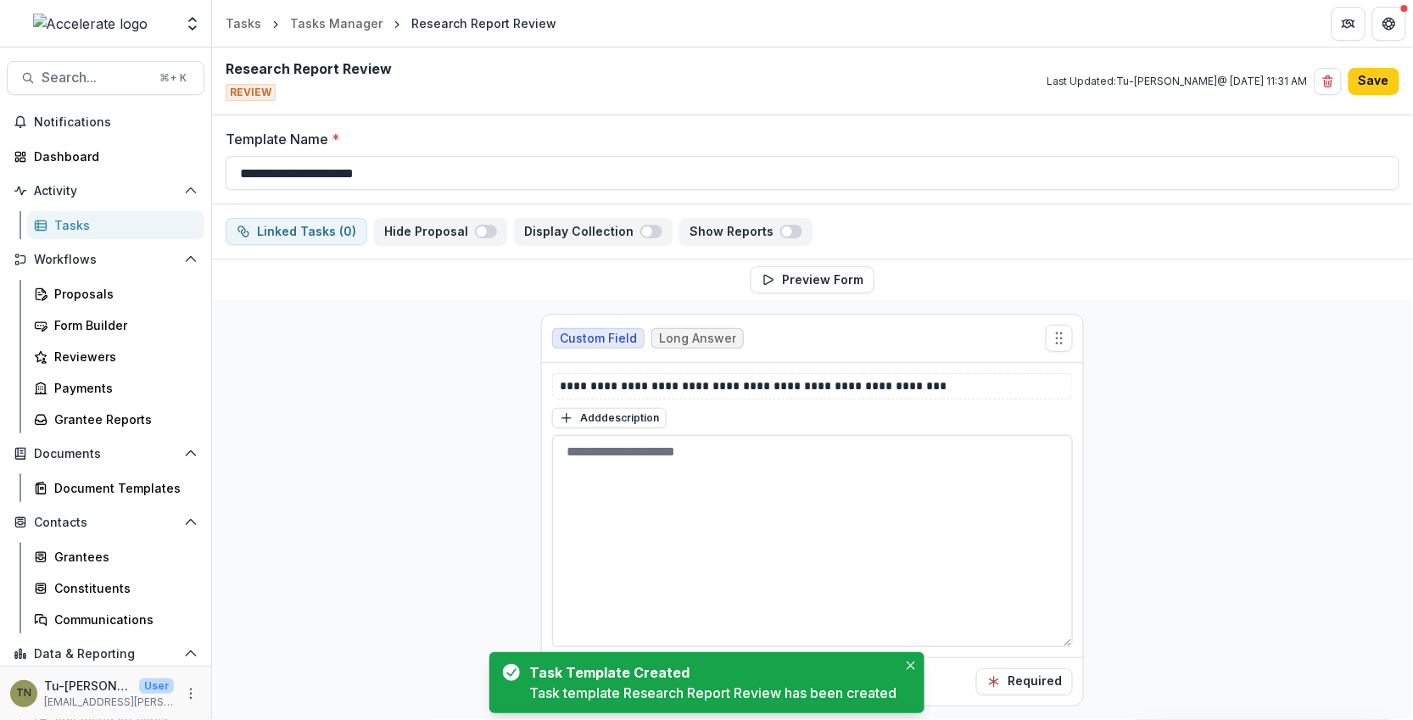
click at [725, 507] on textarea at bounding box center [812, 541] width 521 height 212
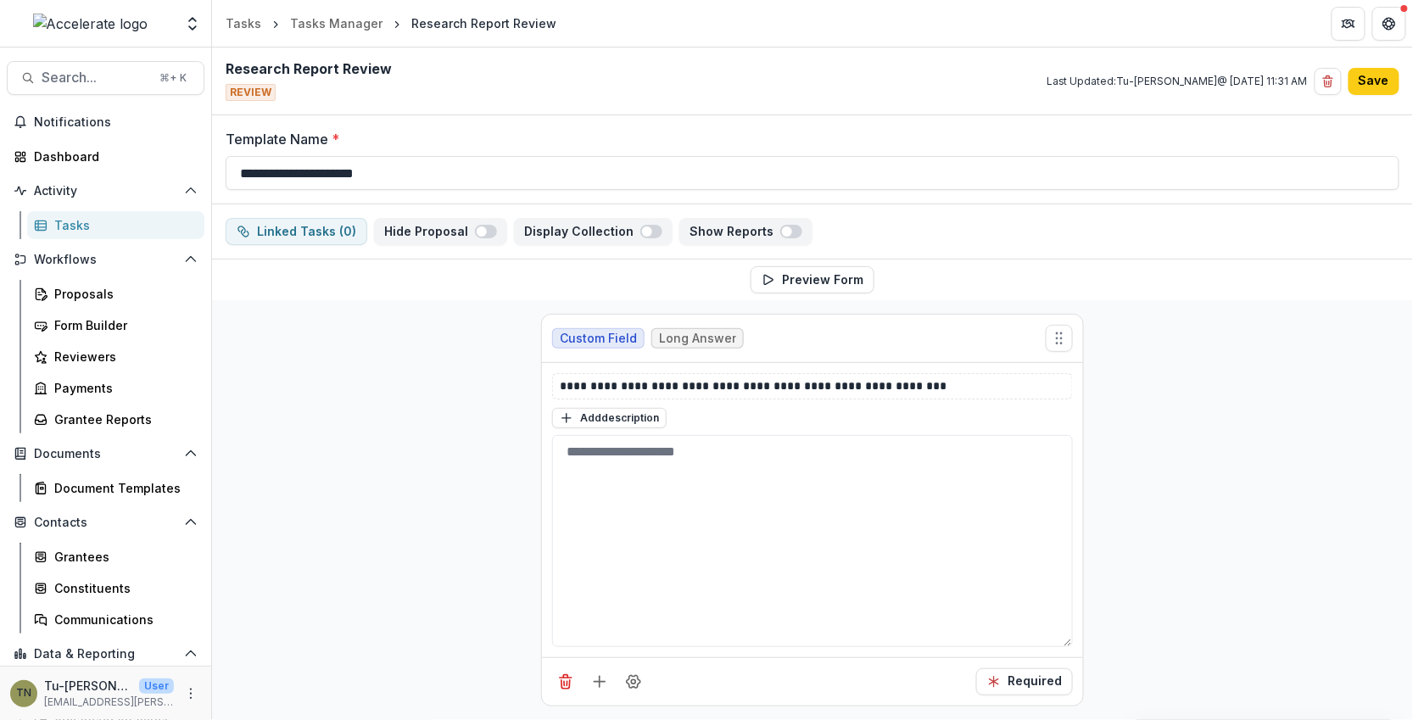
click at [453, 433] on div "**********" at bounding box center [812, 681] width 1201 height 762
click at [421, 550] on div "**********" at bounding box center [812, 681] width 1201 height 762
click at [1168, 82] on button "Save" at bounding box center [1373, 81] width 51 height 27
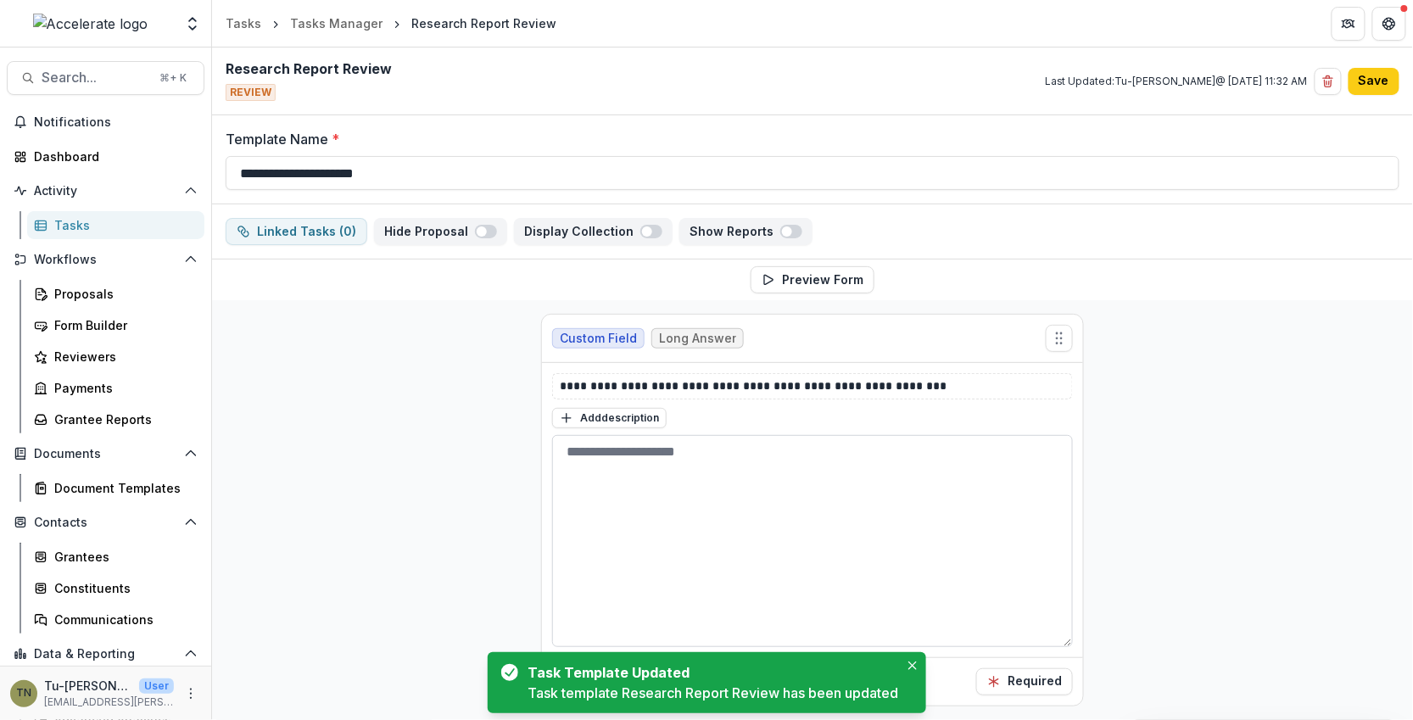
click at [788, 519] on textarea at bounding box center [812, 541] width 521 height 212
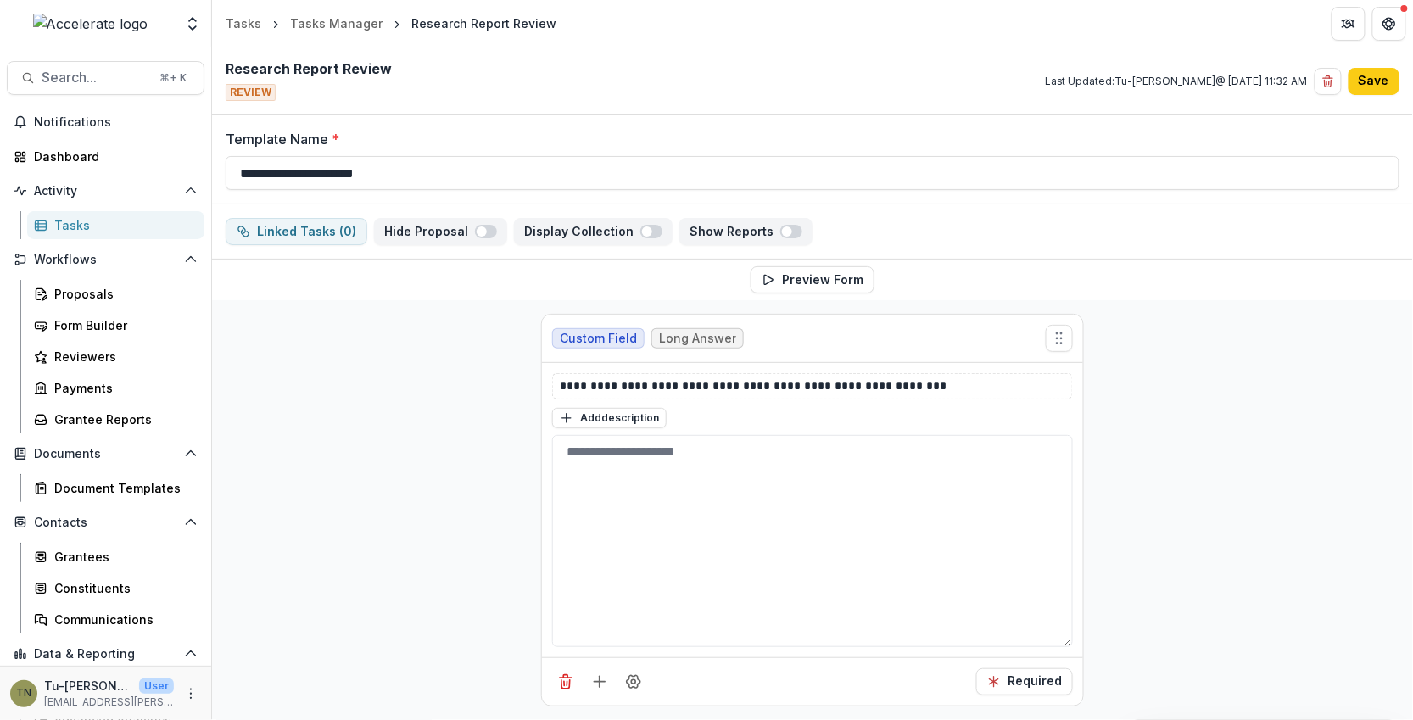
click at [437, 399] on div "**********" at bounding box center [812, 681] width 1201 height 762
click at [800, 124] on div "**********" at bounding box center [812, 159] width 1201 height 89
click at [854, 65] on div "Research Report Review REVIEW Last Updated: Tu-Quyen Nguyen @ Aug 18, 2025, 11:…" at bounding box center [812, 81] width 1201 height 68
click at [119, 75] on span "Search..." at bounding box center [96, 78] width 108 height 16
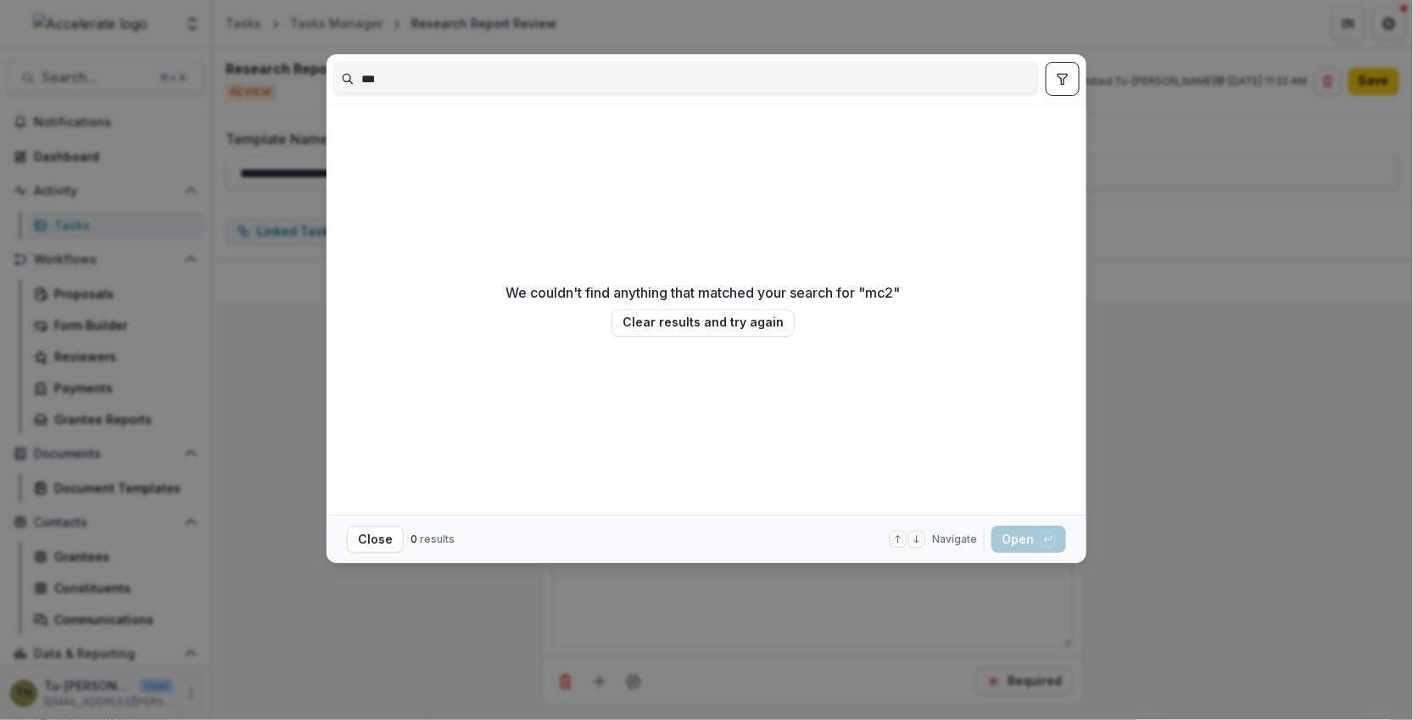
click at [342, 124] on div "We couldn't find anything that matched your search for " mc2 " Clear results an…" at bounding box center [702, 309] width 739 height 398
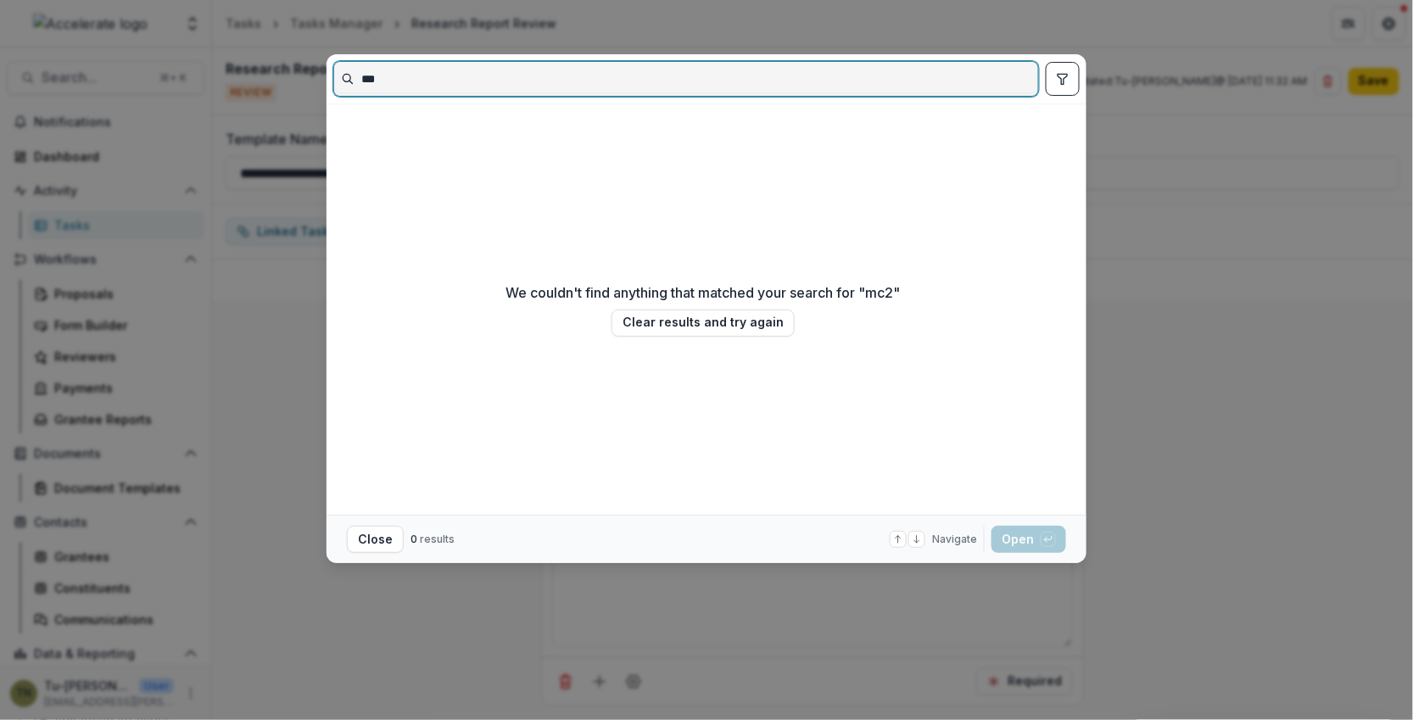
click at [397, 81] on input "***" at bounding box center [686, 78] width 704 height 27
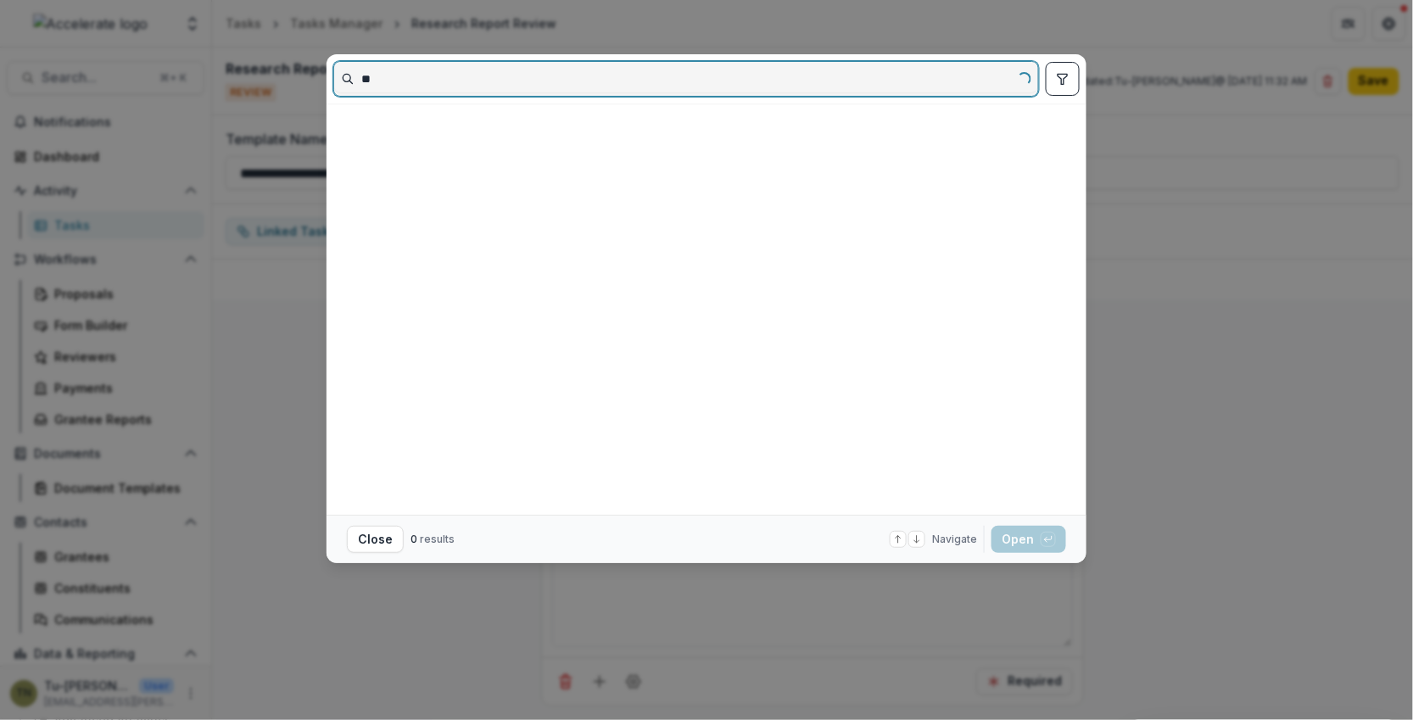
type input "*"
type input "***"
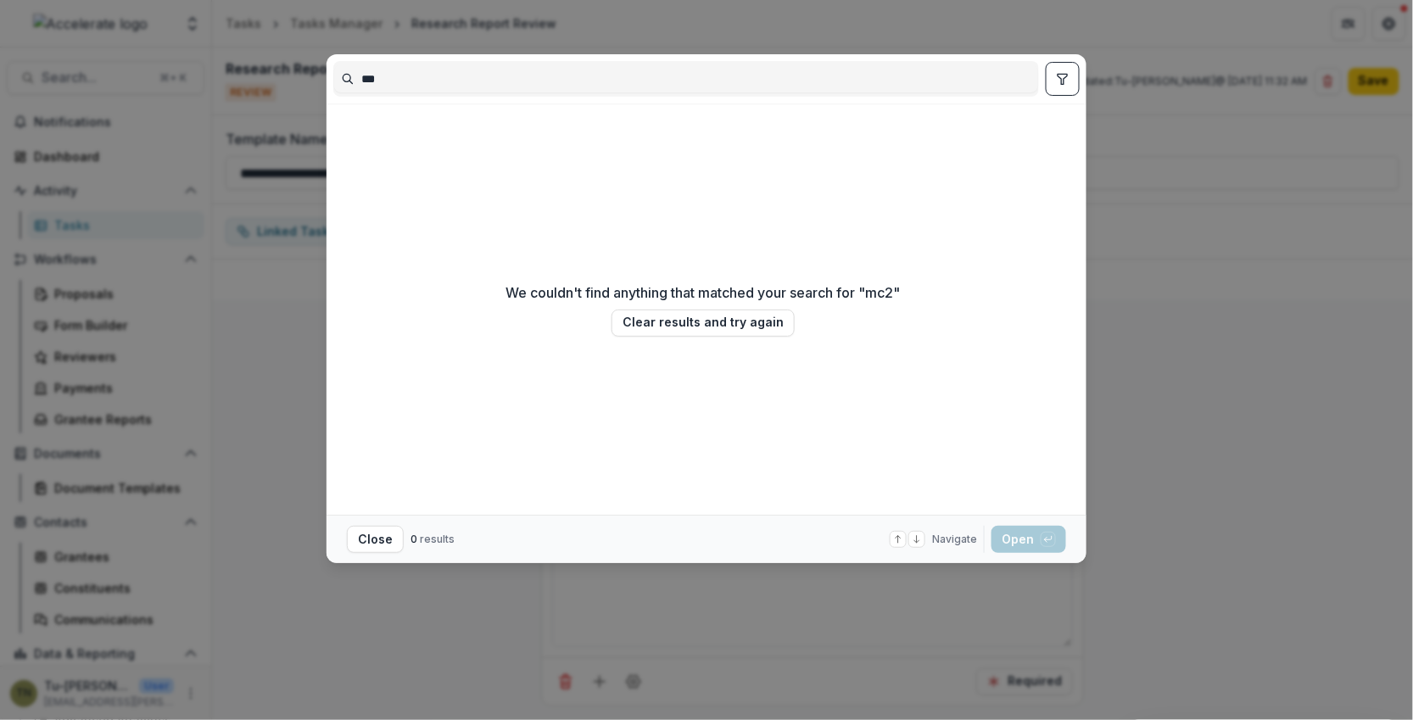
click at [273, 308] on div "*** We couldn't find anything that matched your search for " mc2 " Clear result…" at bounding box center [706, 360] width 1413 height 720
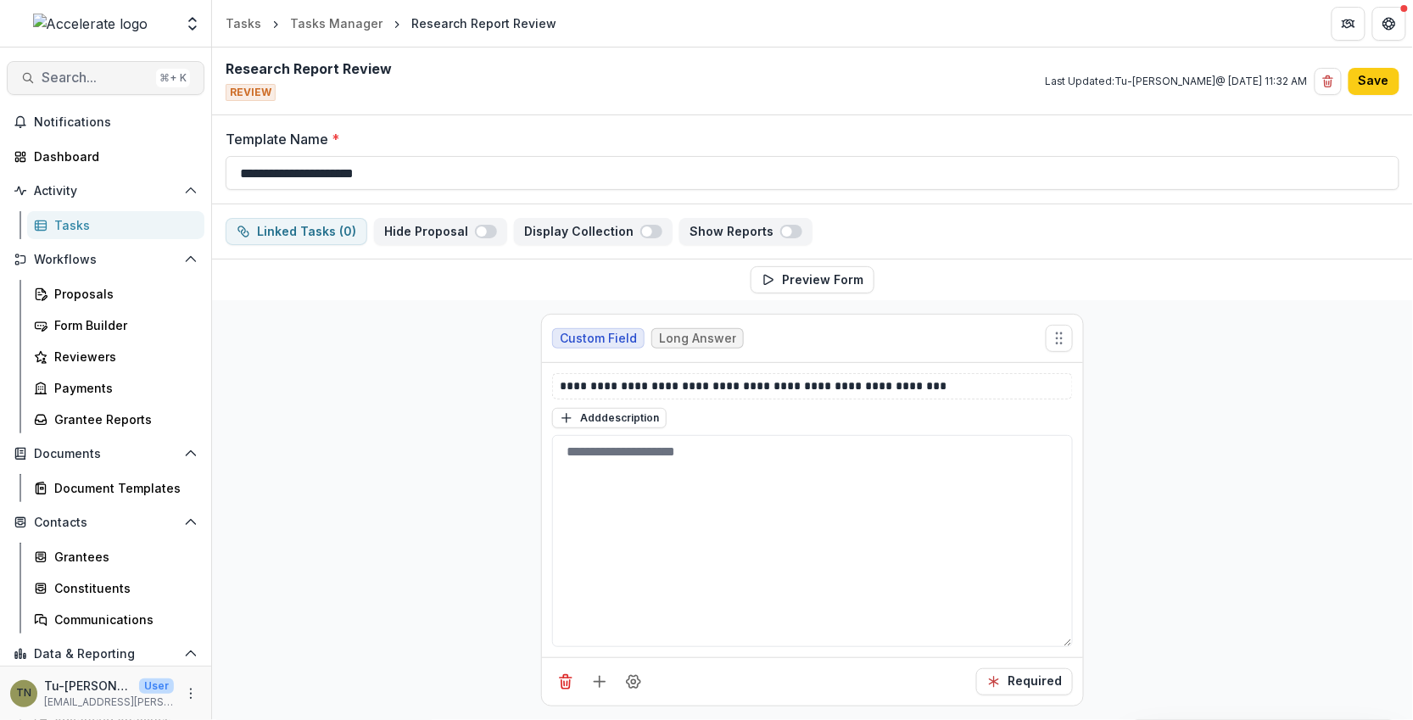
click at [120, 78] on span "Search..." at bounding box center [96, 78] width 108 height 16
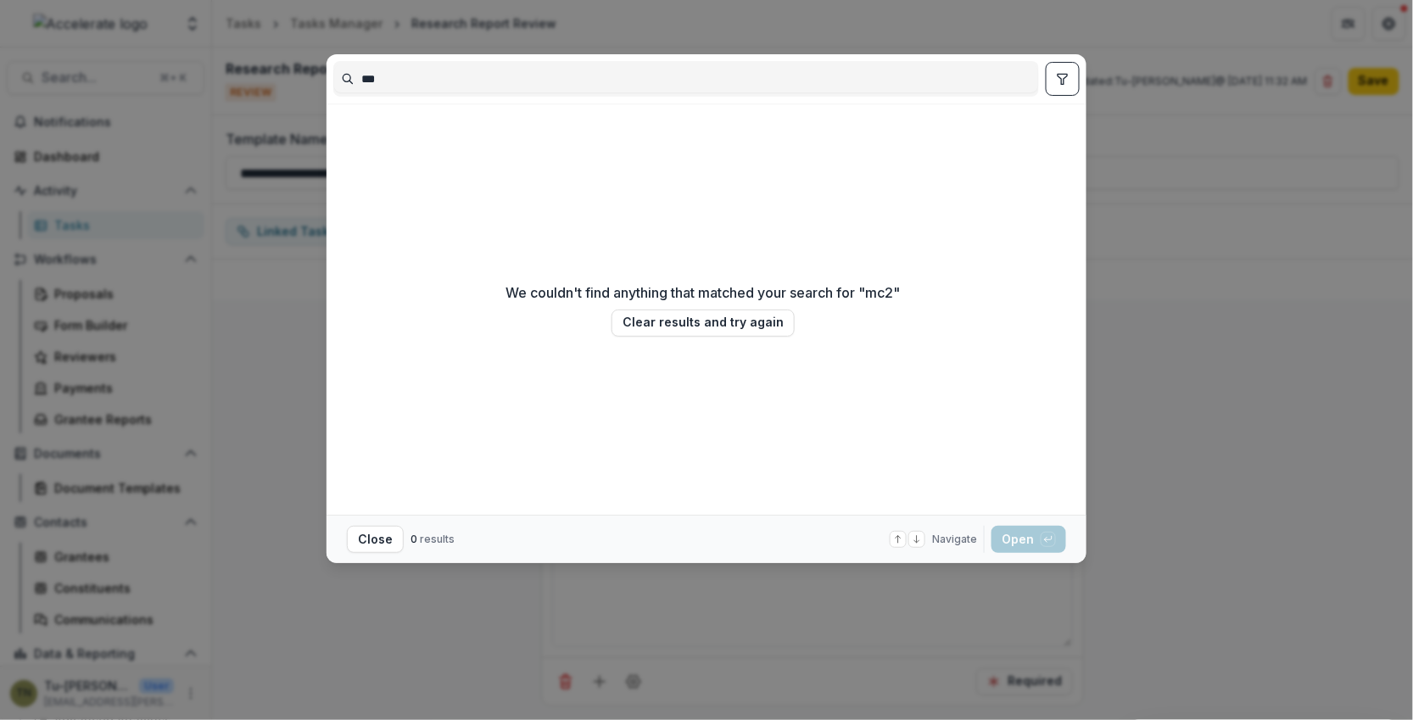
click at [479, 87] on input "***" at bounding box center [686, 78] width 704 height 27
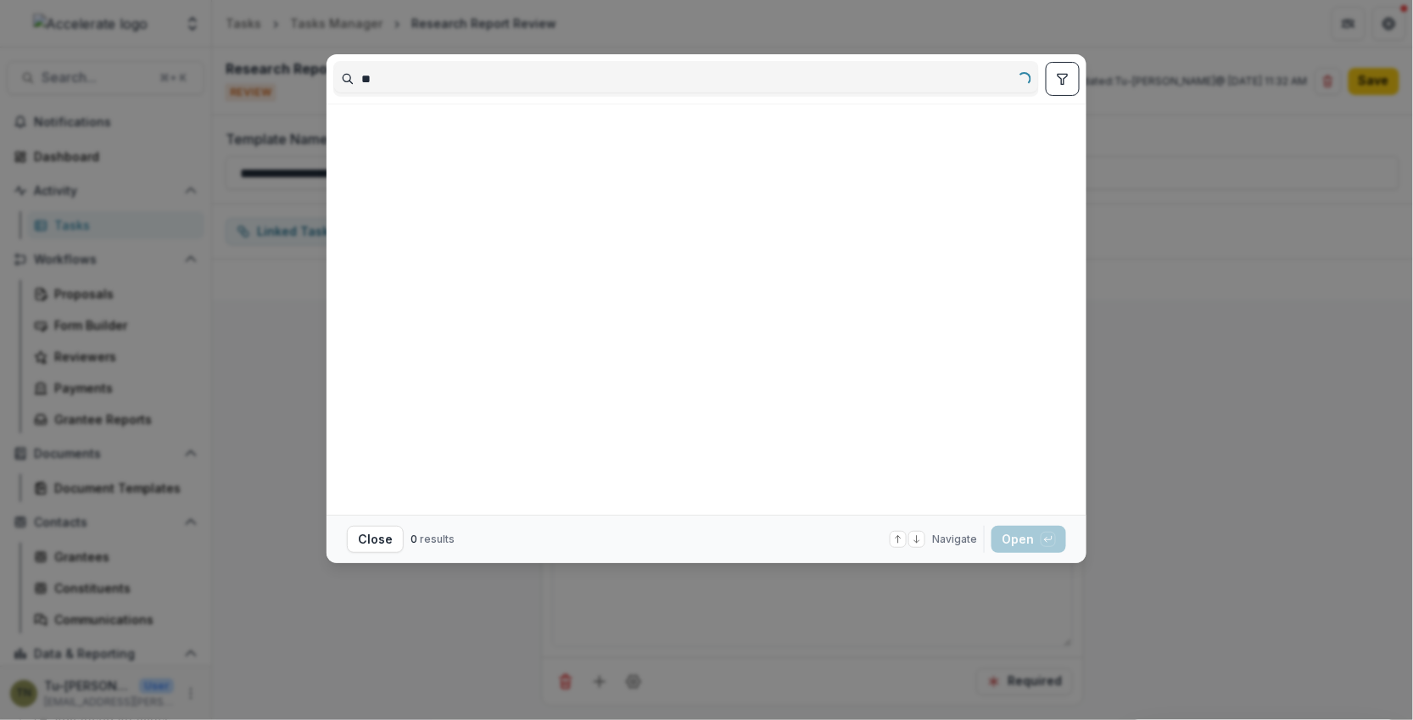
type input "*"
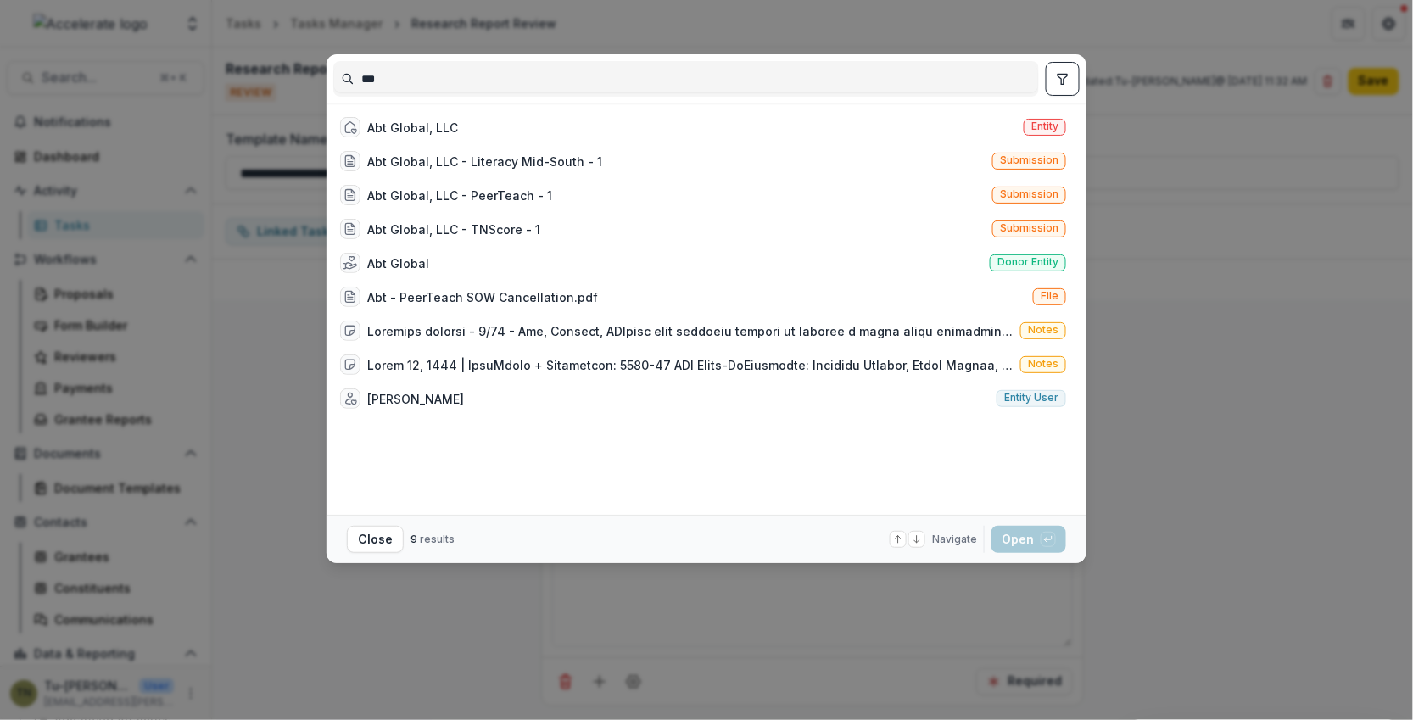
type input "***"
click at [546, 135] on div "Abt Global, LLC Entity" at bounding box center [702, 127] width 739 height 34
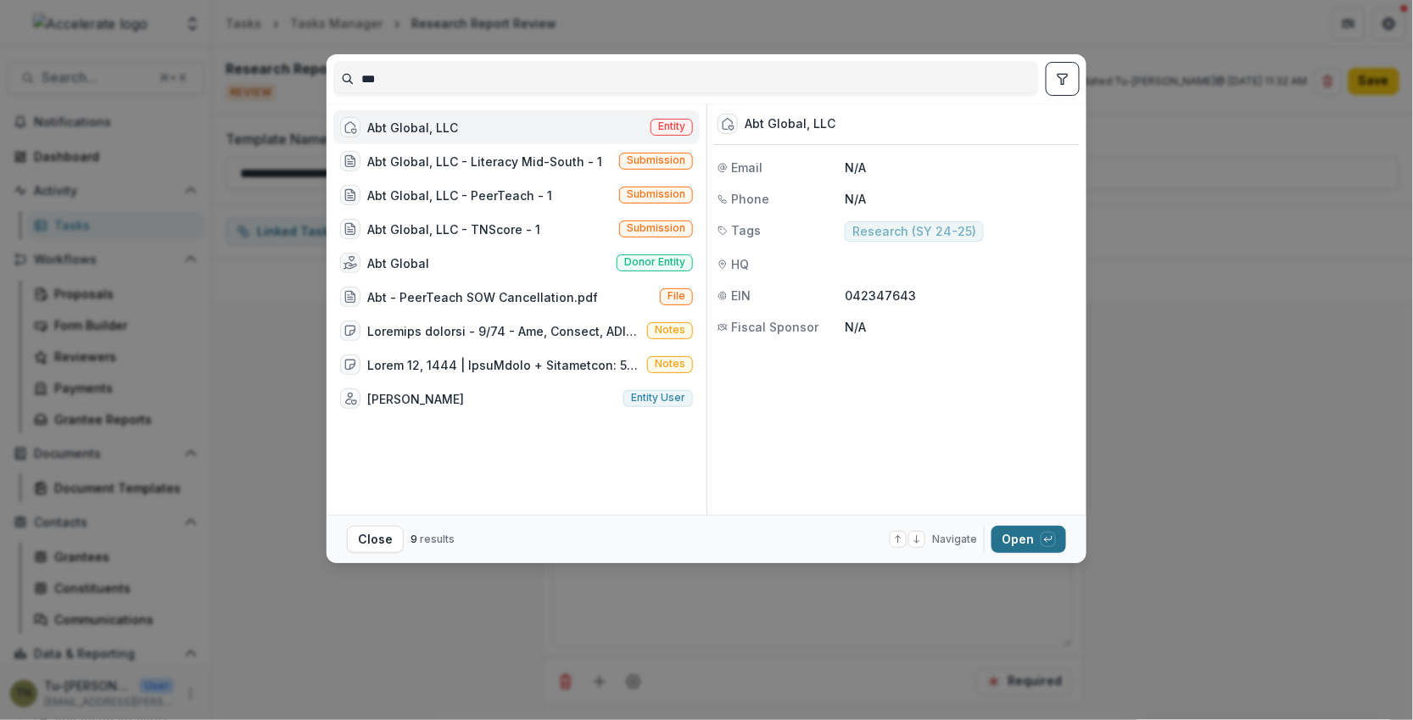
click at [1007, 544] on button "Open with enter key" at bounding box center [1028, 539] width 75 height 27
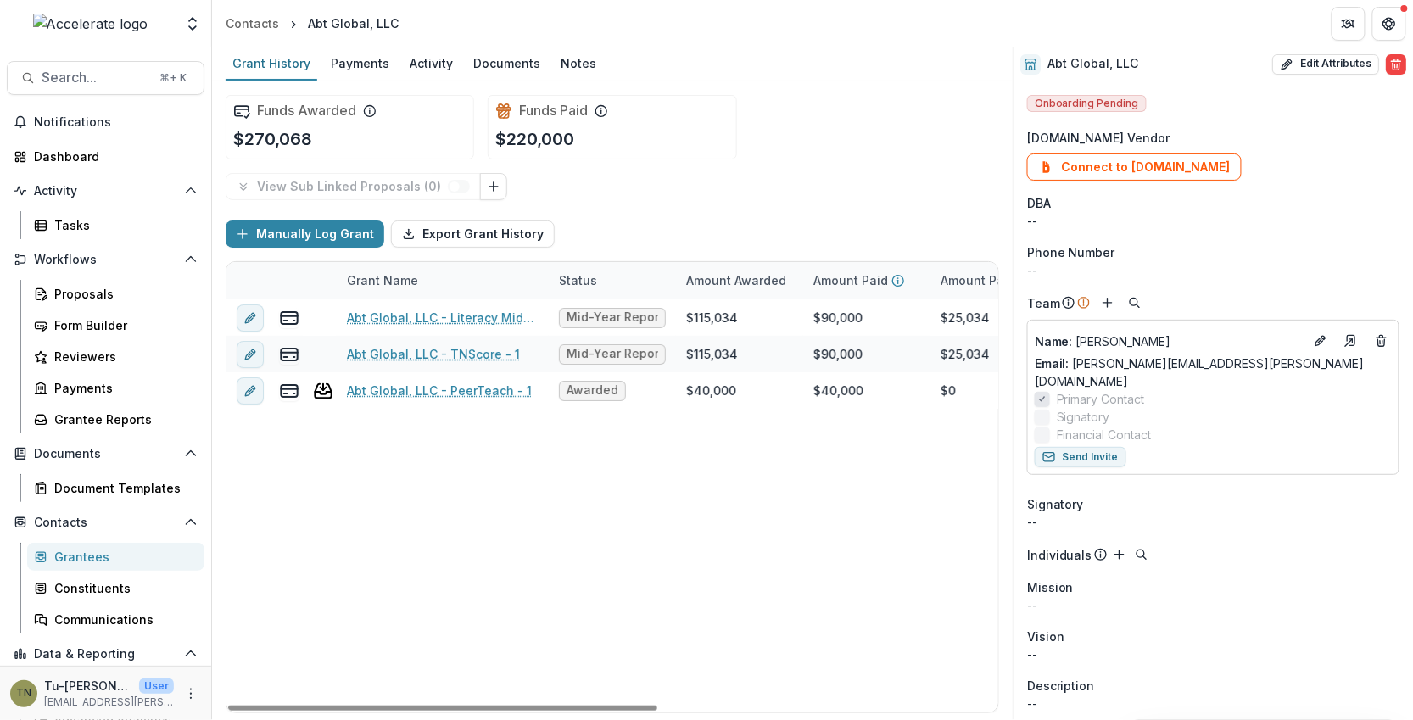
click at [413, 473] on div "Abt Global, LLC - Literacy Mid-South - 1 Mid-Year Report $115,034 $90,000 $25,0…" at bounding box center [917, 505] width 1382 height 413
click at [74, 74] on span "Search..." at bounding box center [96, 78] width 108 height 16
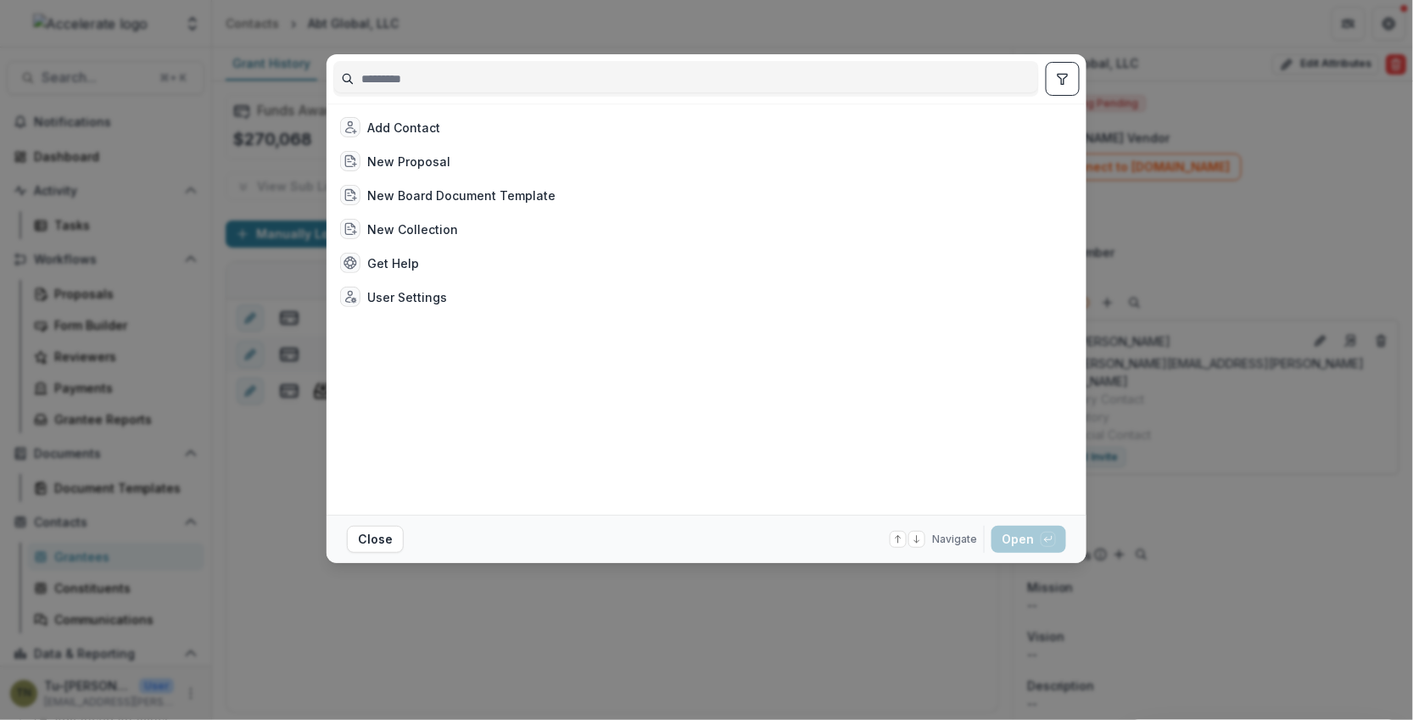
click at [438, 77] on input at bounding box center [686, 78] width 704 height 27
click at [302, 518] on div "Add Contact New Proposal New Board Document Template New Collection Get Help Us…" at bounding box center [706, 360] width 1413 height 720
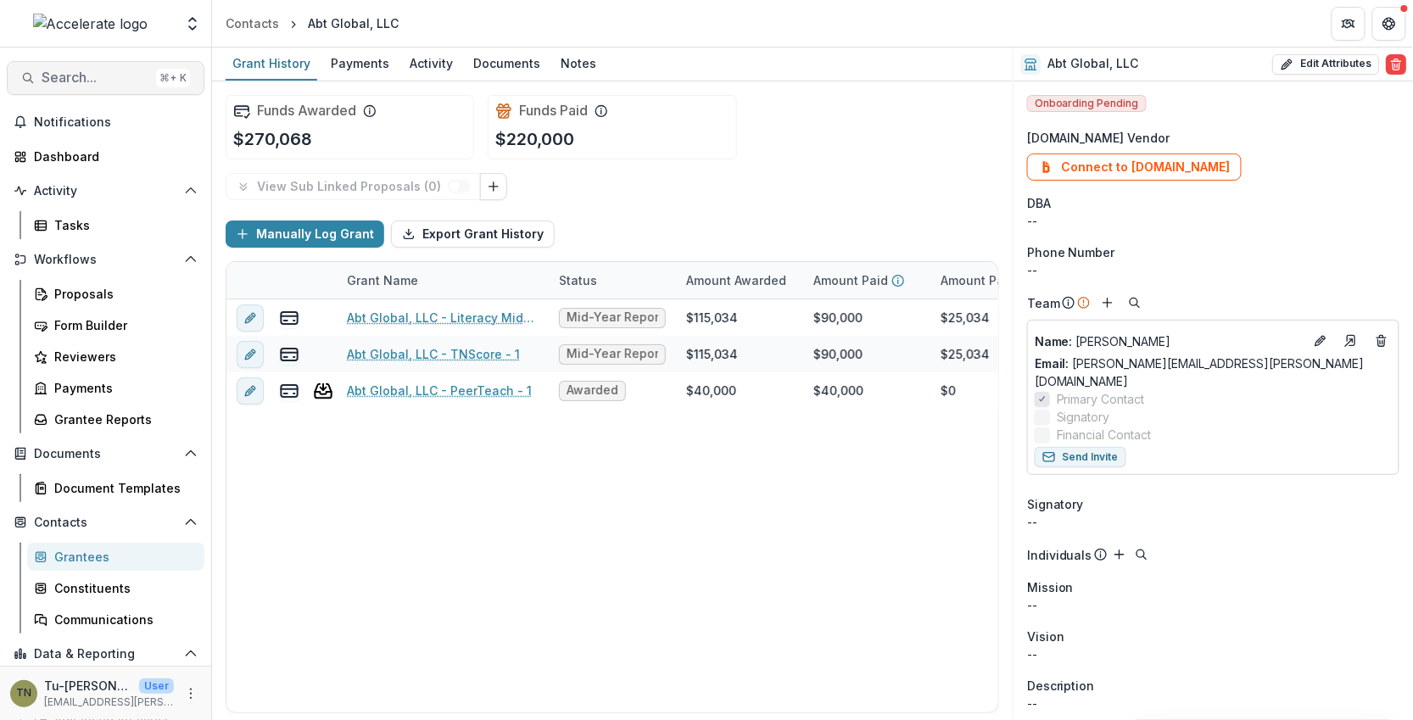
click at [109, 75] on span "Search..." at bounding box center [96, 78] width 108 height 16
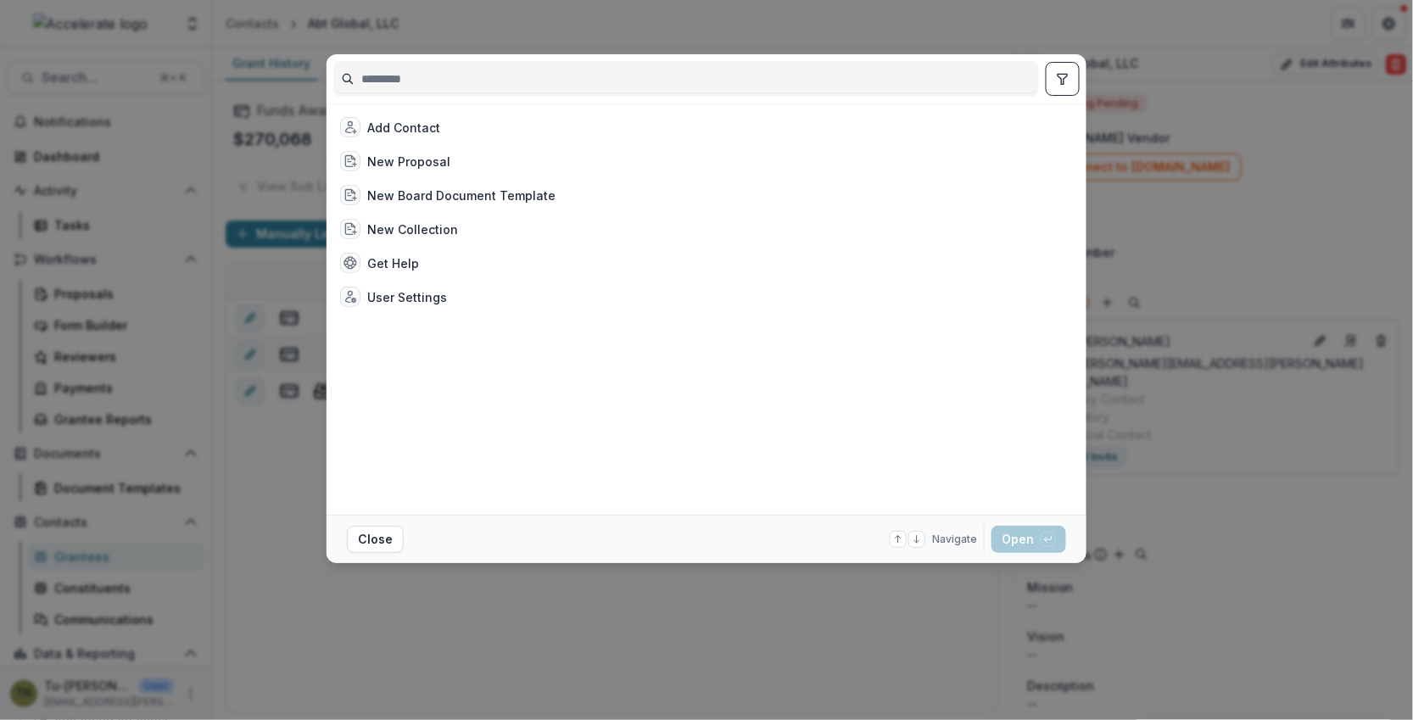
click at [271, 467] on div "Add Contact New Proposal New Board Document Template New Collection Get Help Us…" at bounding box center [706, 360] width 1413 height 720
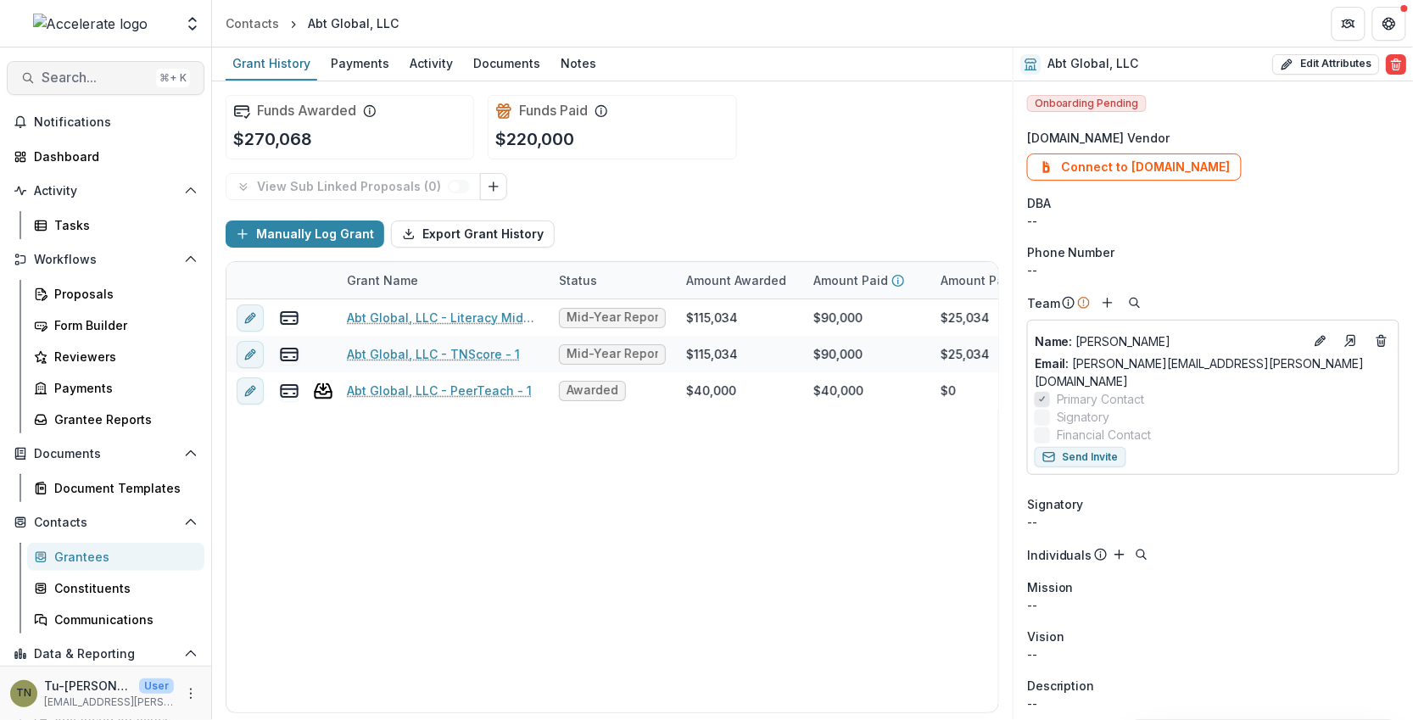
click at [92, 77] on span "Search..." at bounding box center [96, 78] width 108 height 16
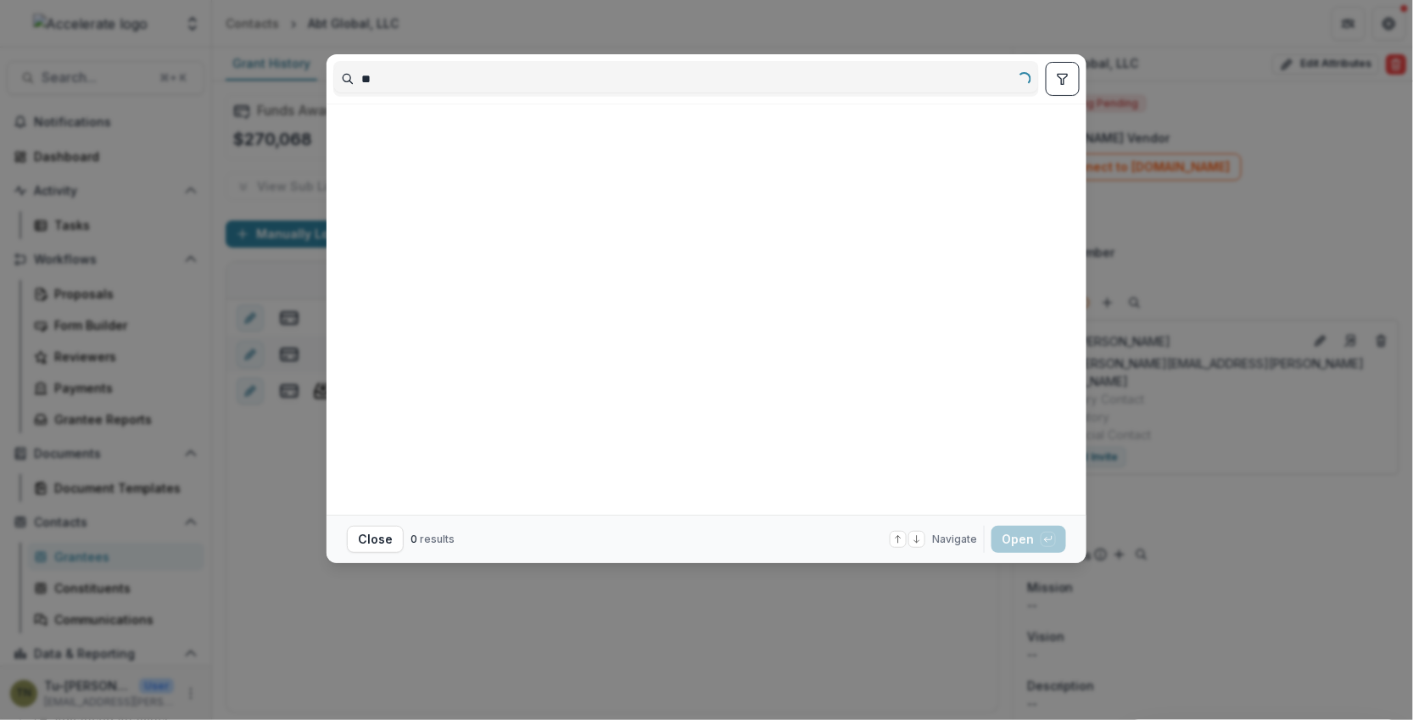
type input "*"
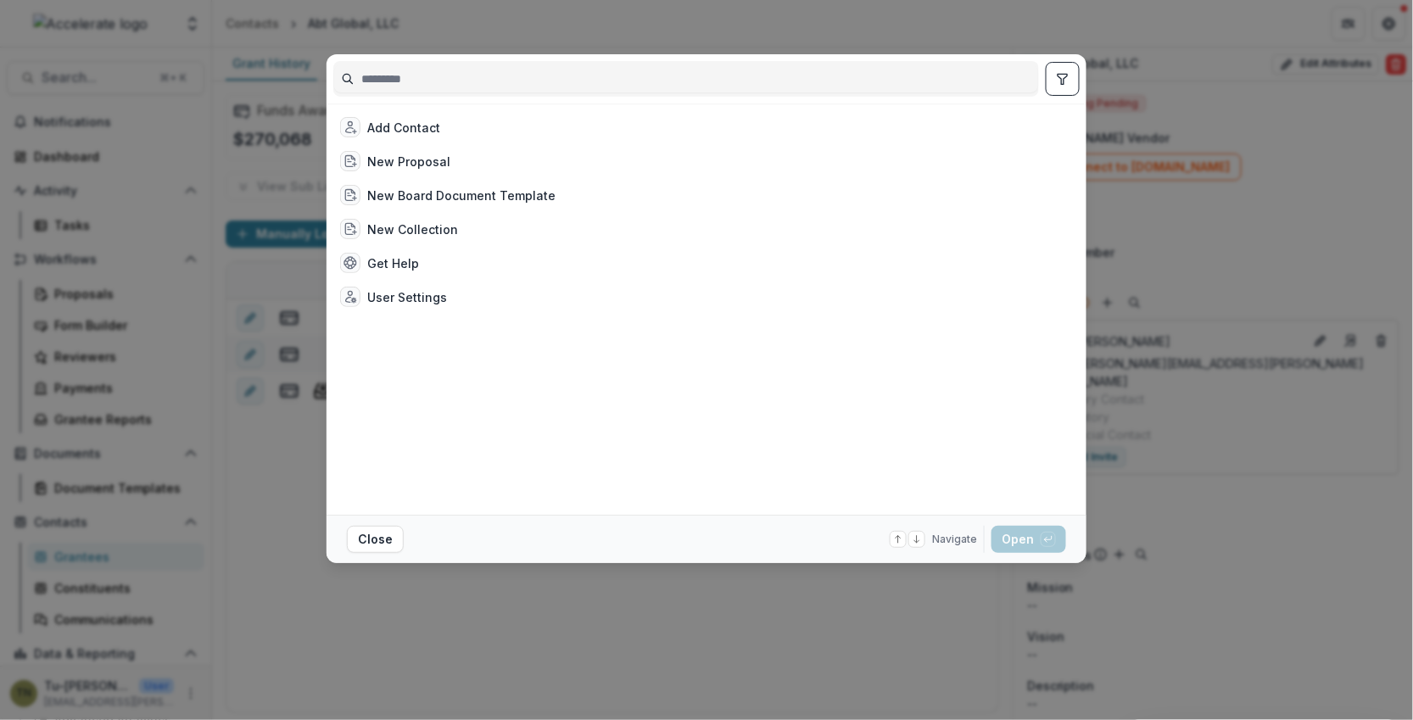
click at [279, 464] on div "Add Contact New Proposal New Board Document Template New Collection Get Help Us…" at bounding box center [706, 360] width 1413 height 720
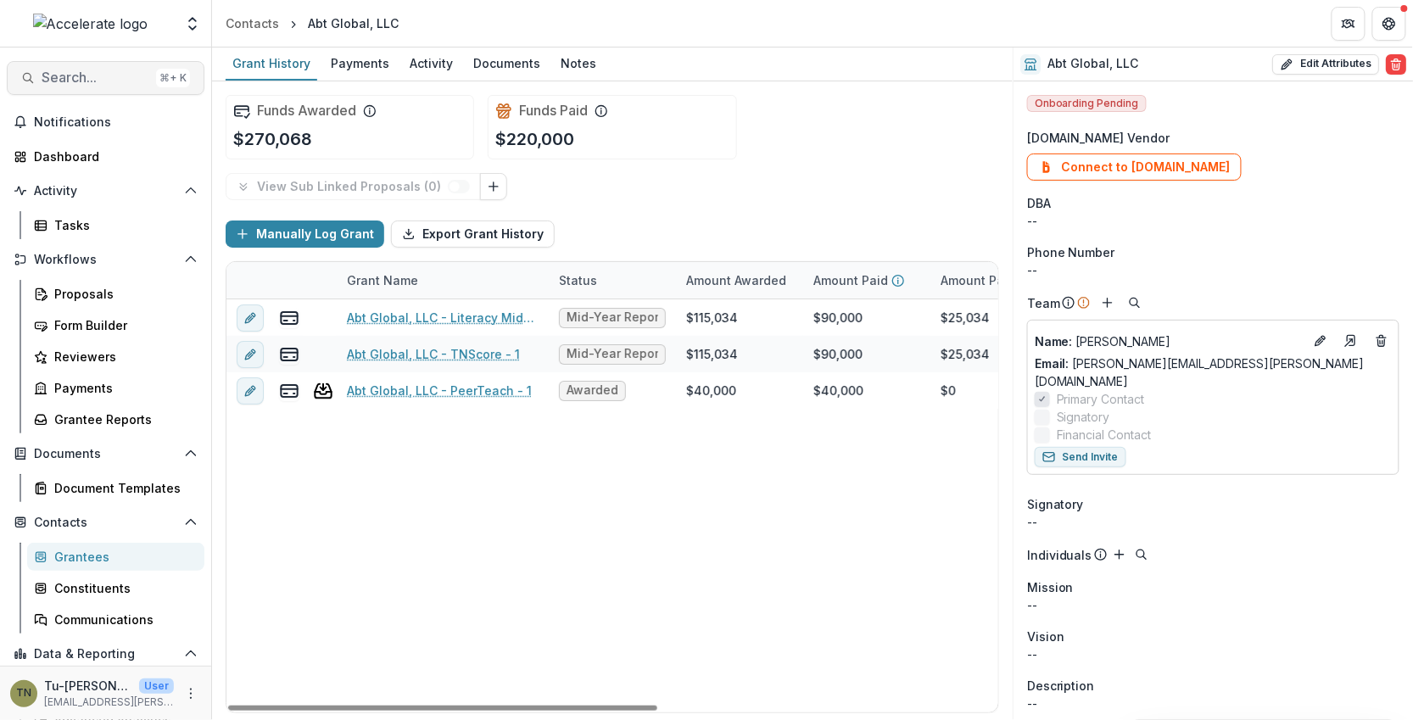
click at [86, 75] on span "Search..." at bounding box center [96, 78] width 108 height 16
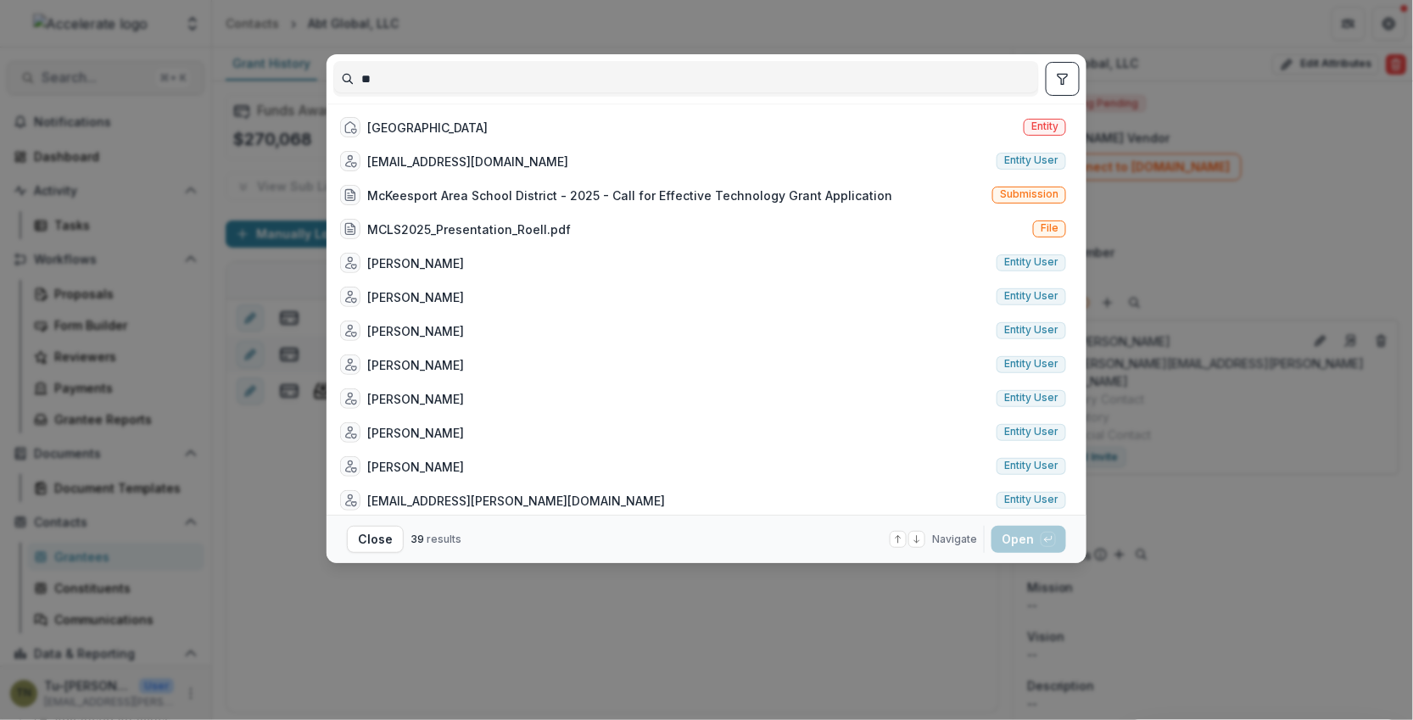
type input "*"
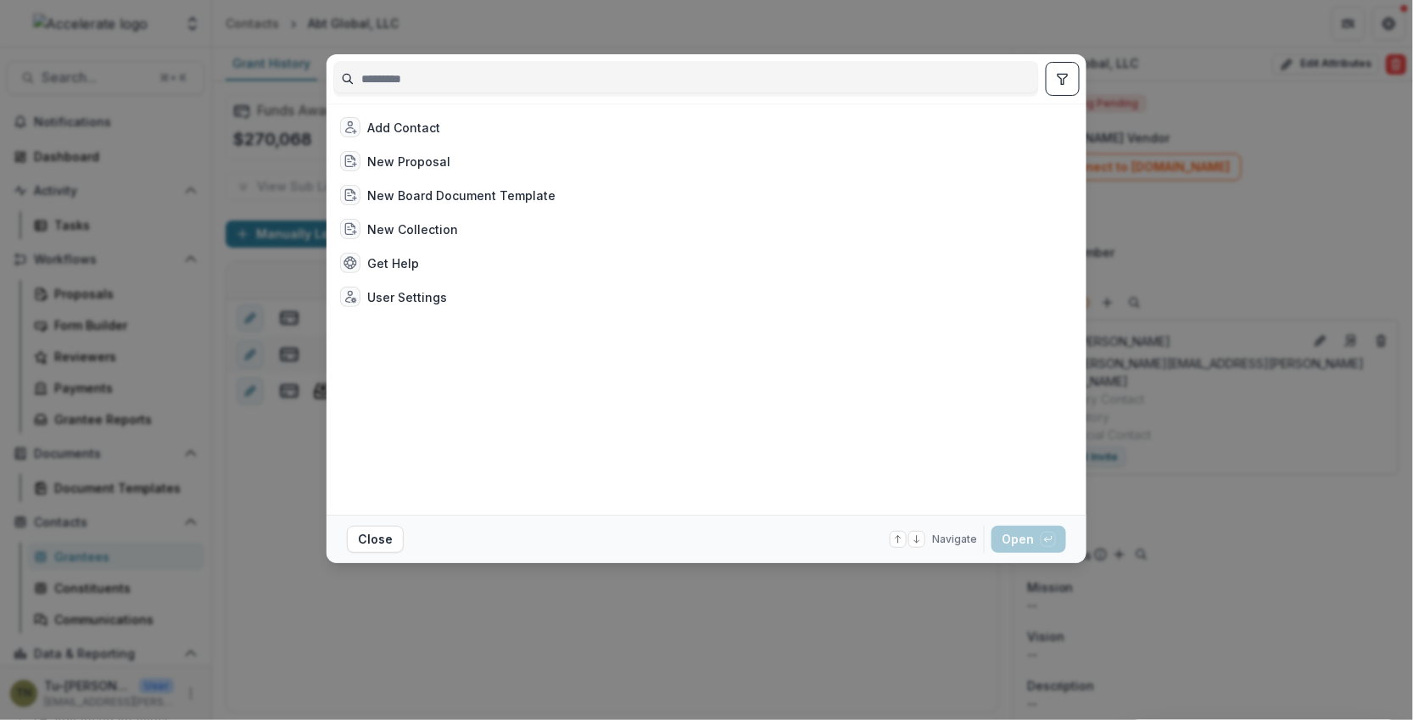
click at [265, 434] on div "Add Contact New Proposal New Board Document Template New Collection Get Help Us…" at bounding box center [706, 360] width 1413 height 720
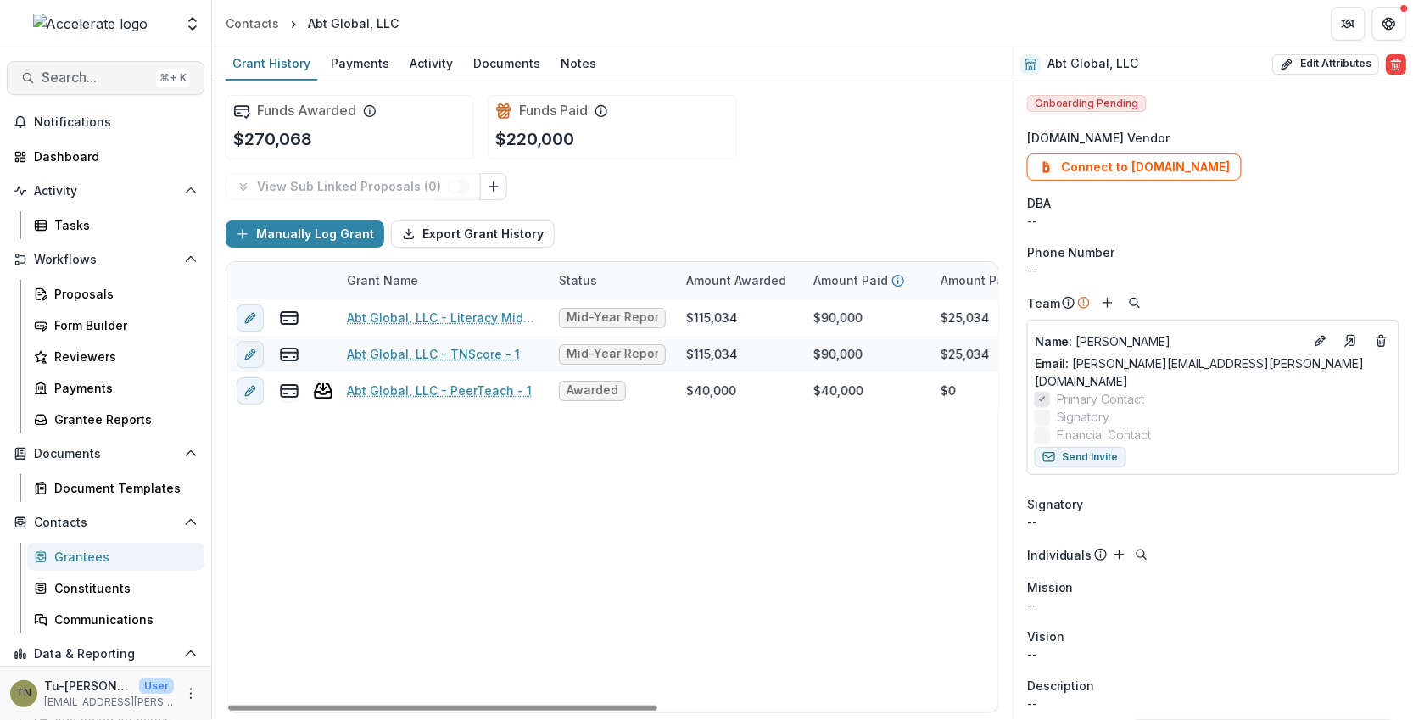
click at [71, 81] on span "Search..." at bounding box center [96, 78] width 108 height 16
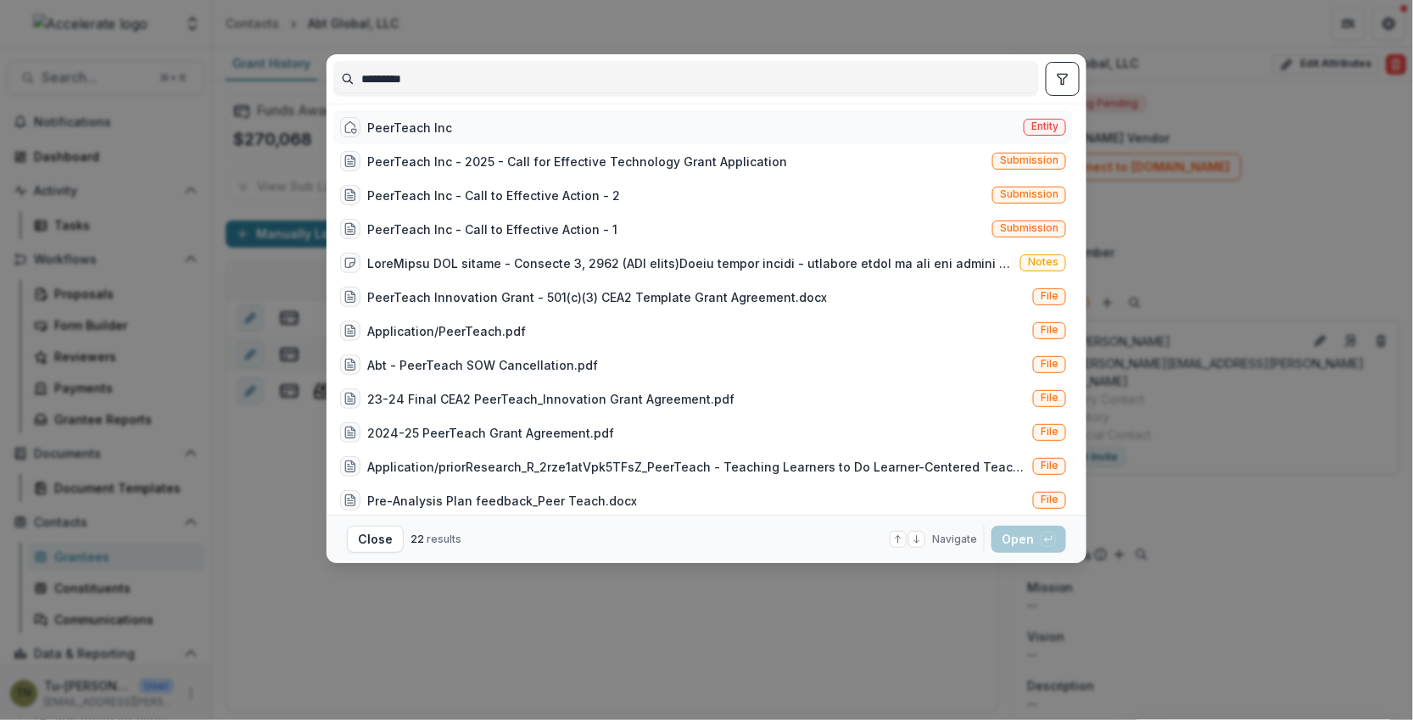
type input "*********"
click at [421, 125] on div "PeerTeach Inc" at bounding box center [409, 128] width 85 height 18
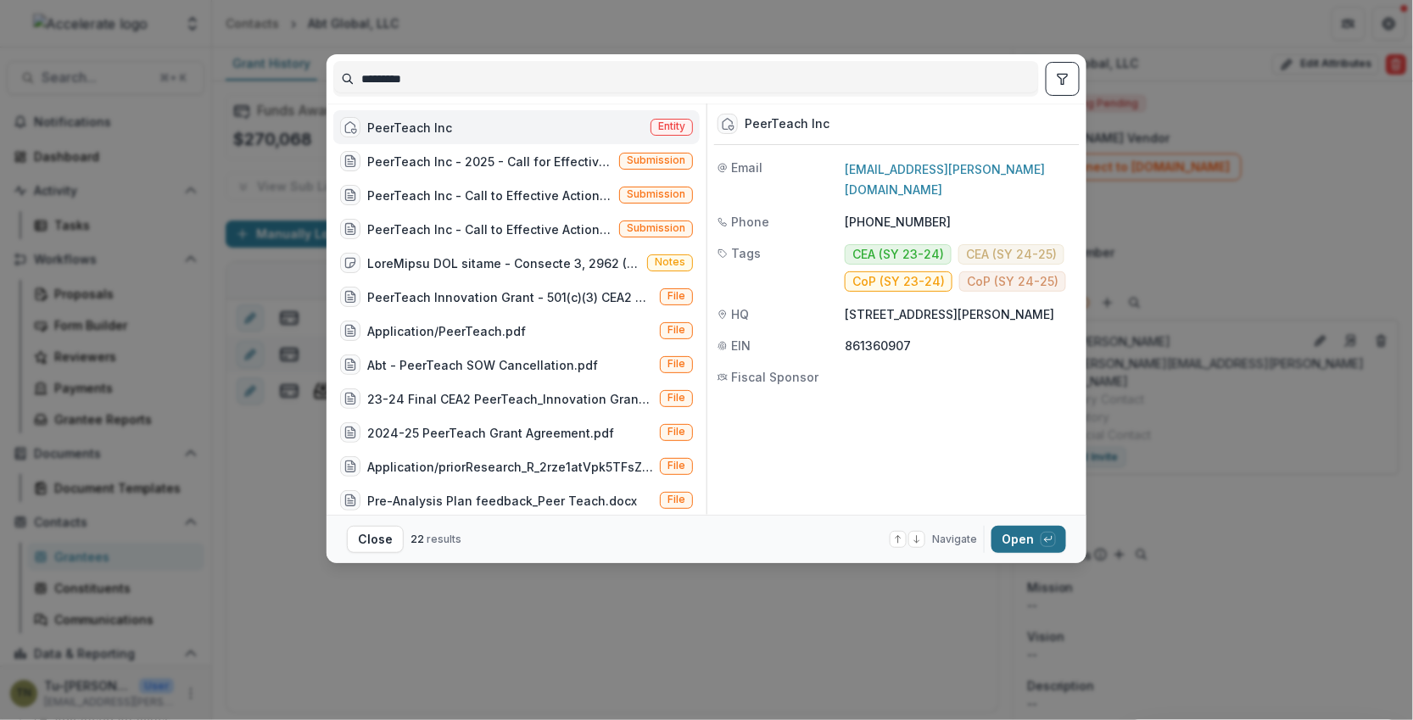
click at [1018, 539] on button "Open with enter key" at bounding box center [1028, 539] width 75 height 27
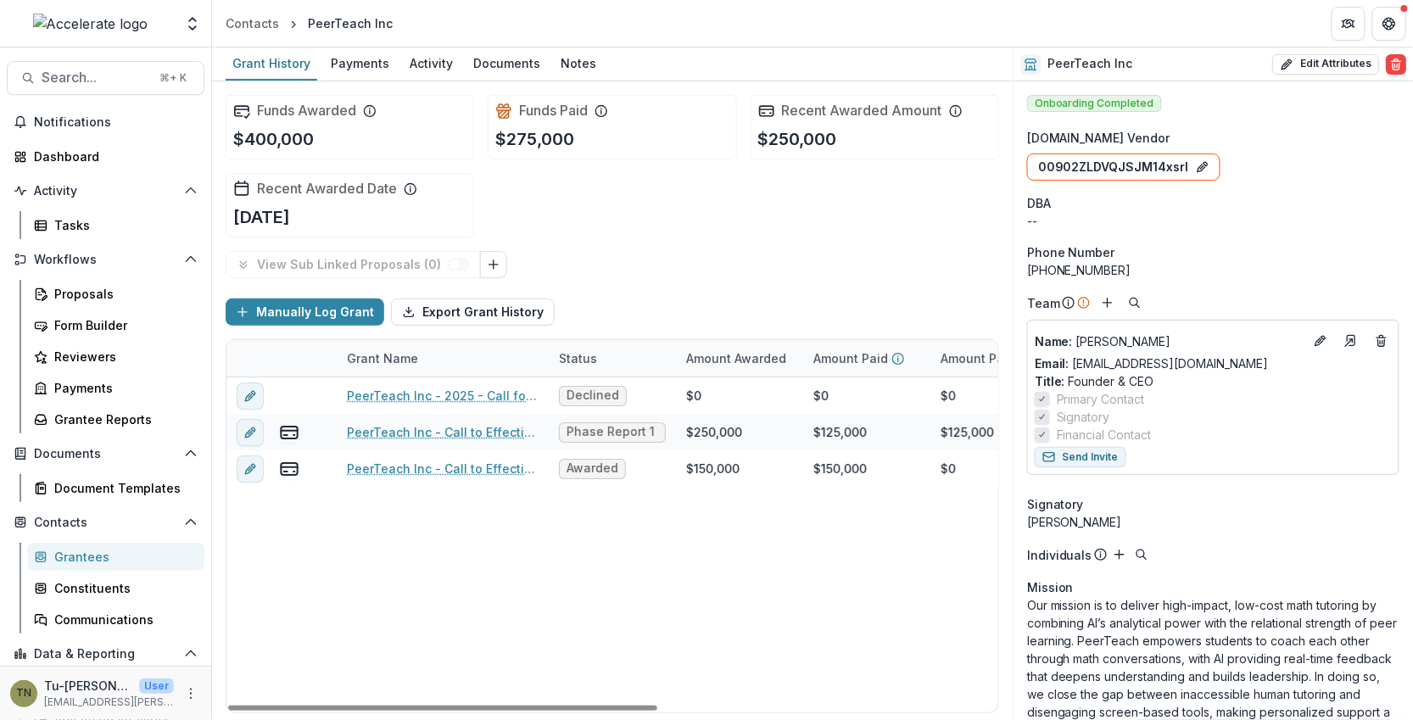
click at [559, 621] on div "PeerTeach Inc - 2025 - Call for Effective Technology Grant Application Declined…" at bounding box center [917, 544] width 1382 height 335
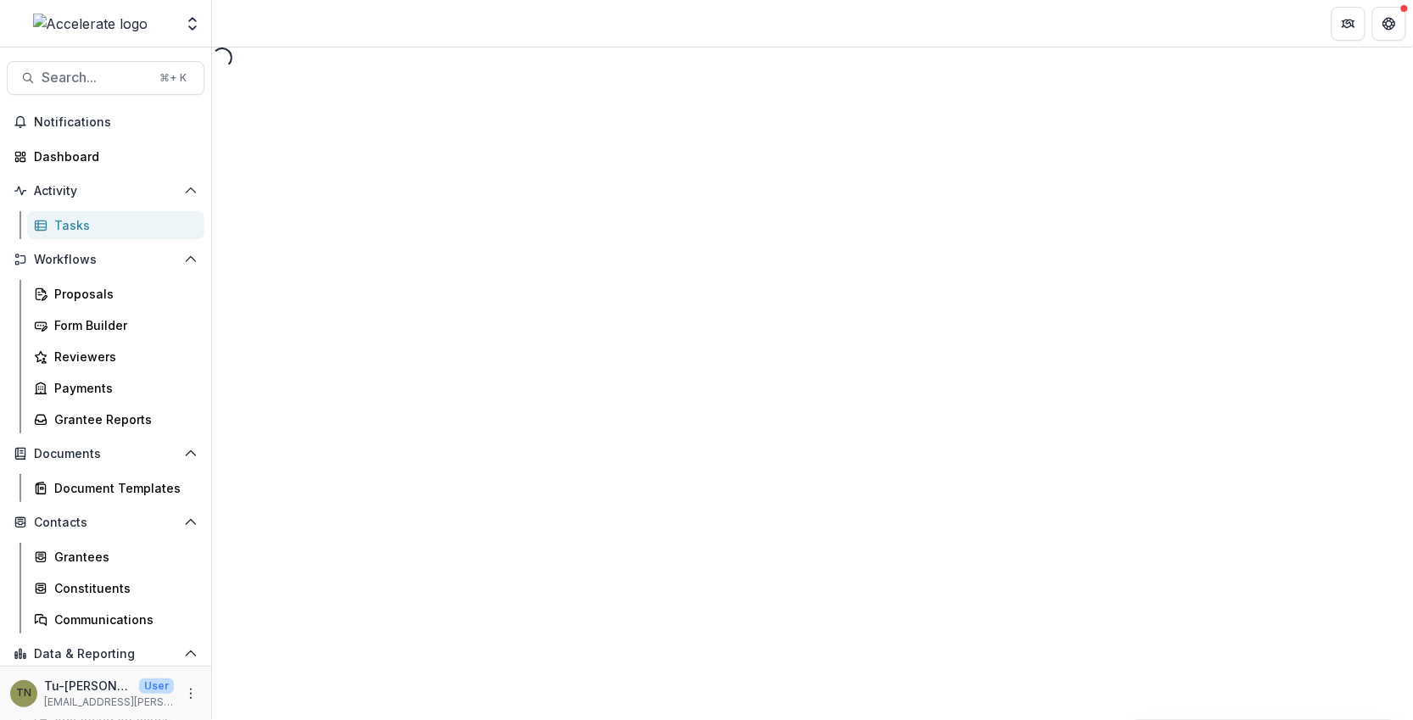
select select "********"
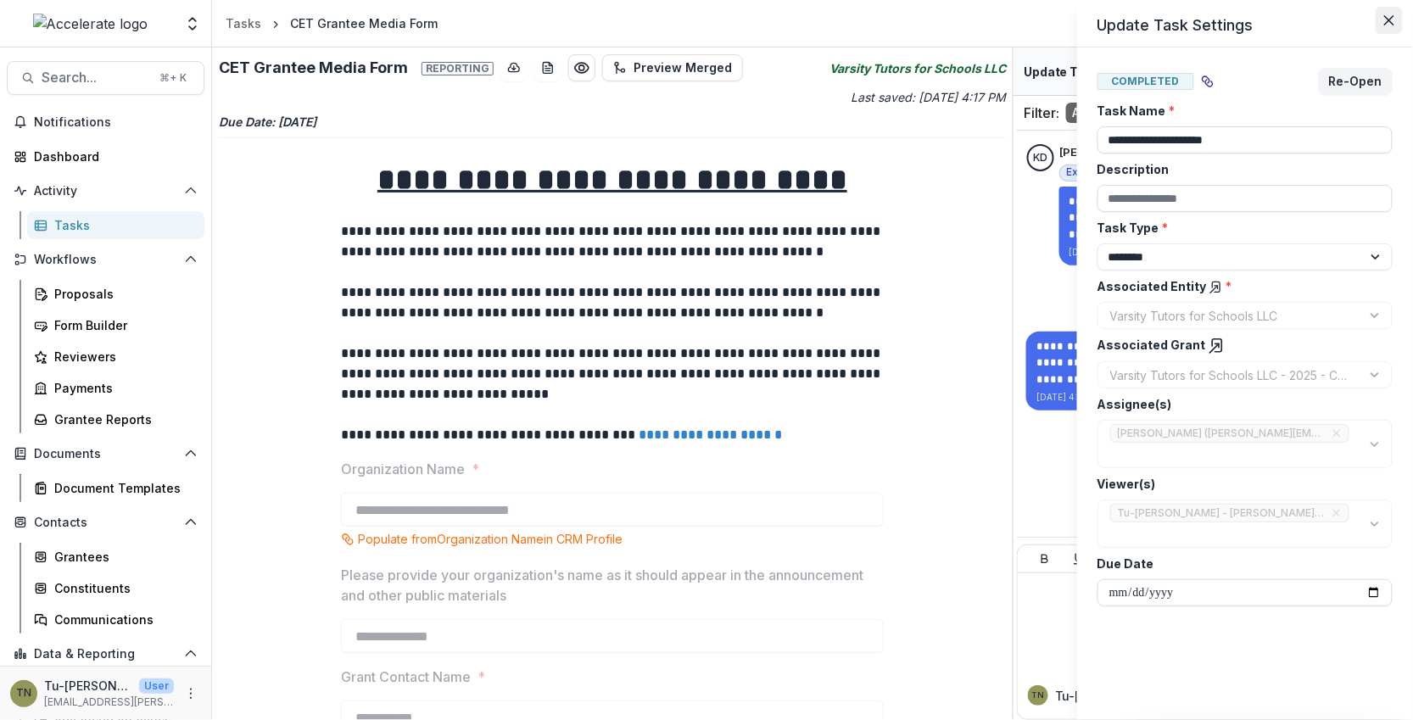
click at [1397, 13] on button "Close" at bounding box center [1388, 20] width 27 height 27
